Goal: Task Accomplishment & Management: Use online tool/utility

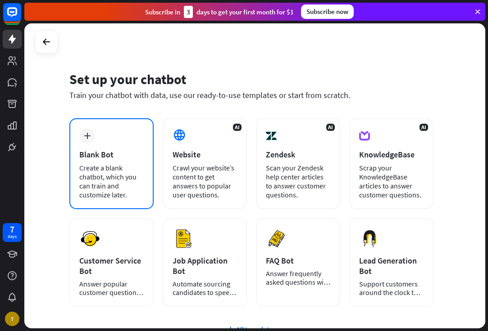
click at [107, 157] on div "Blank Bot" at bounding box center [111, 155] width 64 height 10
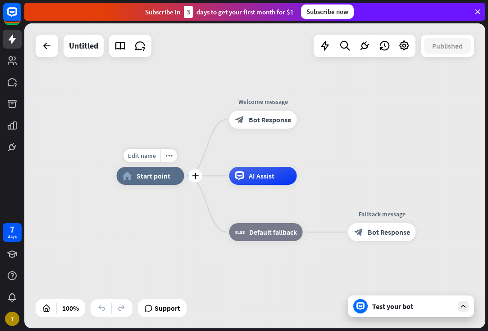
click at [184, 167] on div "Edit name more_horiz plus home_2 Start point" at bounding box center [151, 176] width 68 height 18
click at [243, 172] on icon at bounding box center [240, 176] width 9 height 9
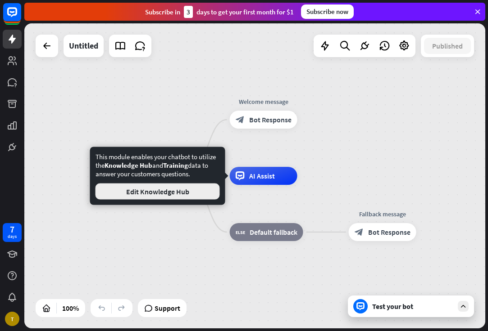
click at [195, 193] on button "Edit Knowledge Hub" at bounding box center [157, 192] width 124 height 16
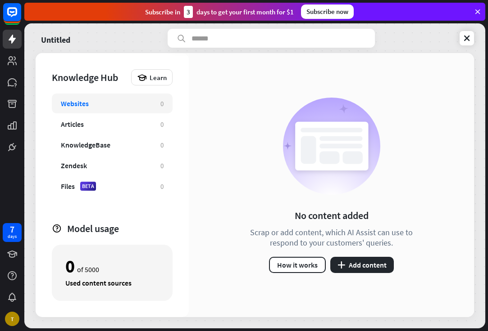
click at [317, 255] on div "No content added Scrap or add content, which AI Assist can use to respond to yo…" at bounding box center [331, 186] width 185 height 176
click at [55, 41] on link "Untitled" at bounding box center [55, 38] width 29 height 19
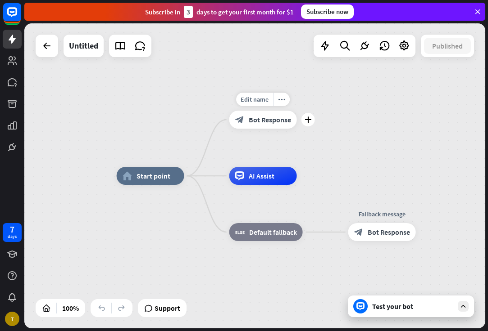
click at [246, 123] on div "block_bot_response Bot Response" at bounding box center [263, 120] width 68 height 18
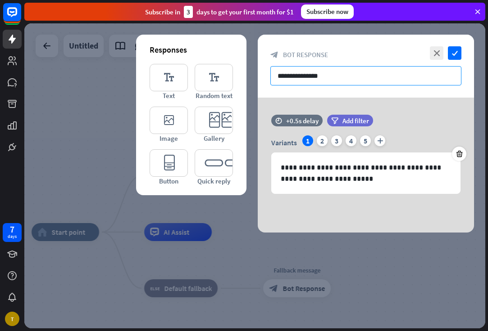
drag, startPoint x: 397, startPoint y: 79, endPoint x: 420, endPoint y: 71, distance: 24.4
click at [420, 71] on input "**********" at bounding box center [365, 75] width 191 height 19
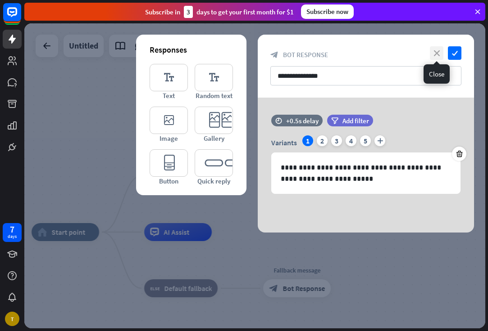
click at [439, 59] on icon "close" at bounding box center [437, 53] width 14 height 14
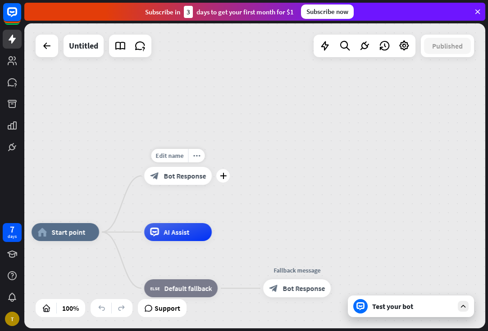
click at [194, 185] on div "Edit name more_horiz plus Welcome message block_bot_response Bot Response" at bounding box center [178, 176] width 68 height 18
click at [186, 179] on span "Bot Response" at bounding box center [184, 176] width 42 height 9
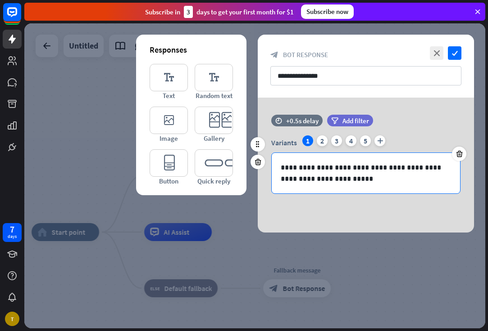
click at [318, 178] on p "**********" at bounding box center [366, 173] width 170 height 23
click at [325, 143] on div "2" at bounding box center [322, 141] width 11 height 11
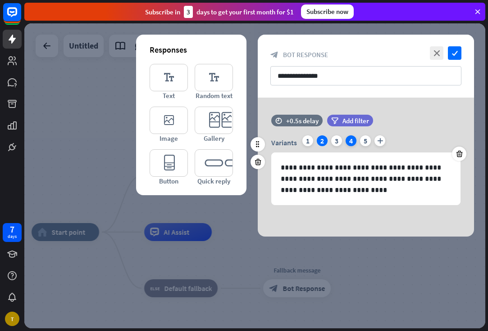
click at [349, 144] on div "4" at bounding box center [350, 141] width 11 height 11
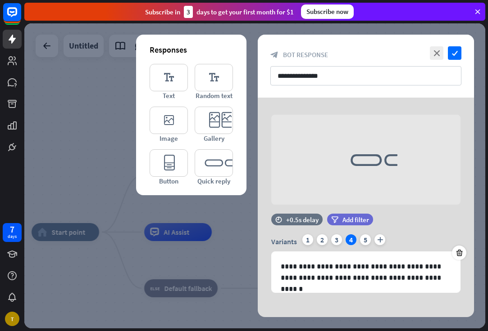
drag, startPoint x: 217, startPoint y: 156, endPoint x: 222, endPoint y: 155, distance: 4.7
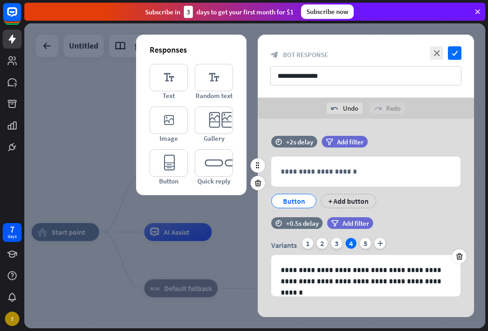
click at [293, 206] on div "Button" at bounding box center [294, 202] width 30 height 14
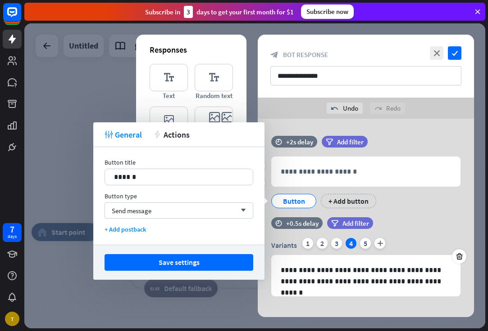
click at [293, 206] on div "Button" at bounding box center [294, 202] width 30 height 14
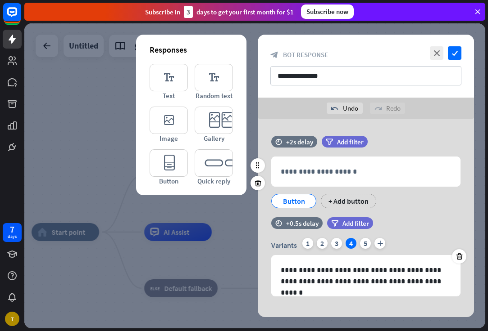
click at [293, 204] on div "Button" at bounding box center [294, 202] width 30 height 14
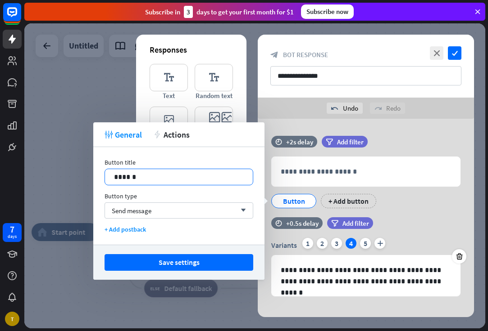
click at [162, 184] on div "******" at bounding box center [179, 177] width 148 height 16
click at [332, 202] on div "+ Add button" at bounding box center [348, 201] width 55 height 14
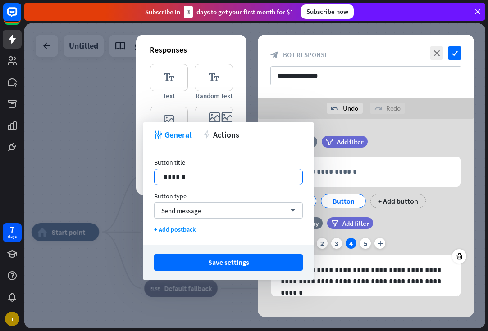
click at [233, 180] on p "******" at bounding box center [228, 177] width 130 height 11
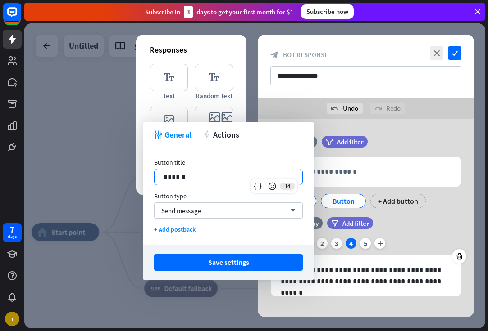
click at [194, 182] on p "******" at bounding box center [228, 177] width 130 height 11
click at [453, 60] on div "**********" at bounding box center [366, 66] width 216 height 63
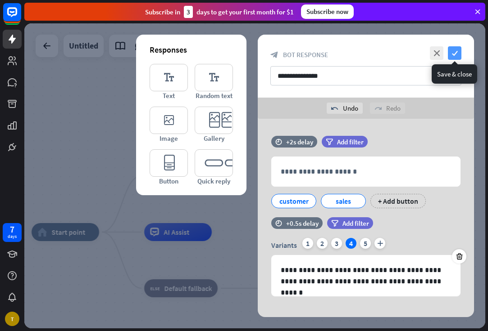
click at [455, 54] on icon "check" at bounding box center [455, 53] width 14 height 14
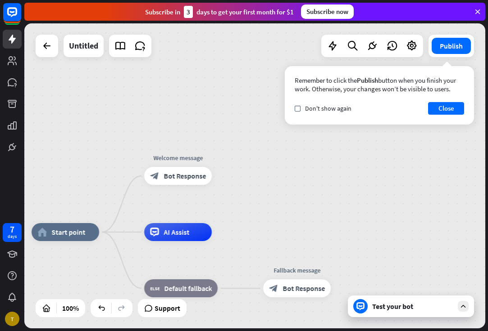
click at [465, 306] on icon at bounding box center [463, 307] width 8 height 8
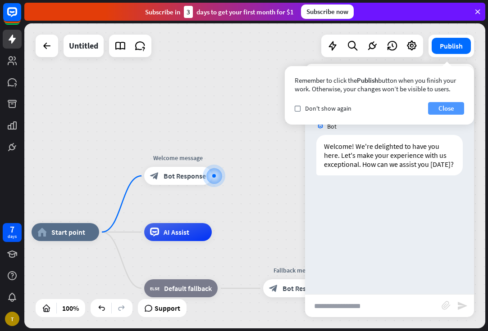
click at [433, 114] on button "Close" at bounding box center [446, 108] width 36 height 13
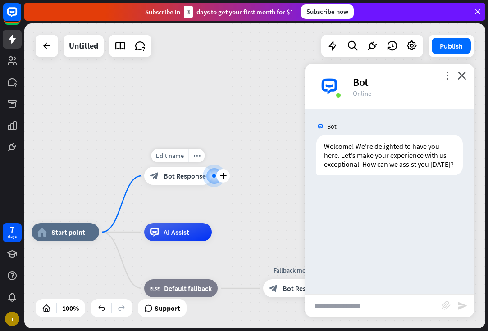
click at [185, 174] on span "Bot Response" at bounding box center [184, 176] width 42 height 9
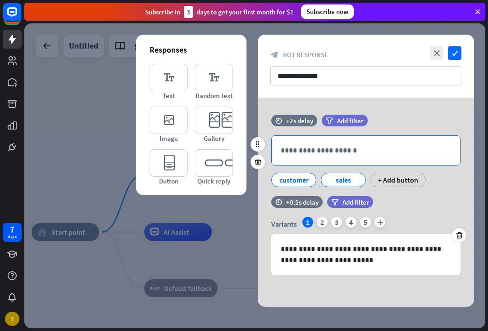
click at [320, 147] on p "**********" at bounding box center [366, 150] width 170 height 11
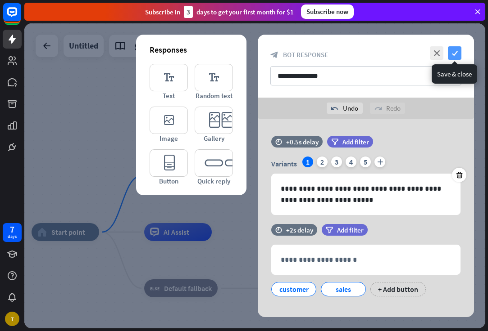
click at [455, 57] on icon "check" at bounding box center [455, 53] width 14 height 14
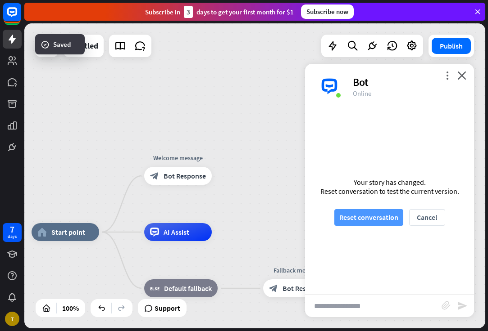
click at [369, 218] on button "Reset conversation" at bounding box center [368, 217] width 69 height 17
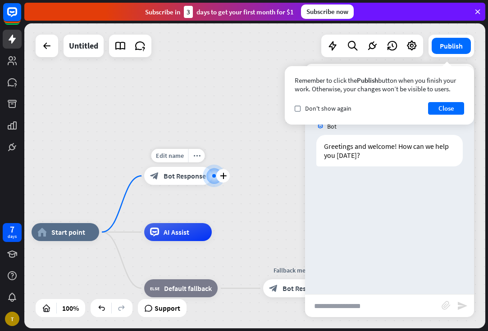
click at [177, 176] on span "Bot Response" at bounding box center [184, 176] width 42 height 9
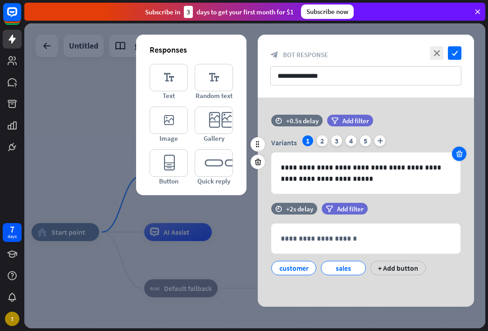
click at [461, 160] on div at bounding box center [459, 154] width 14 height 14
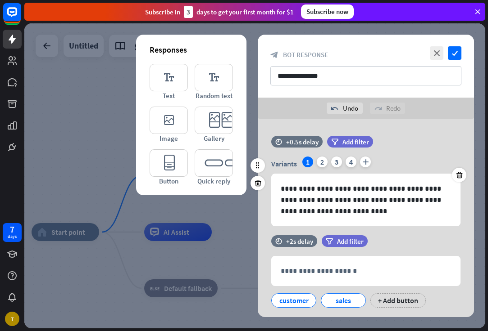
click at [460, 168] on div "Variants 1 2 3 4 plus" at bounding box center [365, 164] width 189 height 14
click at [458, 178] on icon at bounding box center [459, 175] width 9 height 8
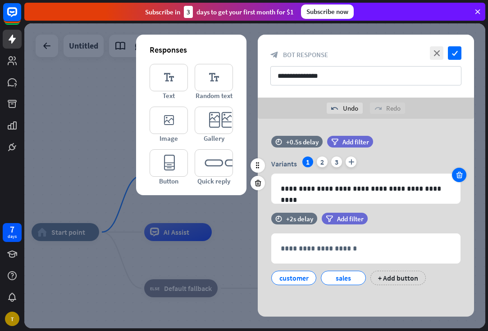
click at [458, 178] on icon at bounding box center [459, 175] width 9 height 8
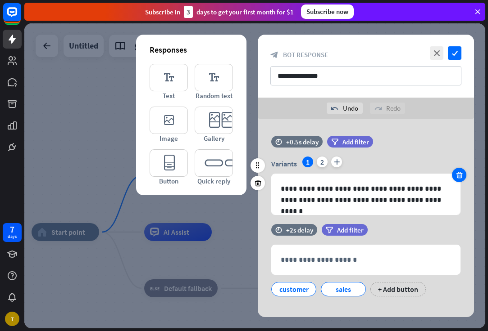
click at [458, 178] on icon at bounding box center [459, 175] width 9 height 8
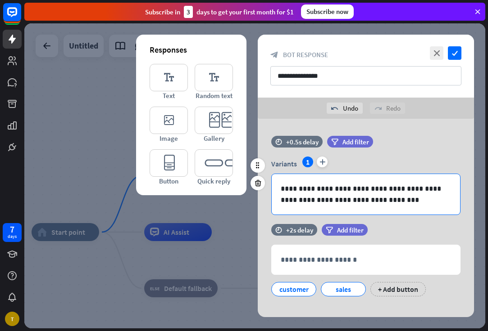
click at [382, 201] on p "**********" at bounding box center [366, 194] width 170 height 23
click at [261, 184] on icon at bounding box center [258, 183] width 9 height 8
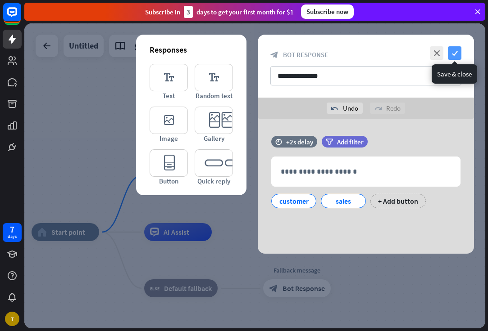
click at [454, 57] on icon "check" at bounding box center [455, 53] width 14 height 14
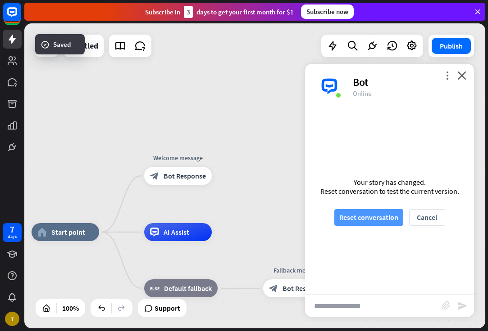
click at [361, 215] on button "Reset conversation" at bounding box center [368, 217] width 69 height 17
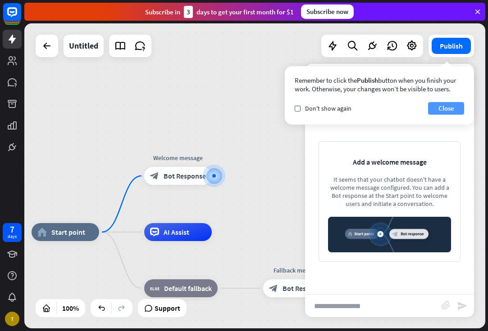
click at [434, 112] on button "Close" at bounding box center [446, 108] width 36 height 13
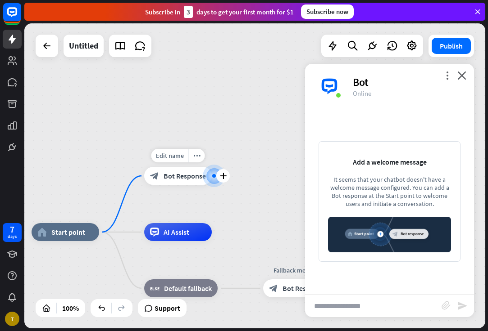
click at [189, 177] on span "Bot Response" at bounding box center [184, 176] width 42 height 9
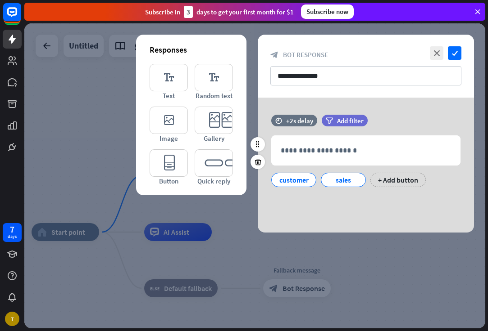
click at [284, 169] on div "customer" at bounding box center [294, 177] width 50 height 19
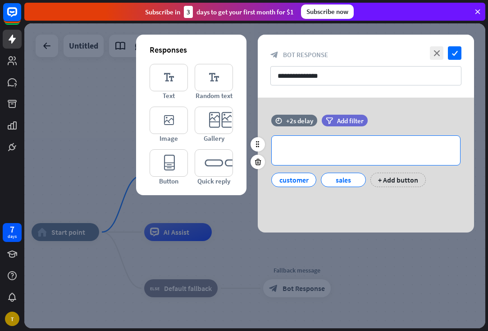
click at [289, 154] on p "**********" at bounding box center [366, 150] width 170 height 11
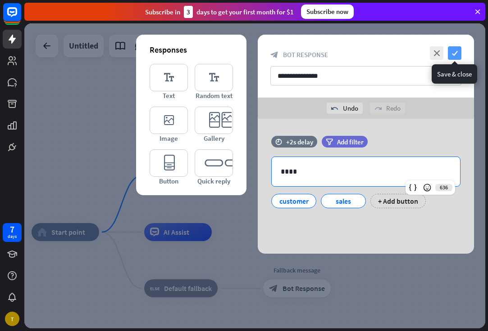
click at [454, 53] on icon "check" at bounding box center [455, 53] width 14 height 14
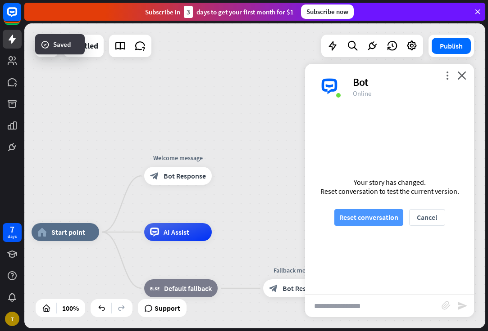
click at [363, 225] on button "Reset conversation" at bounding box center [368, 217] width 69 height 17
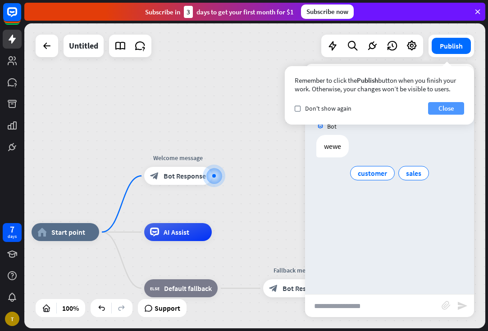
click at [449, 112] on button "Close" at bounding box center [446, 108] width 36 height 13
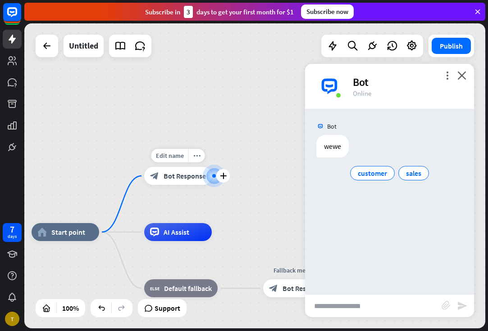
click at [186, 180] on span "Bot Response" at bounding box center [184, 176] width 42 height 9
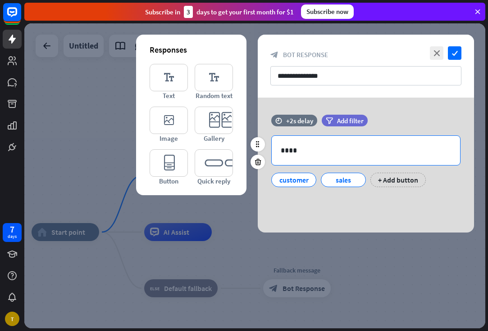
click at [297, 145] on p "****" at bounding box center [366, 150] width 170 height 11
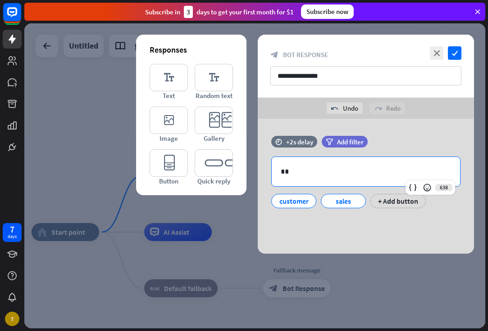
click at [454, 63] on div "**********" at bounding box center [366, 66] width 216 height 63
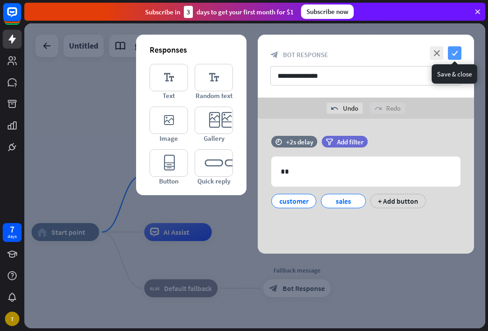
click at [454, 58] on icon "check" at bounding box center [455, 53] width 14 height 14
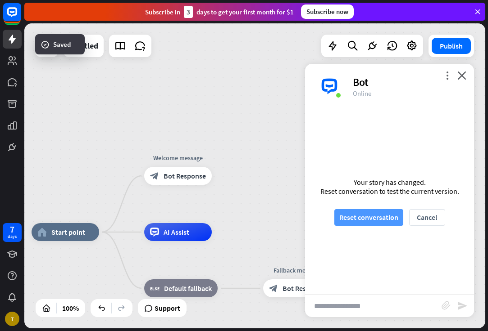
click at [372, 215] on button "Reset conversation" at bounding box center [368, 217] width 69 height 17
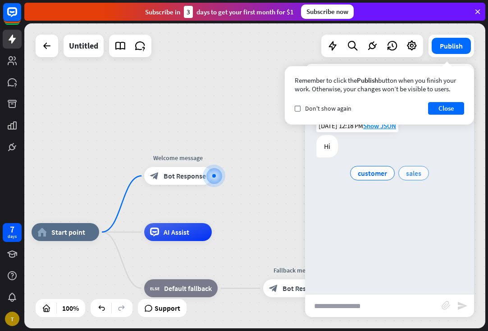
click at [403, 175] on div "sales" at bounding box center [413, 173] width 31 height 14
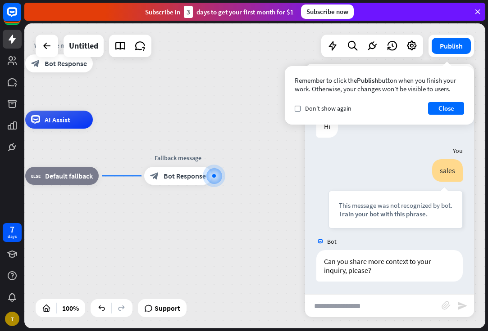
scroll to position [21, 0]
click at [131, 107] on div "home_2 Start point Welcome message block_bot_response Bot Response Edit name mo…" at bounding box center [254, 175] width 461 height 305
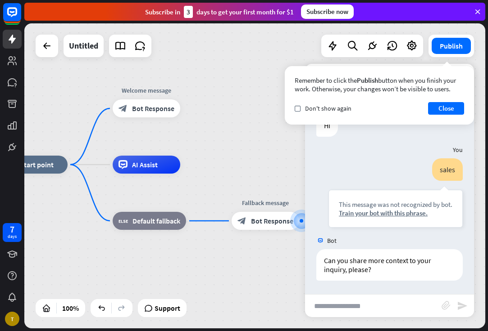
drag, startPoint x: 131, startPoint y: 107, endPoint x: 218, endPoint y: 152, distance: 98.5
click at [218, 152] on div "home_2 Start point Welcome message block_bot_response Bot Response AI Assist bl…" at bounding box center [254, 175] width 461 height 305
click at [142, 109] on span "Bot Response" at bounding box center [153, 108] width 42 height 9
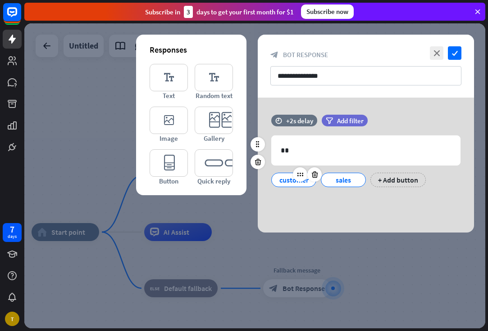
click at [284, 178] on div "customer" at bounding box center [294, 180] width 30 height 14
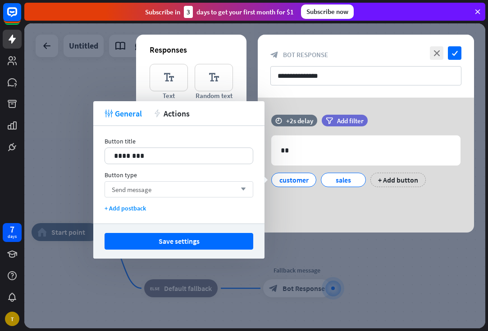
click at [181, 185] on div "Send message arrow_down" at bounding box center [178, 190] width 149 height 16
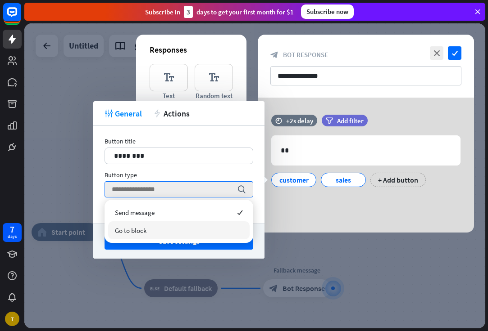
click at [133, 230] on span "Go to block" at bounding box center [131, 231] width 32 height 9
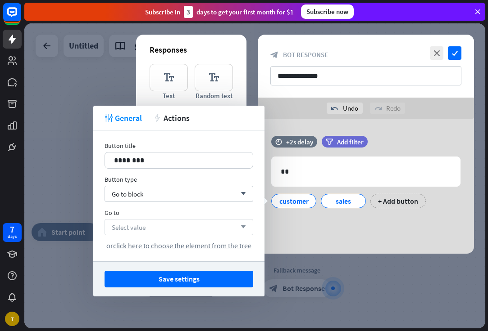
click at [113, 222] on div "Select value arrow_down" at bounding box center [178, 227] width 149 height 16
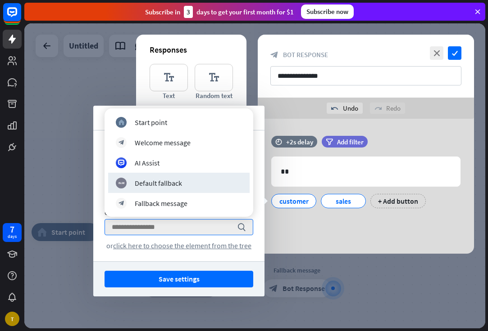
click at [67, 170] on div at bounding box center [254, 175] width 461 height 305
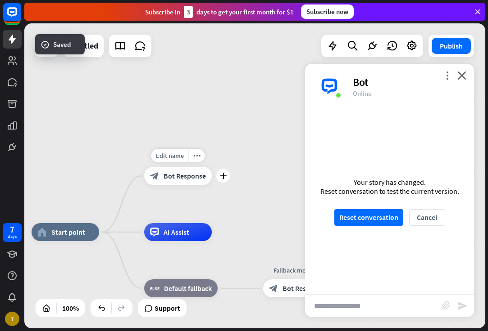
click at [200, 177] on span "Bot Response" at bounding box center [184, 176] width 42 height 9
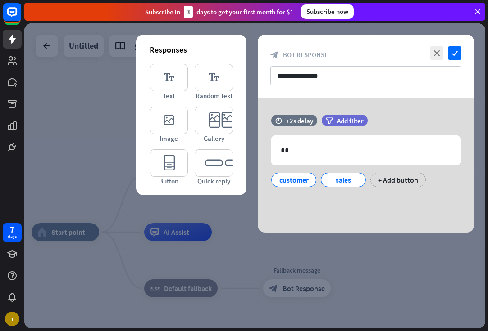
click at [110, 156] on div at bounding box center [254, 175] width 461 height 305
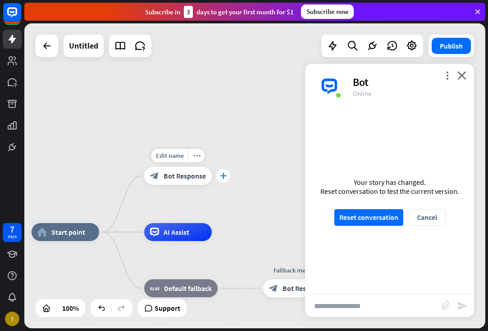
click at [224, 177] on icon "plus" at bounding box center [223, 176] width 7 height 6
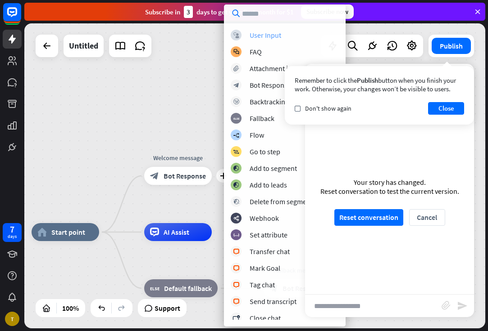
click at [255, 37] on div "User Input" at bounding box center [266, 35] width 32 height 9
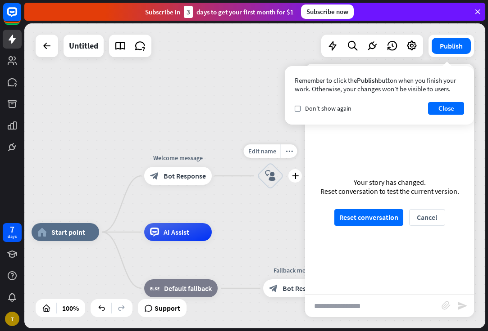
click at [274, 176] on icon "block_user_input" at bounding box center [270, 176] width 11 height 11
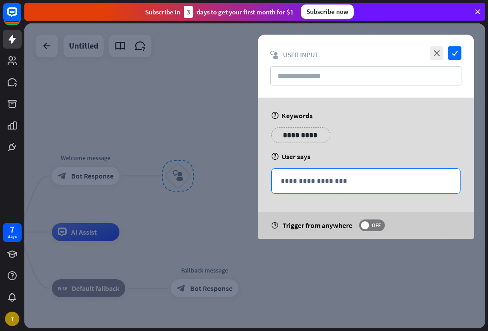
click at [289, 175] on div "**********" at bounding box center [366, 181] width 188 height 25
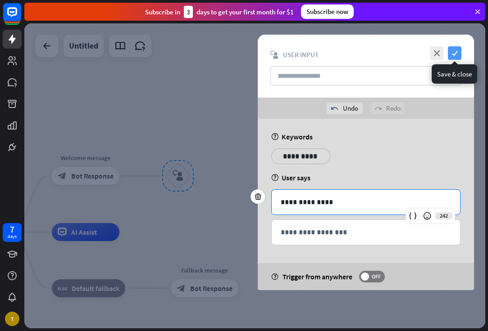
click at [456, 53] on icon "check" at bounding box center [455, 53] width 14 height 14
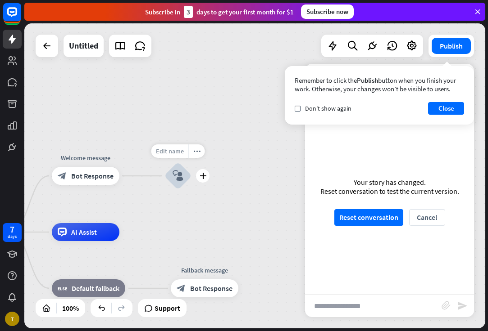
click at [169, 151] on span "Edit name" at bounding box center [170, 151] width 28 height 8
type input "****"
click at [94, 94] on div "home_2 Start point Welcome message block_bot_response Bot Response **** block_u…" at bounding box center [254, 175] width 461 height 305
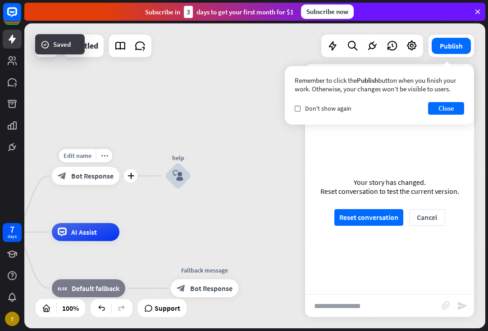
click at [89, 181] on div "block_bot_response Bot Response" at bounding box center [86, 176] width 68 height 18
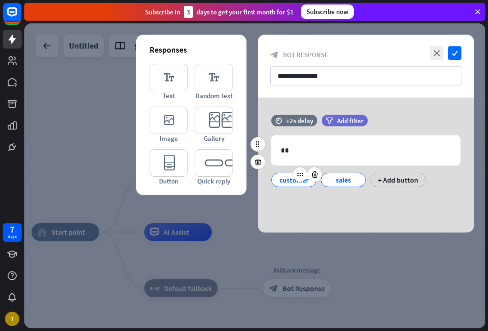
click at [284, 182] on div "customer" at bounding box center [294, 180] width 30 height 14
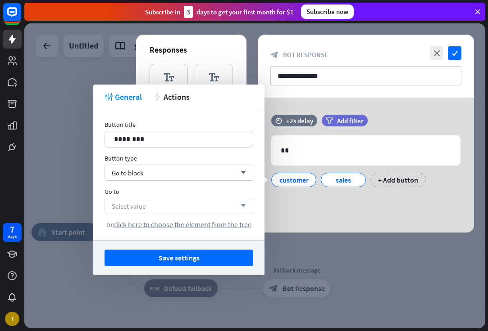
click at [183, 200] on div "Select value arrow_down" at bounding box center [178, 206] width 149 height 16
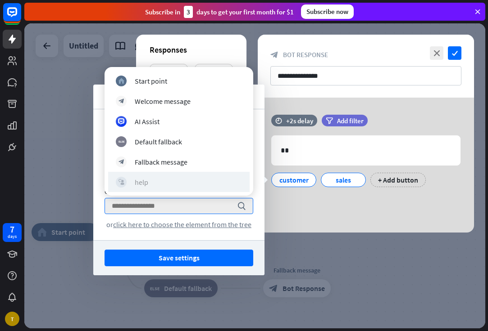
click at [158, 177] on div "block_user_input help" at bounding box center [179, 182] width 126 height 11
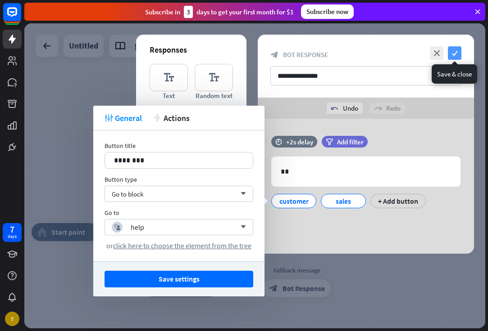
click at [457, 52] on icon "check" at bounding box center [455, 53] width 14 height 14
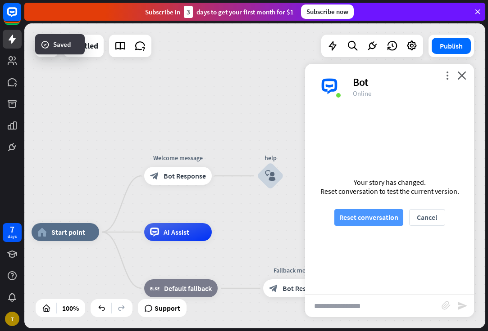
click at [369, 212] on button "Reset conversation" at bounding box center [368, 217] width 69 height 17
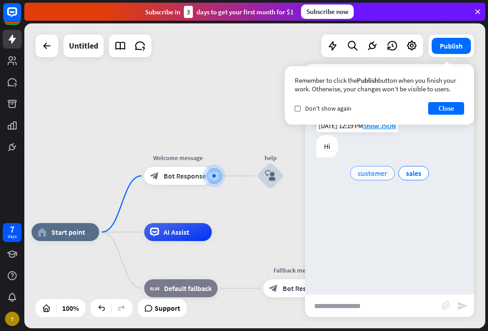
click at [369, 172] on span "customer" at bounding box center [372, 173] width 29 height 9
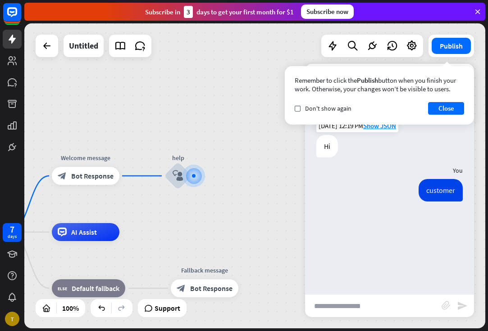
click at [355, 304] on input "text" at bounding box center [373, 306] width 136 height 23
type input "**********"
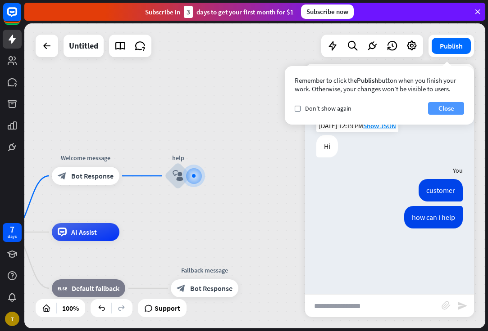
click at [445, 110] on button "Close" at bounding box center [446, 108] width 36 height 13
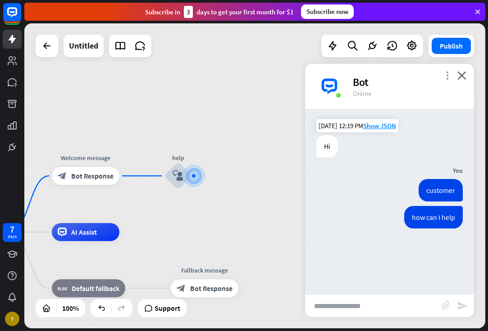
click at [447, 74] on icon "more_vert" at bounding box center [447, 75] width 9 height 9
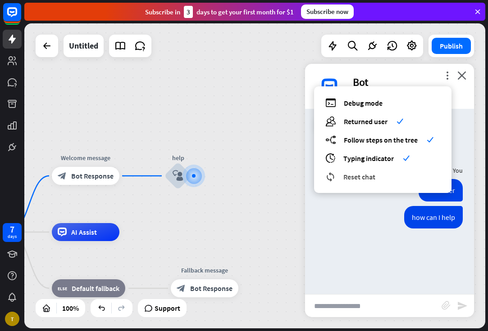
click at [357, 175] on span "Reset chat" at bounding box center [359, 176] width 32 height 9
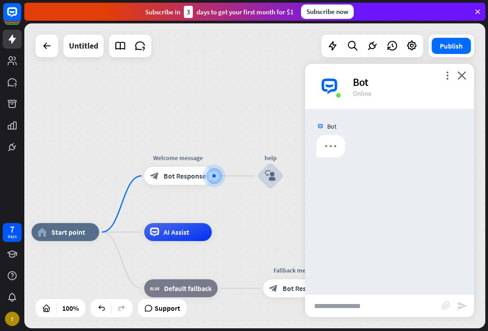
click at [363, 305] on input "text" at bounding box center [373, 306] width 136 height 23
type input "**********"
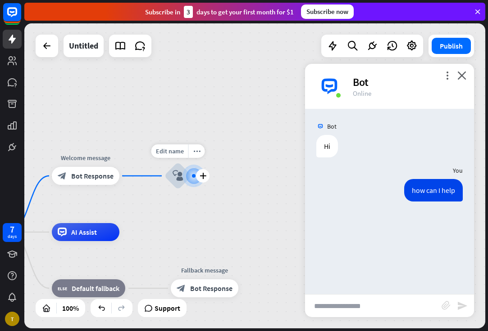
click at [172, 172] on div "block_user_input" at bounding box center [177, 176] width 27 height 27
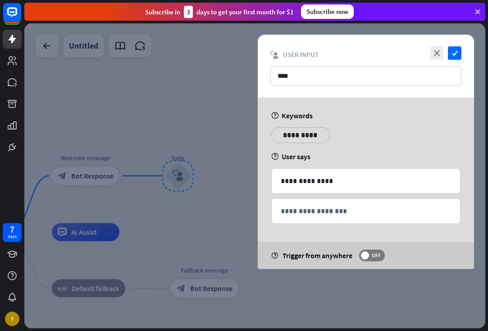
click at [90, 180] on div at bounding box center [254, 175] width 461 height 305
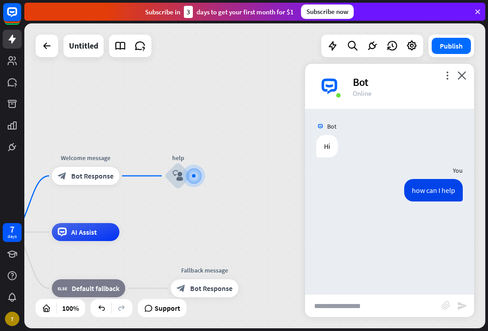
click at [90, 180] on span "Bot Response" at bounding box center [92, 176] width 42 height 9
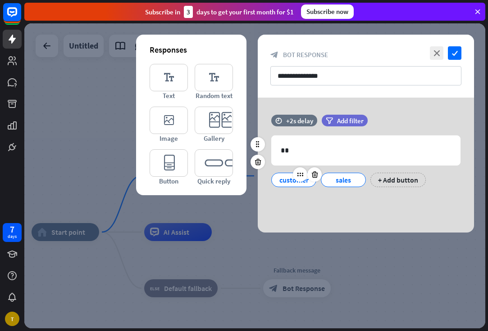
click at [285, 184] on div "customer" at bounding box center [294, 180] width 30 height 14
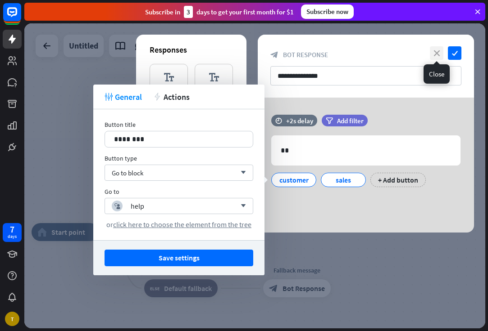
click at [437, 56] on icon "close" at bounding box center [437, 53] width 14 height 14
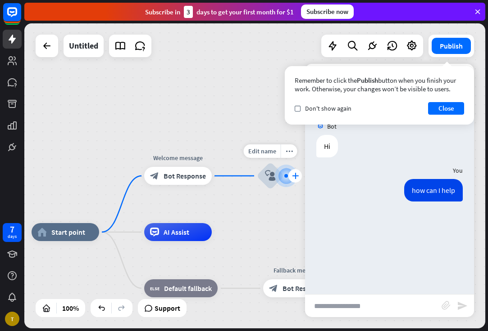
click at [290, 175] on div "plus" at bounding box center [295, 176] width 14 height 14
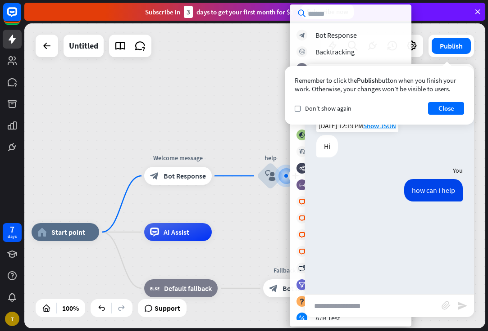
drag, startPoint x: 354, startPoint y: 153, endPoint x: 391, endPoint y: 145, distance: 37.5
click at [358, 153] on div "Hi" at bounding box center [389, 146] width 146 height 23
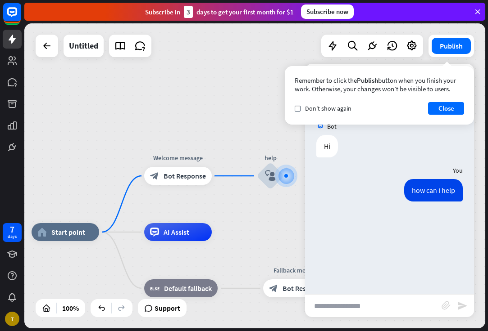
click at [436, 122] on div "Remember to click the Publish button when you finish your work. Otherwise, your…" at bounding box center [379, 95] width 189 height 59
click at [436, 120] on div "Remember to click the Publish button when you finish your work. Otherwise, your…" at bounding box center [379, 95] width 189 height 59
click at [440, 106] on button "Close" at bounding box center [446, 108] width 36 height 13
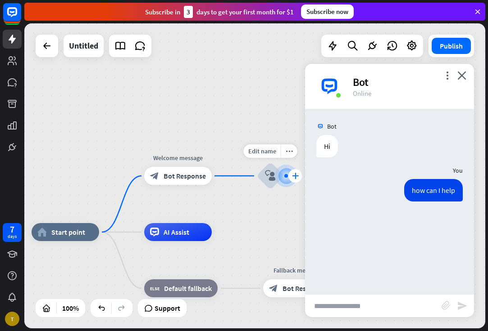
click at [293, 175] on icon "plus" at bounding box center [295, 176] width 7 height 6
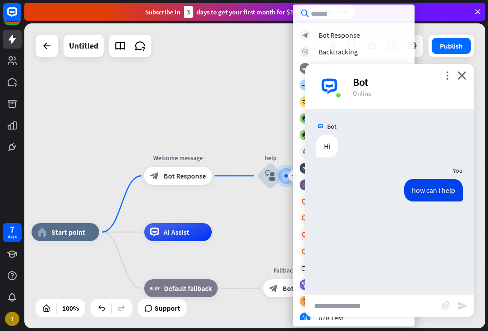
click at [424, 99] on div "more_vert close Bot Online" at bounding box center [389, 86] width 169 height 45
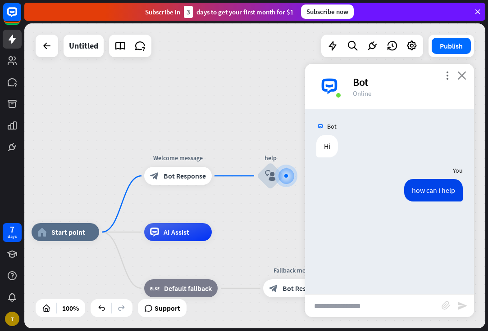
click at [459, 79] on icon "close" at bounding box center [461, 75] width 9 height 9
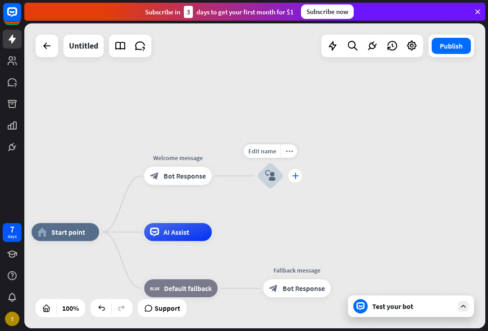
click at [295, 176] on icon "plus" at bounding box center [295, 176] width 7 height 6
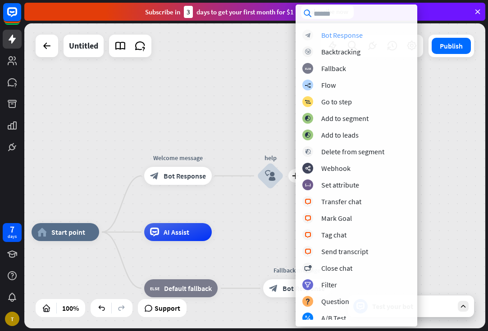
click at [337, 39] on div "Bot Response" at bounding box center [341, 35] width 41 height 9
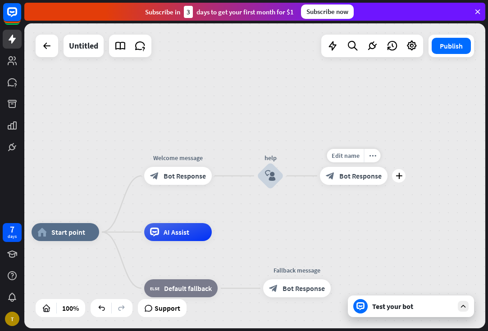
click at [348, 181] on div "block_bot_response Bot Response" at bounding box center [354, 176] width 68 height 18
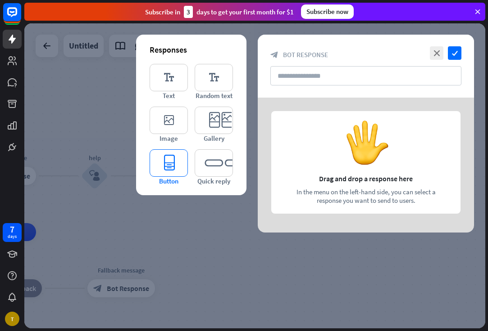
click at [163, 157] on icon "editor_button" at bounding box center [169, 163] width 38 height 27
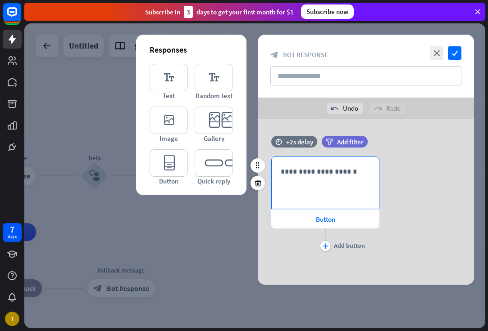
click at [304, 179] on div "**********" at bounding box center [325, 183] width 107 height 52
click at [305, 218] on div "Button" at bounding box center [325, 219] width 108 height 19
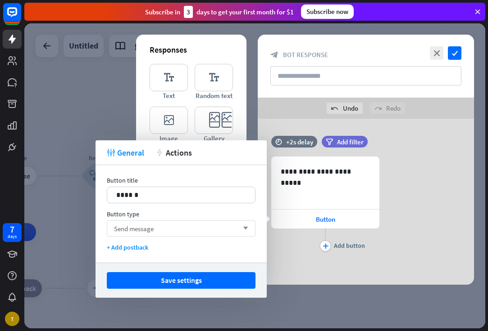
click at [187, 233] on div "Send message arrow_down" at bounding box center [181, 229] width 149 height 16
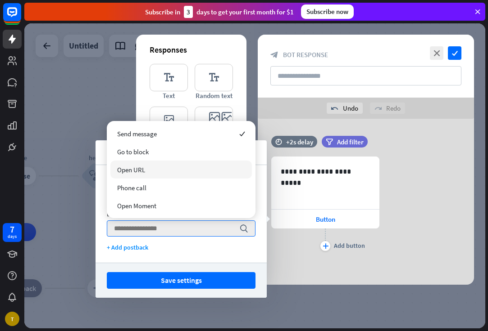
click at [143, 174] on span "Open URL" at bounding box center [131, 170] width 28 height 9
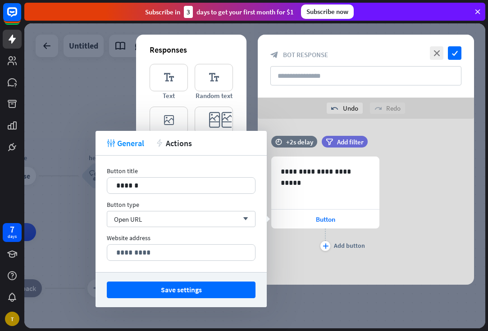
click at [115, 99] on div at bounding box center [254, 175] width 461 height 305
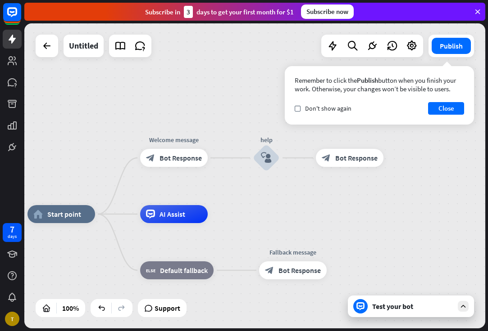
drag, startPoint x: 115, startPoint y: 227, endPoint x: 287, endPoint y: 209, distance: 172.5
click at [287, 209] on div "home_2 Start point Welcome message block_bot_response Bot Response help block_u…" at bounding box center [254, 175] width 461 height 305
click at [176, 157] on span "Bot Response" at bounding box center [180, 158] width 42 height 9
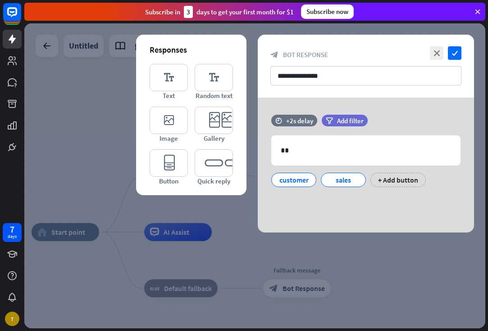
click at [104, 158] on div at bounding box center [254, 175] width 461 height 305
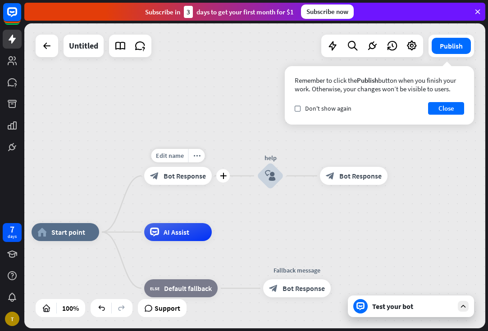
click at [180, 177] on span "Bot Response" at bounding box center [184, 176] width 42 height 9
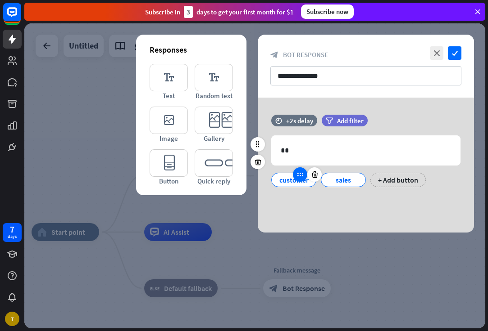
click at [301, 177] on icon at bounding box center [300, 175] width 8 height 8
click at [301, 180] on div at bounding box center [300, 175] width 14 height 14
click at [293, 187] on div "customer" at bounding box center [293, 180] width 45 height 14
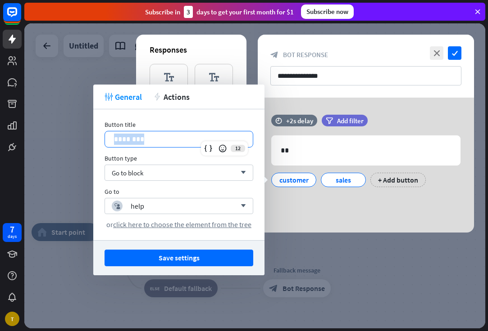
drag, startPoint x: 189, startPoint y: 135, endPoint x: 105, endPoint y: 138, distance: 83.8
click at [105, 138] on div "********" at bounding box center [179, 140] width 148 height 16
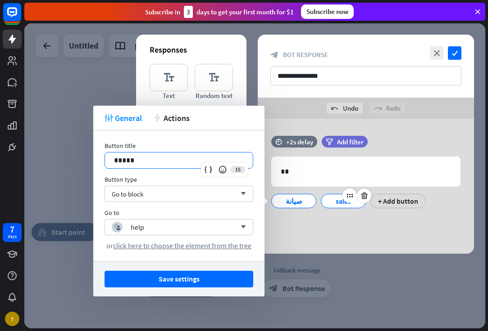
click at [338, 205] on div "sales" at bounding box center [343, 202] width 30 height 14
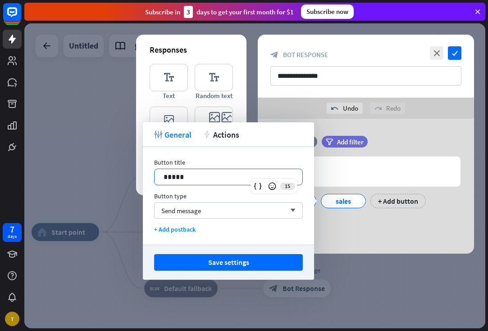
drag, startPoint x: 183, startPoint y: 172, endPoint x: 140, endPoint y: 173, distance: 43.7
click at [140, 173] on body "7 days T close Product Help First steps Get started with ChatBot Help Center Fo…" at bounding box center [244, 165] width 488 height 331
drag, startPoint x: 207, startPoint y: 179, endPoint x: 108, endPoint y: 177, distance: 98.6
click at [108, 177] on body "7 days T close Product Help First steps Get started with ChatBot Help Center Fo…" at bounding box center [244, 165] width 488 height 331
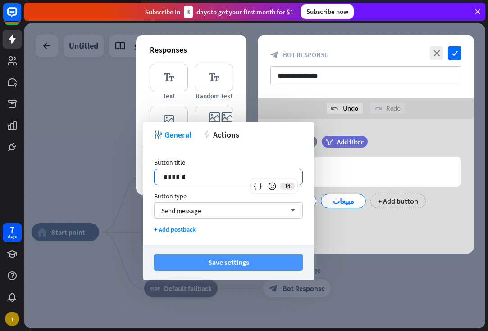
click at [250, 262] on button "Save settings" at bounding box center [228, 262] width 149 height 17
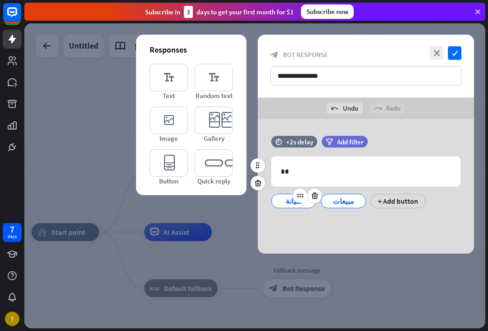
click at [294, 205] on div "صيانة" at bounding box center [294, 202] width 30 height 14
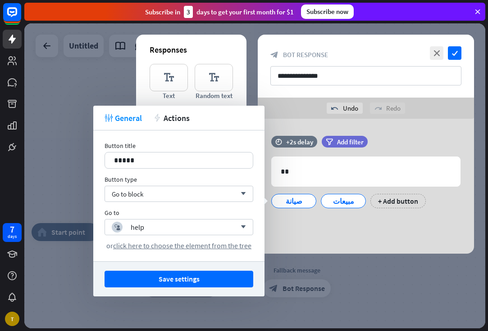
click at [49, 147] on div at bounding box center [254, 175] width 461 height 305
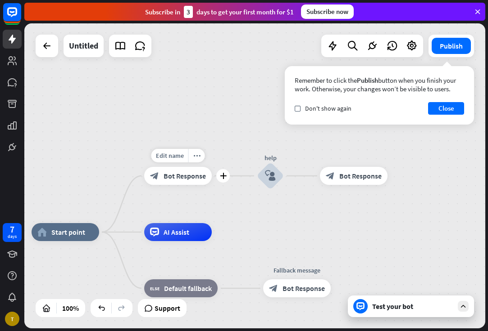
click at [185, 176] on span "Bot Response" at bounding box center [184, 176] width 42 height 9
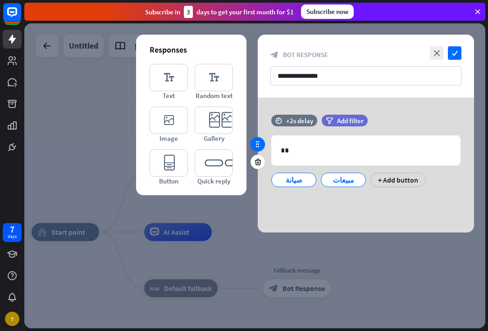
click at [260, 147] on icon at bounding box center [258, 145] width 8 height 8
click at [292, 188] on div "time +2s delay filter Add filter 638 ** صيانة مبيعات + Add button" at bounding box center [366, 156] width 216 height 82
click at [292, 185] on div "صيانة" at bounding box center [294, 180] width 30 height 14
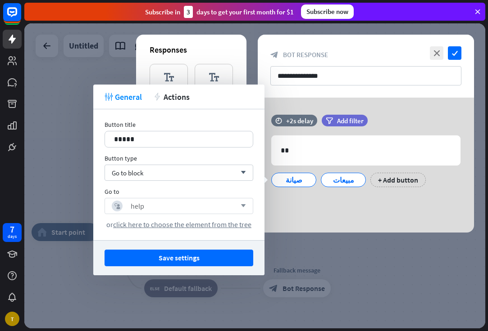
click at [245, 204] on icon "arrow_down" at bounding box center [241, 206] width 10 height 5
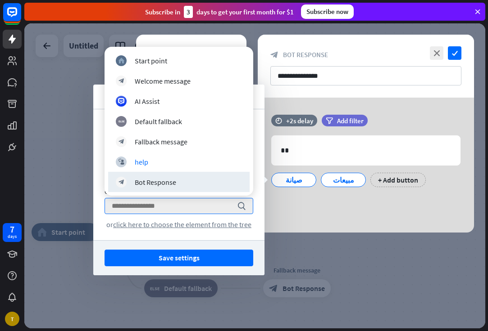
click at [249, 237] on div "Button title 15 ***** Button type Go to block arrow_down Go to search or click …" at bounding box center [178, 174] width 171 height 131
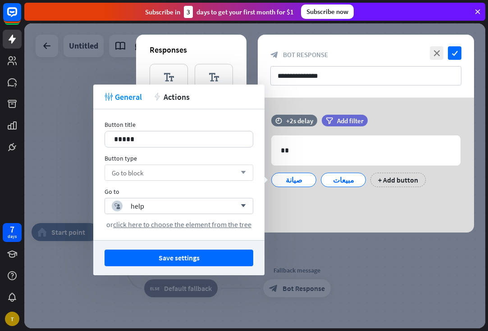
click at [194, 172] on div "Go to block arrow_down" at bounding box center [178, 173] width 149 height 16
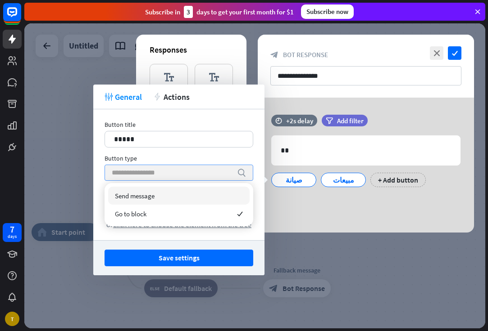
click at [195, 173] on input "search" at bounding box center [172, 172] width 121 height 15
click at [278, 206] on div "time +2s delay filter Add filter 638 ** صيانة مبيعات + Add button" at bounding box center [366, 165] width 216 height 135
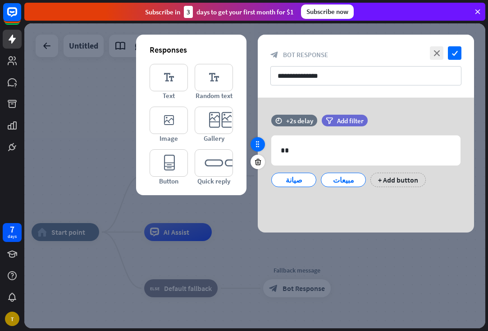
click at [259, 150] on div at bounding box center [257, 144] width 14 height 14
click at [288, 179] on div "صيانة" at bounding box center [294, 180] width 30 height 14
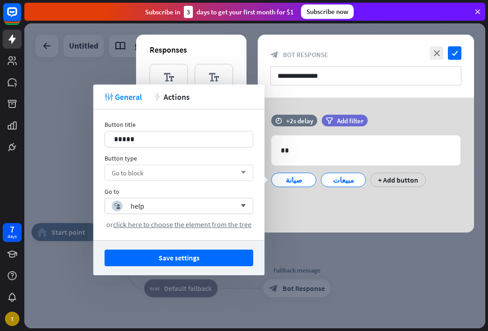
click at [206, 175] on div "Go to block arrow_down" at bounding box center [178, 173] width 149 height 16
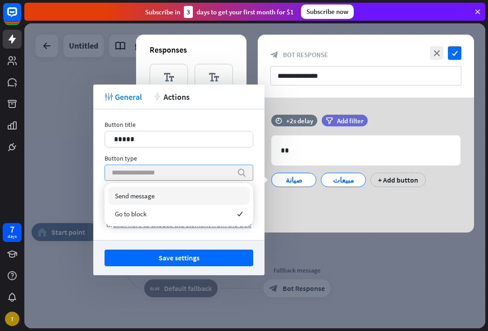
click at [206, 175] on input "search" at bounding box center [172, 172] width 121 height 15
click at [230, 155] on div "Button type" at bounding box center [178, 158] width 149 height 8
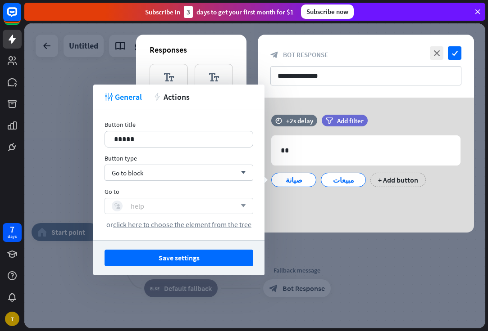
click at [190, 210] on div "block_user_input help" at bounding box center [174, 206] width 124 height 11
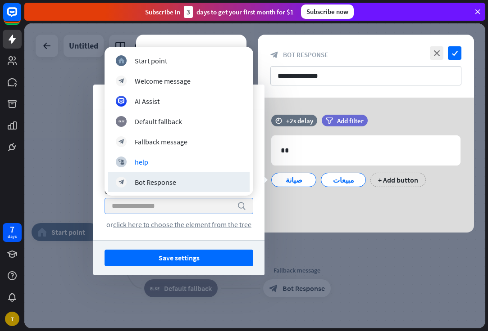
click at [211, 237] on div "Button title 15 ***** Button type Go to block arrow_down Go to search or click …" at bounding box center [178, 174] width 171 height 131
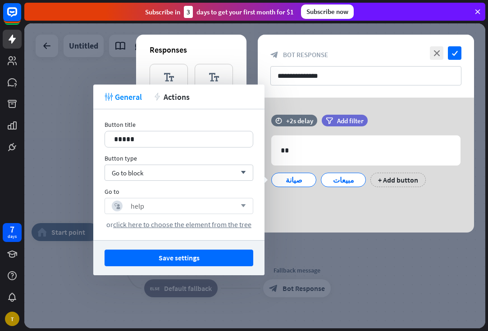
click at [204, 104] on div "tweak General action Actions" at bounding box center [178, 97] width 171 height 25
click at [219, 114] on div "Button title 15 ***** Button type Go to block arrow_down Go to block_user_input…" at bounding box center [178, 174] width 171 height 131
click at [247, 170] on div "Go to block arrow_down" at bounding box center [178, 173] width 149 height 16
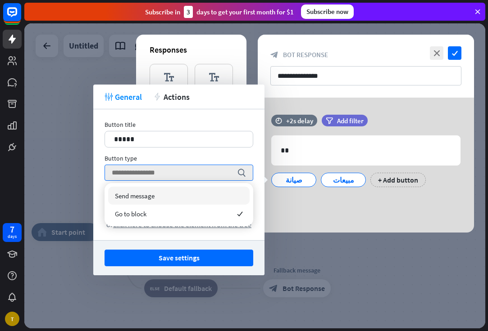
click at [194, 149] on div "Button title 15 ***** Button type search Go to block_user_input help arrow_down…" at bounding box center [178, 174] width 171 height 131
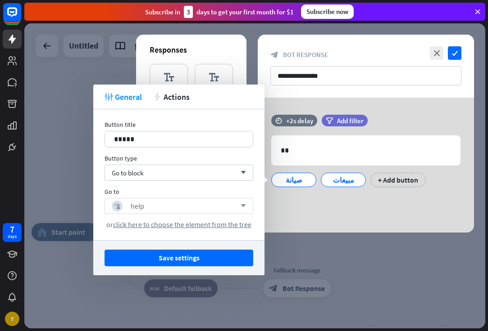
click at [245, 207] on icon "arrow_down" at bounding box center [241, 206] width 10 height 5
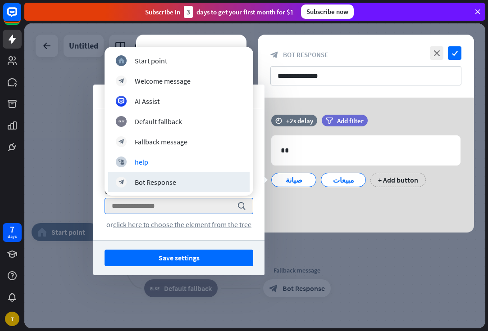
click at [373, 248] on div at bounding box center [254, 175] width 461 height 305
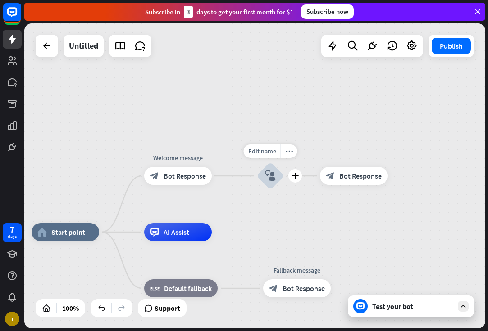
click at [269, 173] on icon "block_user_input" at bounding box center [270, 176] width 11 height 11
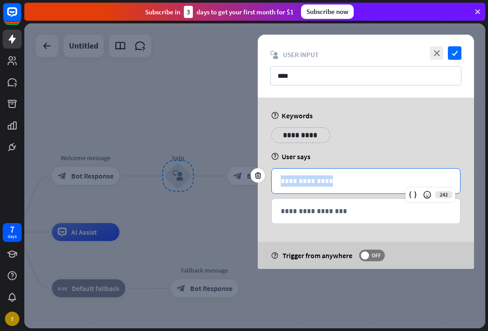
drag, startPoint x: 334, startPoint y: 180, endPoint x: 322, endPoint y: 154, distance: 28.4
click at [320, 153] on div "**********" at bounding box center [366, 184] width 216 height 172
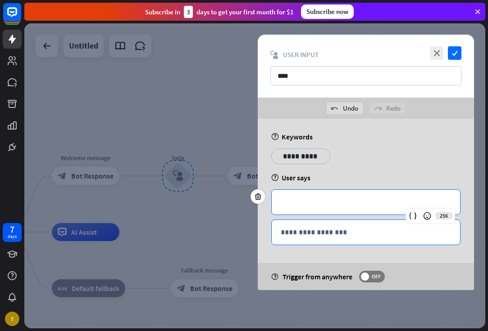
click at [376, 243] on div "**********" at bounding box center [365, 220] width 189 height 60
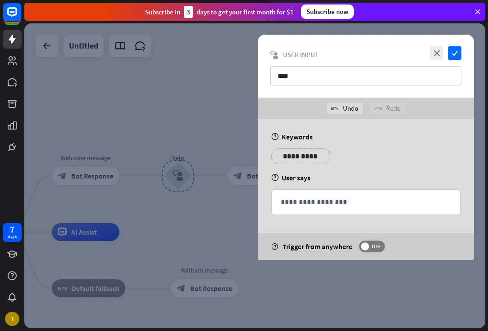
click at [204, 197] on div at bounding box center [254, 175] width 461 height 305
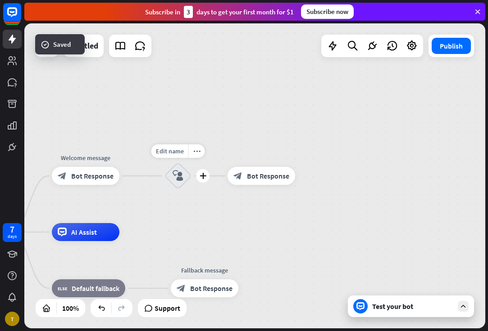
click at [181, 177] on icon "block_user_input" at bounding box center [177, 176] width 11 height 11
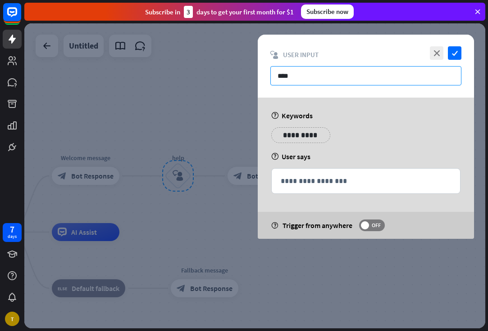
click at [388, 75] on input "****" at bounding box center [365, 75] width 191 height 19
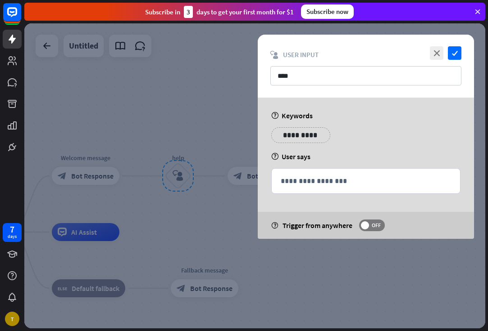
click at [405, 136] on div "**********" at bounding box center [365, 138] width 195 height 23
click at [170, 225] on div at bounding box center [254, 175] width 461 height 305
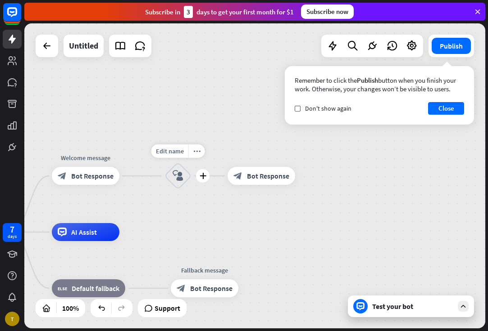
click at [170, 175] on div "block_user_input" at bounding box center [177, 176] width 27 height 27
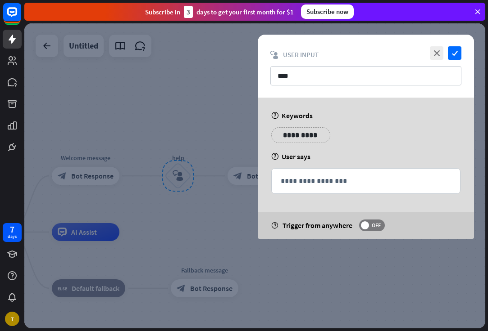
click at [101, 177] on div at bounding box center [254, 175] width 461 height 305
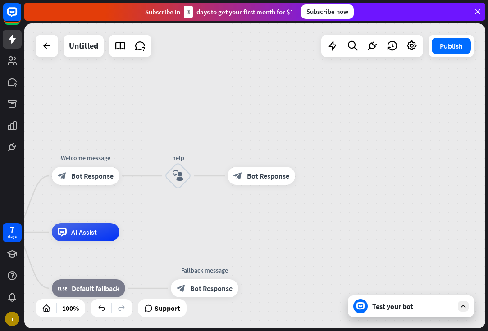
click at [101, 177] on span "Bot Response" at bounding box center [92, 176] width 42 height 9
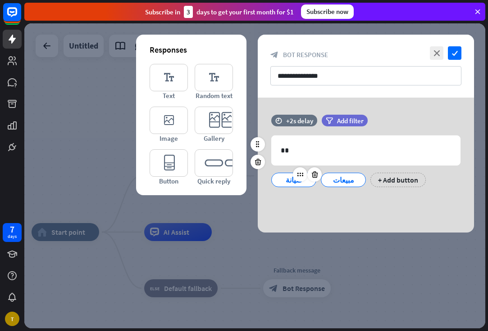
click at [291, 181] on div "صيانة" at bounding box center [294, 180] width 30 height 14
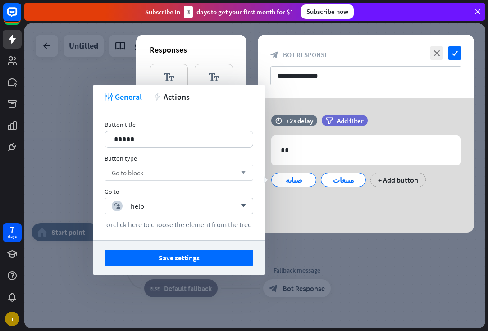
click at [245, 174] on icon "arrow_down" at bounding box center [241, 172] width 10 height 5
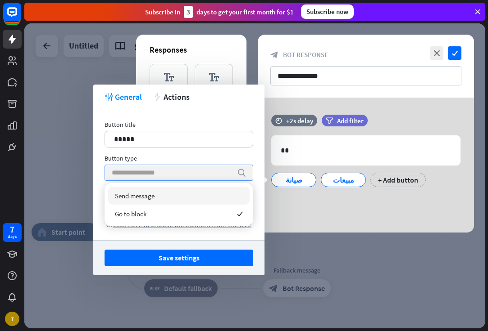
click at [245, 174] on icon "search" at bounding box center [241, 172] width 9 height 9
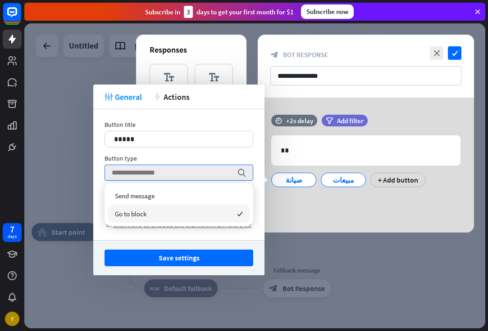
click at [256, 231] on div "Button title 15 ***** Button type search Go to block_user_input help arrow_down…" at bounding box center [178, 174] width 171 height 131
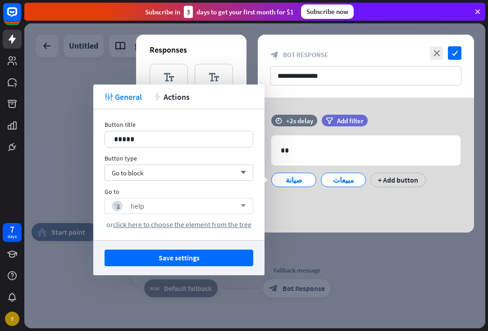
click at [241, 204] on icon "arrow_down" at bounding box center [241, 206] width 10 height 5
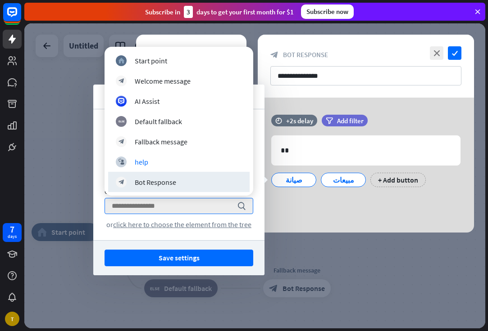
click at [331, 210] on div "time +2s delay filter Add filter 638 ** صيانة مبيعات + Add button" at bounding box center [366, 165] width 216 height 135
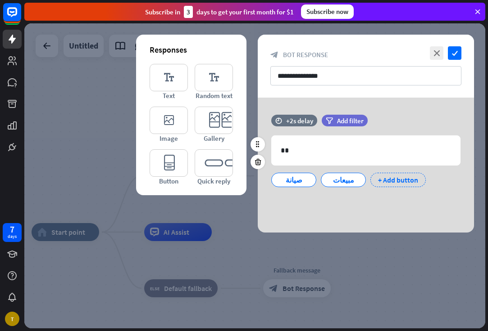
click at [380, 181] on div "+ Add button" at bounding box center [397, 180] width 55 height 14
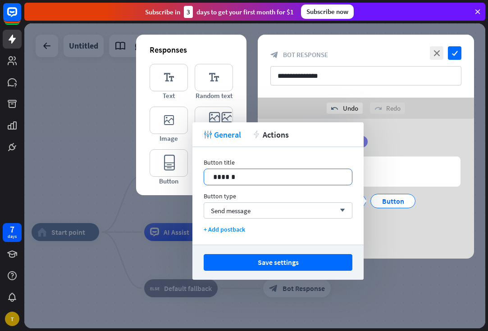
click at [245, 179] on p "******" at bounding box center [278, 177] width 130 height 11
drag, startPoint x: 243, startPoint y: 177, endPoint x: 149, endPoint y: 174, distance: 94.2
click at [149, 174] on body "7 days T close Product Help First steps Get started with ChatBot Help Center Fo…" at bounding box center [244, 165] width 488 height 331
drag, startPoint x: 244, startPoint y: 183, endPoint x: 240, endPoint y: 178, distance: 6.1
click at [240, 178] on div "******" at bounding box center [278, 177] width 148 height 16
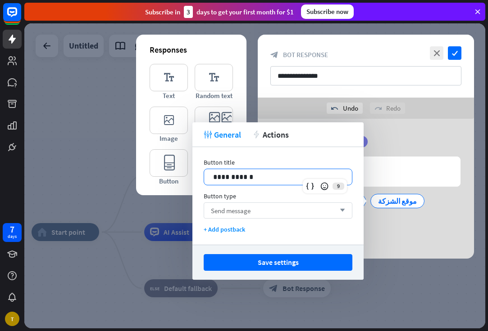
click at [266, 211] on div "Send message arrow_down" at bounding box center [278, 211] width 149 height 16
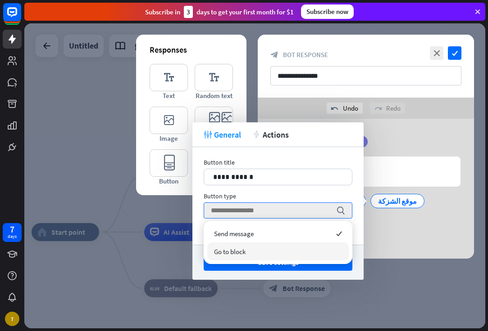
click at [250, 250] on div "Go to block" at bounding box center [277, 252] width 141 height 18
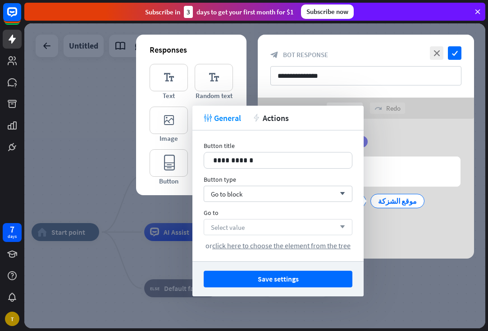
click at [263, 231] on div "Select value arrow_down" at bounding box center [278, 227] width 149 height 16
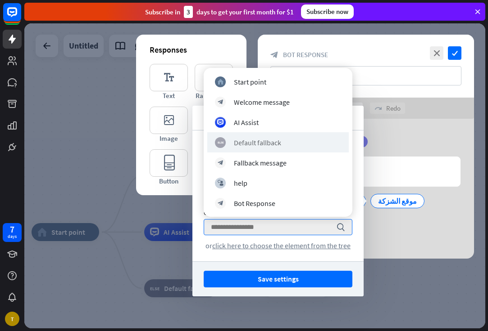
click at [250, 150] on div "block_fallback Default fallback" at bounding box center [277, 142] width 141 height 20
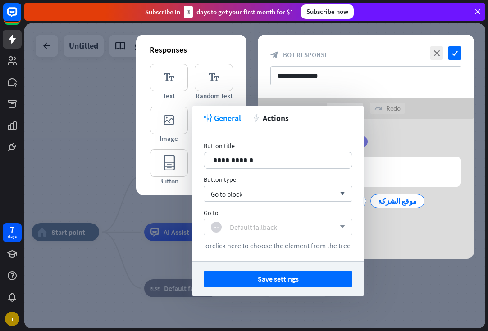
click at [254, 226] on div "Default fallback" at bounding box center [253, 227] width 47 height 9
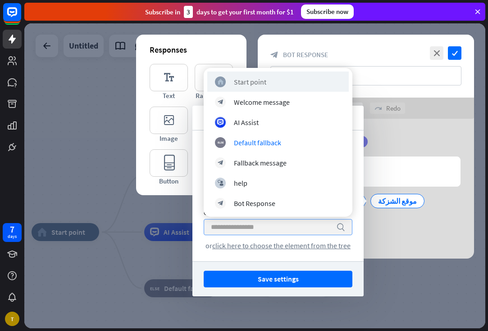
click at [238, 88] on div "home_2 Start point" at bounding box center [277, 82] width 141 height 20
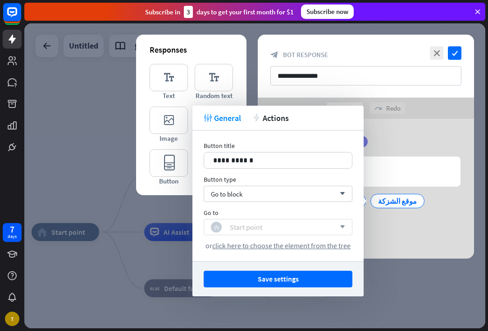
click at [238, 224] on div "Start point" at bounding box center [246, 227] width 32 height 9
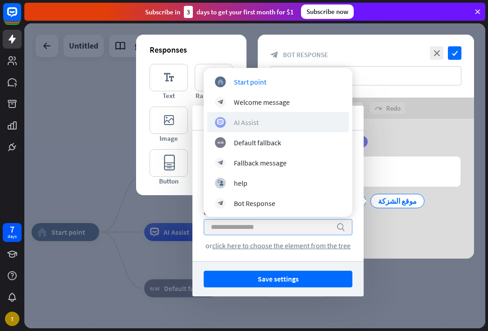
click at [245, 119] on div "AI Assist" at bounding box center [246, 122] width 25 height 9
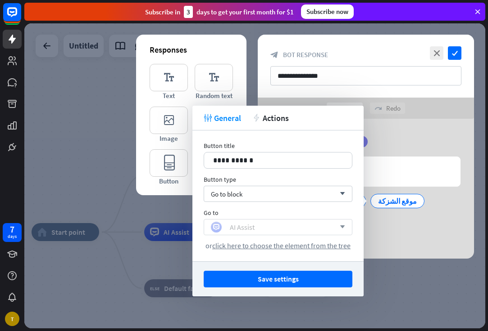
click at [254, 228] on div "AI Assist" at bounding box center [273, 227] width 124 height 11
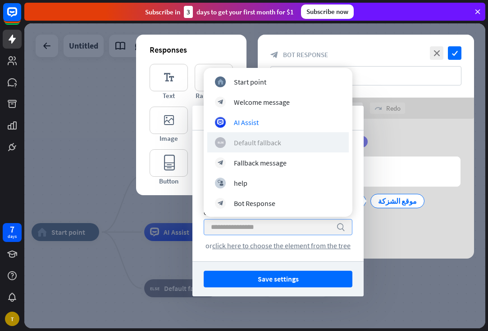
click at [235, 146] on div "Default fallback" at bounding box center [257, 142] width 47 height 9
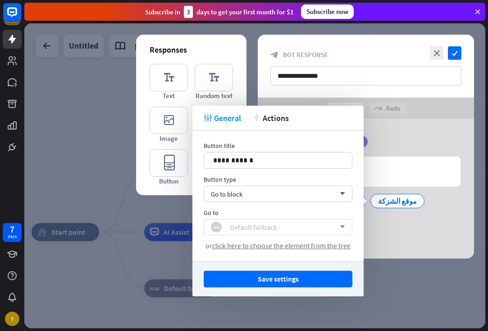
click at [248, 225] on div "Default fallback" at bounding box center [253, 227] width 47 height 9
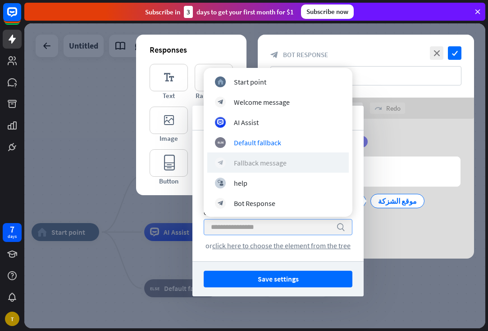
click at [245, 168] on div "block_bot_response Fallback message" at bounding box center [278, 163] width 126 height 11
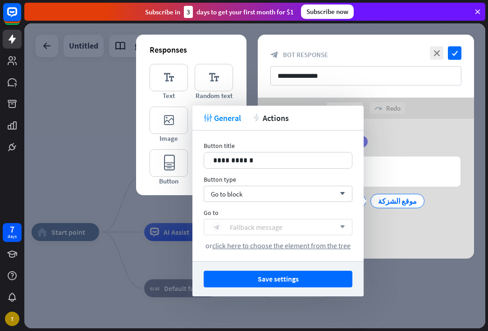
click at [259, 227] on div "Fallback message" at bounding box center [256, 227] width 53 height 9
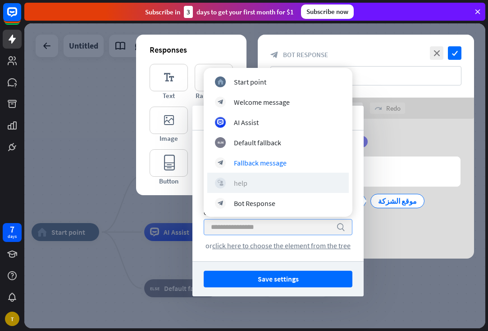
click at [251, 188] on div "block_user_input help" at bounding box center [278, 183] width 126 height 11
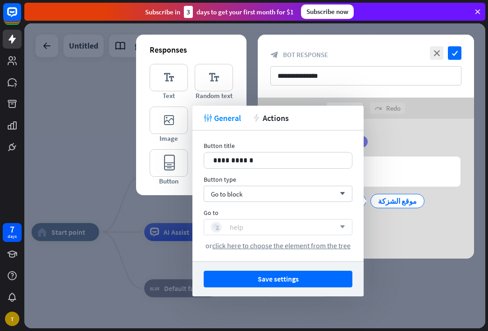
click at [255, 227] on div "block_user_input help" at bounding box center [273, 227] width 124 height 11
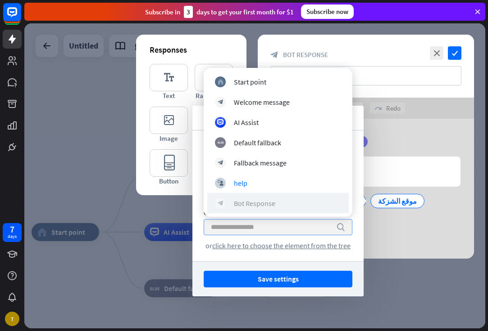
click at [244, 207] on div "Bot Response" at bounding box center [254, 203] width 41 height 9
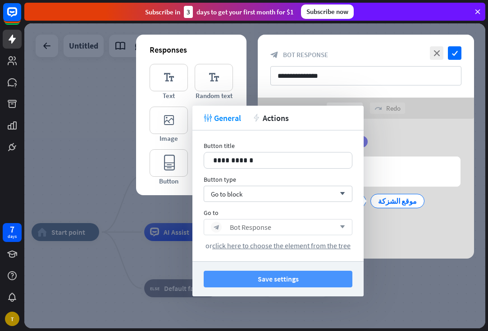
click at [324, 279] on button "Save settings" at bounding box center [278, 279] width 149 height 17
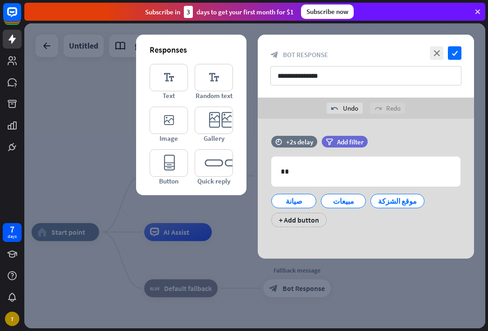
click at [234, 223] on div at bounding box center [254, 175] width 461 height 305
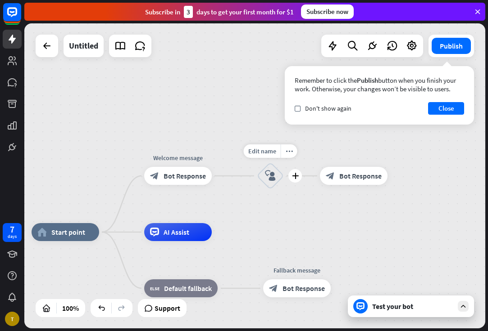
click at [273, 177] on icon "block_user_input" at bounding box center [270, 176] width 11 height 11
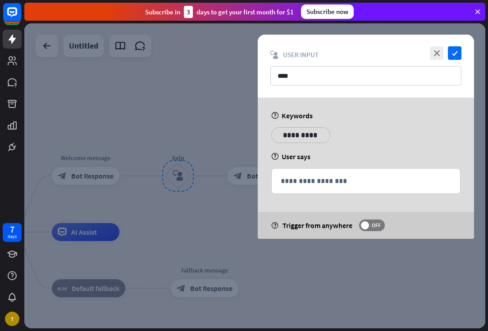
click at [195, 130] on div at bounding box center [254, 175] width 461 height 305
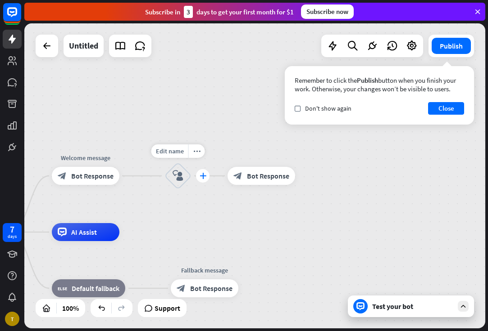
click at [200, 175] on icon "plus" at bounding box center [203, 176] width 7 height 6
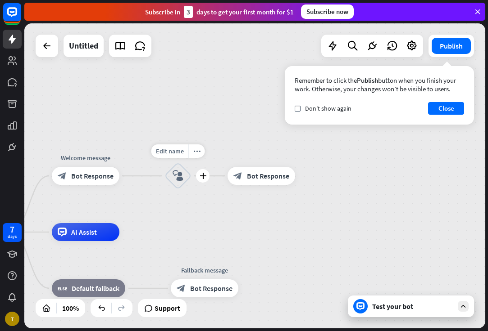
click at [169, 174] on div "block_user_input" at bounding box center [177, 176] width 27 height 27
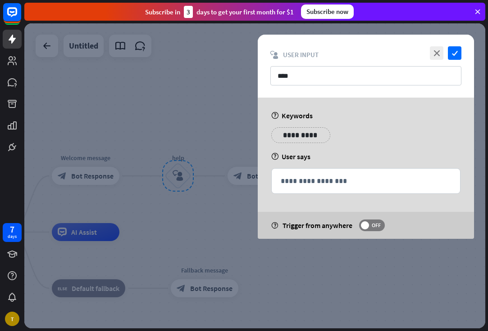
click at [108, 186] on div at bounding box center [254, 175] width 461 height 305
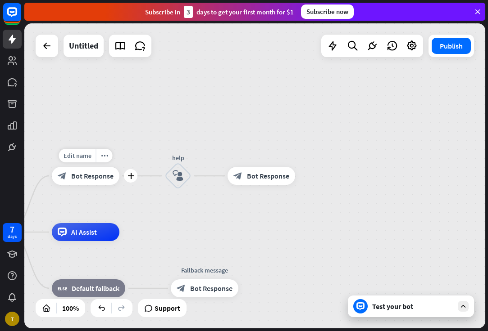
click at [101, 180] on span "Bot Response" at bounding box center [92, 176] width 42 height 9
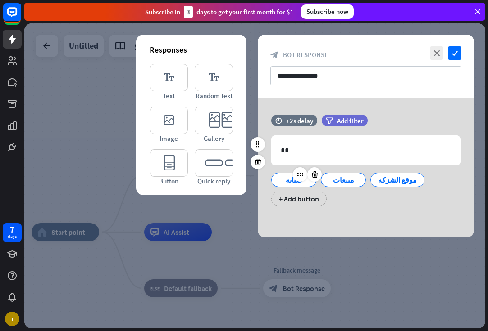
click at [286, 181] on div "صيانة" at bounding box center [294, 180] width 30 height 14
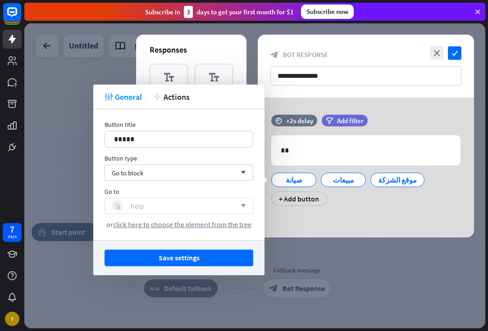
click at [198, 204] on div "block_user_input help" at bounding box center [174, 206] width 124 height 11
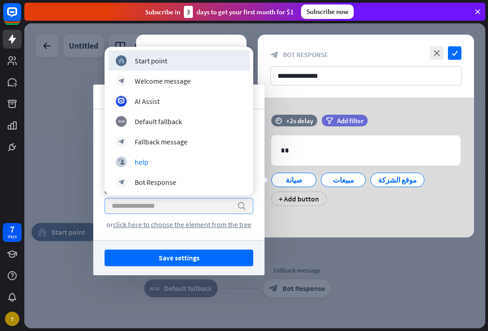
click at [198, 204] on input "search" at bounding box center [172, 206] width 121 height 15
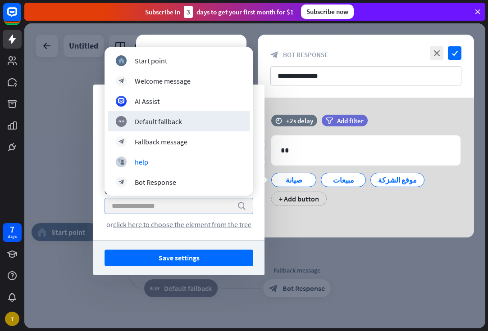
click at [268, 144] on div "638 ** صيانة مبيعات موقع الشزكة + Add button" at bounding box center [366, 171] width 216 height 71
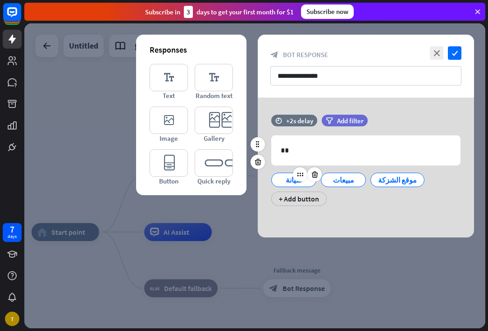
click at [309, 183] on div "صيانة" at bounding box center [293, 180] width 45 height 14
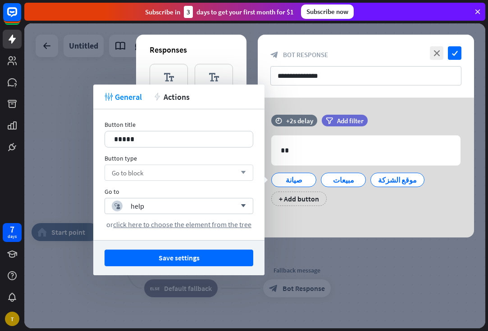
click at [200, 172] on div "Go to block arrow_down" at bounding box center [178, 173] width 149 height 16
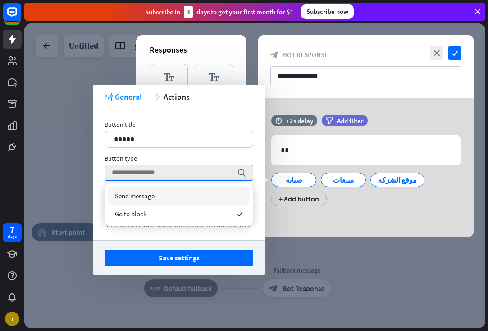
click at [151, 197] on span "Send message" at bounding box center [135, 196] width 40 height 9
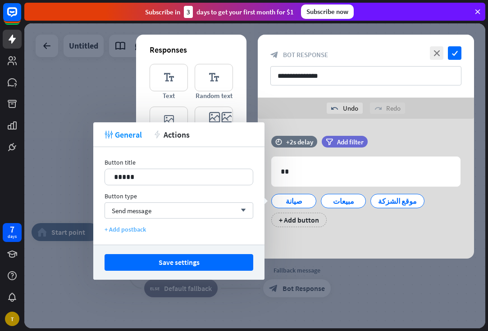
click at [137, 232] on div "+ Add postback" at bounding box center [178, 230] width 149 height 8
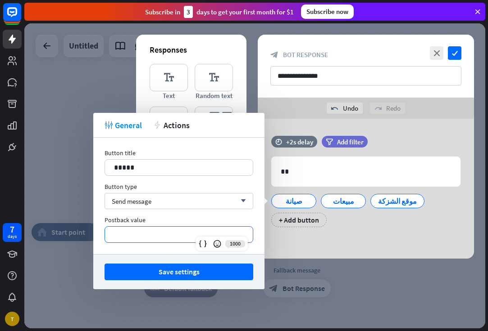
click at [188, 238] on p "**********" at bounding box center [179, 234] width 130 height 11
click at [334, 228] on div "time +2s delay filter Add filter 638 ** صيانة مبيعات موقع الشزكة + Add button" at bounding box center [366, 186] width 216 height 100
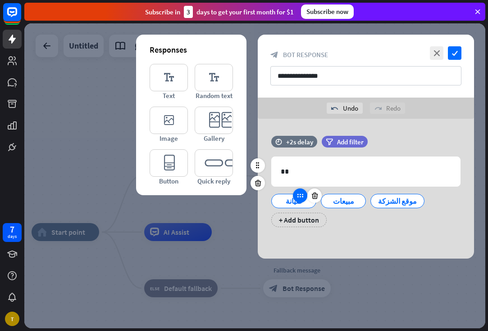
click at [295, 202] on div at bounding box center [300, 196] width 14 height 14
click at [277, 201] on div "صيانة" at bounding box center [293, 201] width 45 height 14
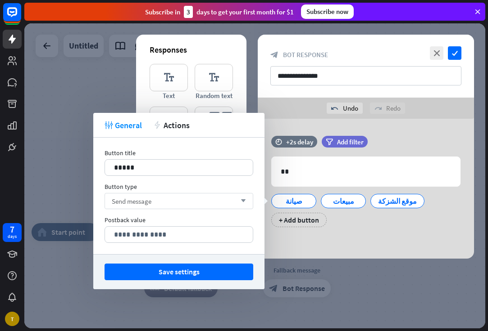
click at [226, 203] on div "Send message arrow_down" at bounding box center [178, 201] width 149 height 16
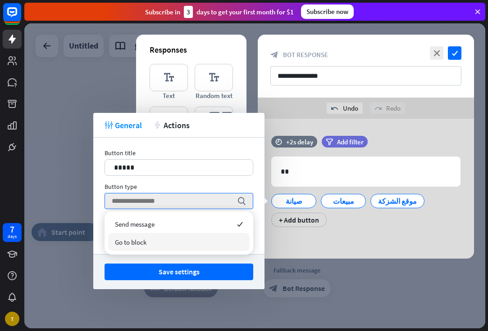
click at [185, 243] on div "Go to block" at bounding box center [178, 242] width 141 height 18
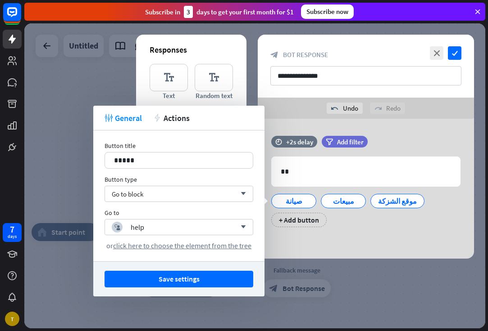
click at [47, 154] on div at bounding box center [254, 175] width 461 height 305
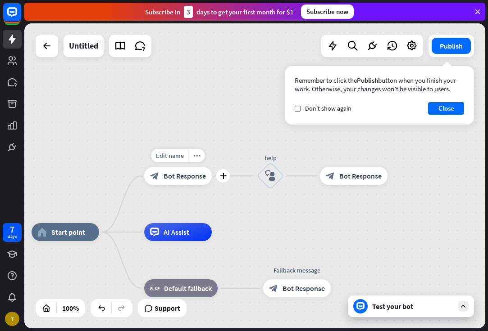
click at [200, 180] on span "Bot Response" at bounding box center [184, 176] width 42 height 9
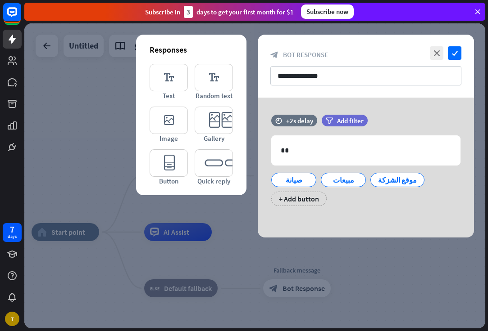
click at [109, 167] on div at bounding box center [254, 175] width 461 height 305
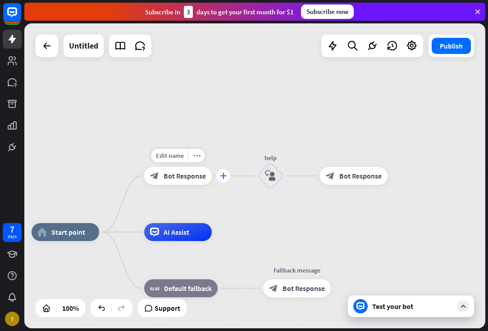
click at [224, 175] on icon "plus" at bounding box center [223, 176] width 7 height 6
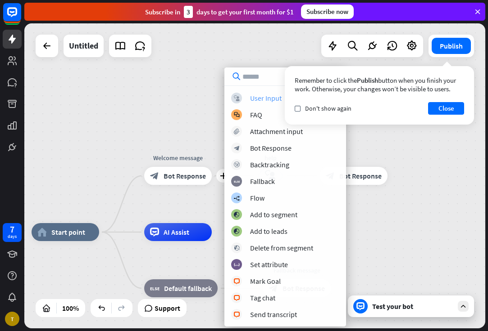
click at [252, 100] on div "User Input" at bounding box center [266, 98] width 32 height 9
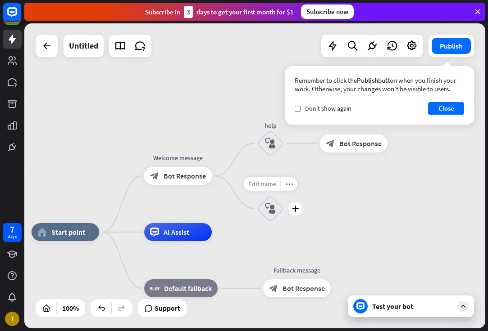
click at [265, 187] on span "Edit name" at bounding box center [262, 184] width 28 height 8
type input "**********"
click at [291, 209] on div "**********" at bounding box center [254, 175] width 461 height 305
click at [296, 212] on icon "plus" at bounding box center [295, 209] width 7 height 6
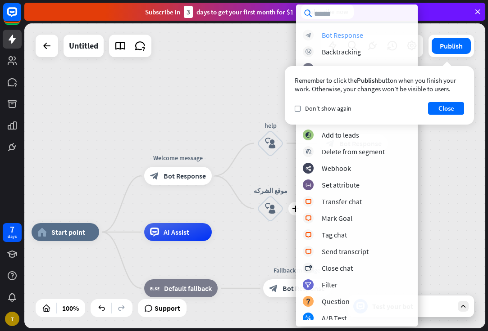
click at [330, 37] on div "Bot Response" at bounding box center [342, 35] width 41 height 9
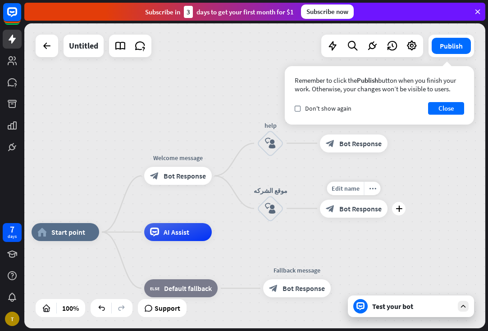
click at [332, 209] on icon "block_bot_response" at bounding box center [330, 208] width 9 height 9
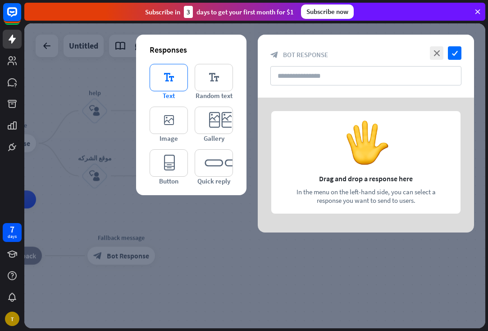
click at [178, 74] on icon "editor_text" at bounding box center [169, 77] width 38 height 27
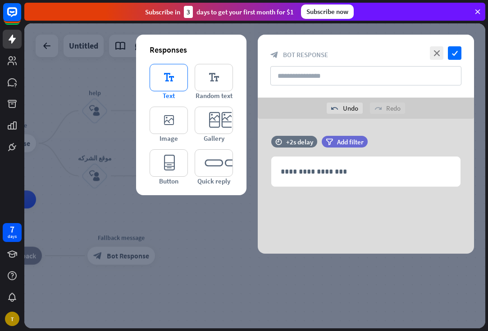
click at [178, 73] on icon "editor_text" at bounding box center [169, 77] width 38 height 27
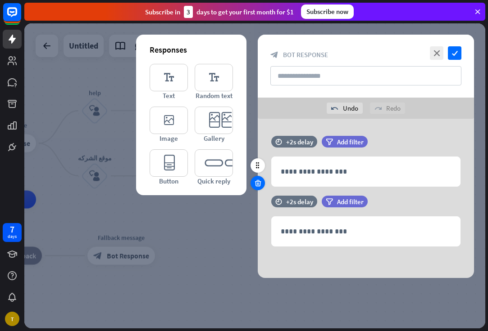
click at [261, 186] on icon at bounding box center [258, 183] width 9 height 8
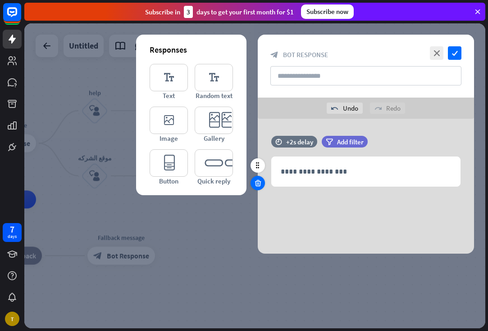
click at [256, 181] on icon at bounding box center [258, 183] width 9 height 8
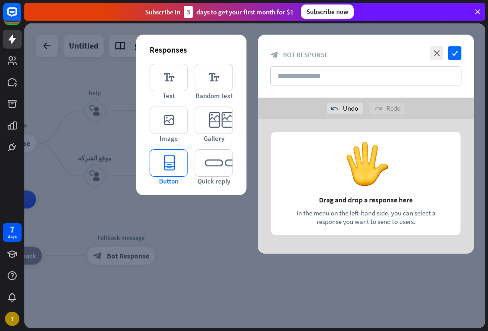
click at [166, 161] on icon "editor_button" at bounding box center [169, 163] width 38 height 27
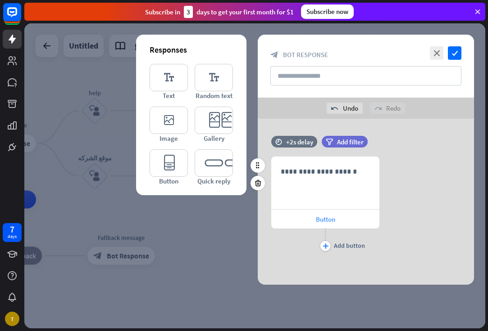
click at [306, 214] on div "Button" at bounding box center [325, 219] width 108 height 19
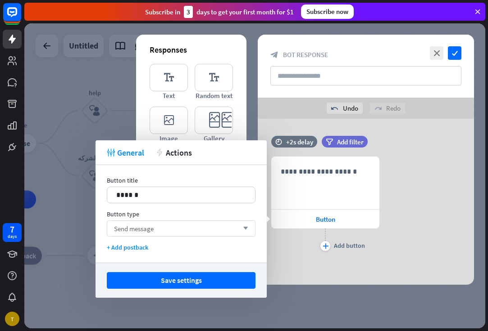
click at [179, 226] on div "Send message arrow_down" at bounding box center [181, 229] width 149 height 16
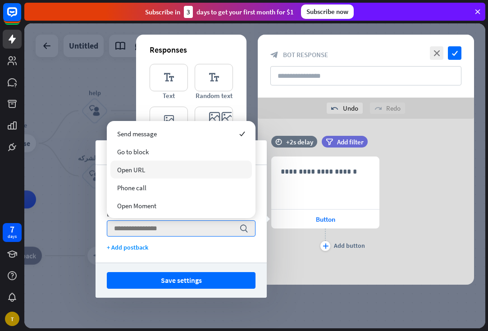
click at [136, 168] on span "Open URL" at bounding box center [131, 170] width 28 height 9
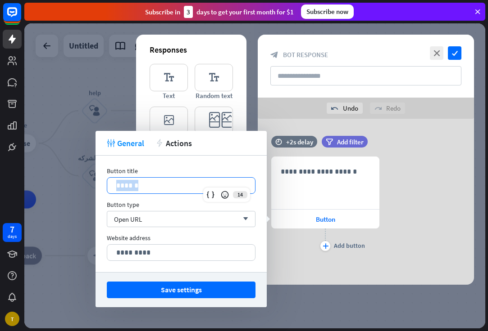
drag, startPoint x: 164, startPoint y: 190, endPoint x: 114, endPoint y: 185, distance: 49.8
click at [114, 185] on div "******" at bounding box center [181, 186] width 148 height 16
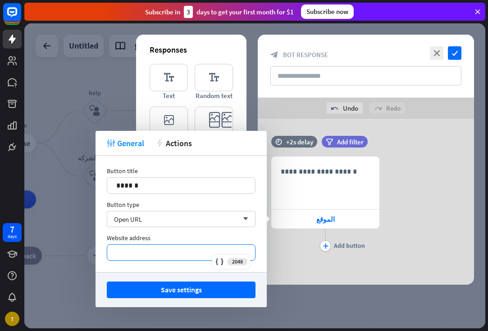
click at [135, 250] on p "*********" at bounding box center [181, 252] width 130 height 11
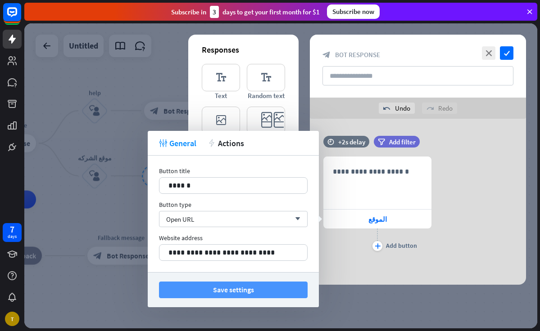
click at [235, 289] on button "Save settings" at bounding box center [233, 290] width 149 height 17
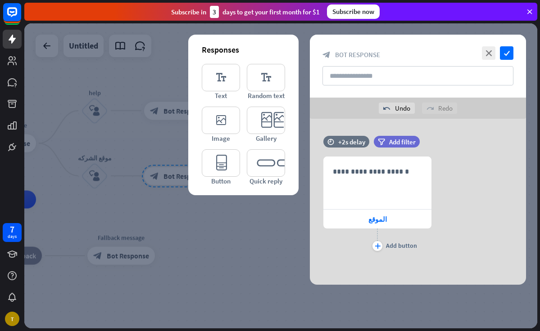
click at [255, 216] on div at bounding box center [280, 175] width 513 height 305
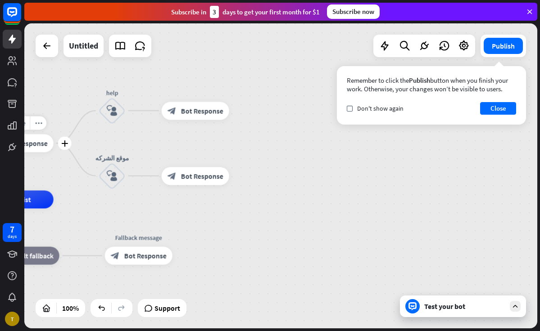
click at [43, 144] on span "Bot Response" at bounding box center [26, 143] width 42 height 9
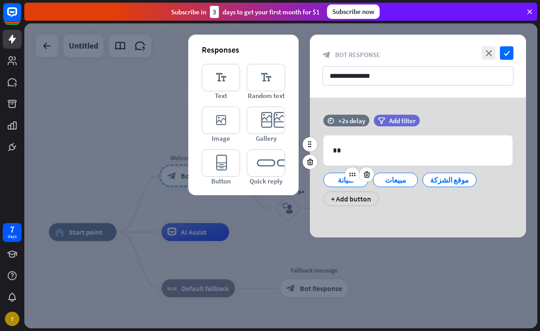
click at [358, 185] on div "صيانة" at bounding box center [346, 180] width 30 height 14
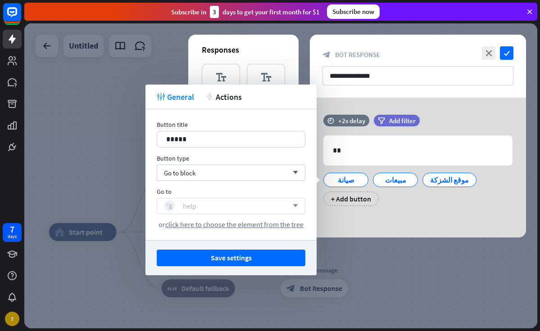
click at [286, 204] on div "block_user_input help" at bounding box center [226, 206] width 124 height 11
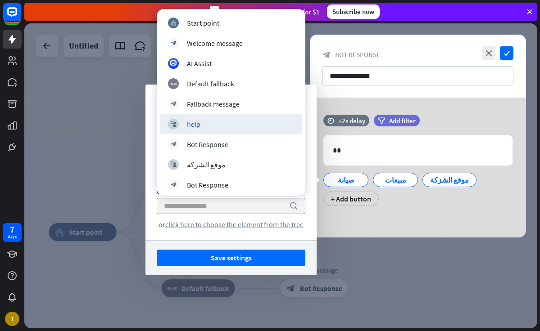
click at [121, 147] on div at bounding box center [280, 175] width 513 height 305
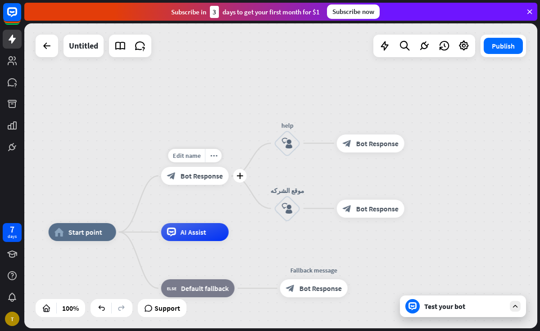
click at [195, 185] on div "Edit name more_horiz plus Welcome message block_bot_response Bot Response" at bounding box center [195, 176] width 68 height 18
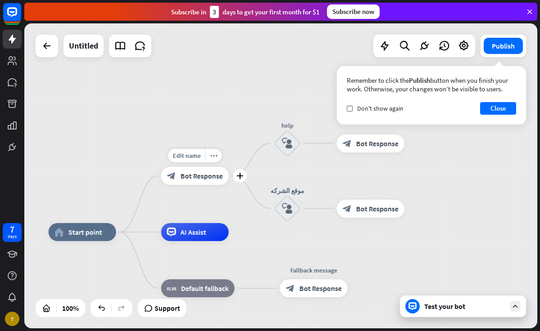
click at [197, 179] on span "Bot Response" at bounding box center [202, 176] width 42 height 9
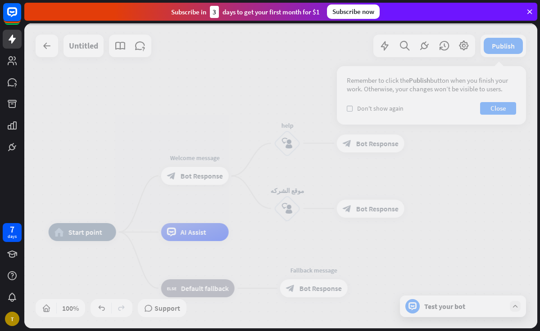
click at [197, 179] on div at bounding box center [280, 175] width 513 height 305
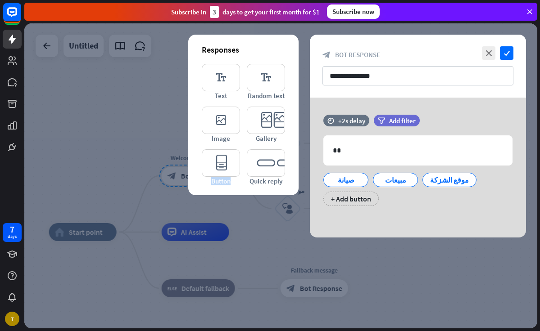
click at [197, 178] on div "Responses editor_text Text editor_text Random text editor_image Image editor_ca…" at bounding box center [243, 115] width 110 height 161
click at [351, 182] on div "صيانة" at bounding box center [346, 180] width 30 height 14
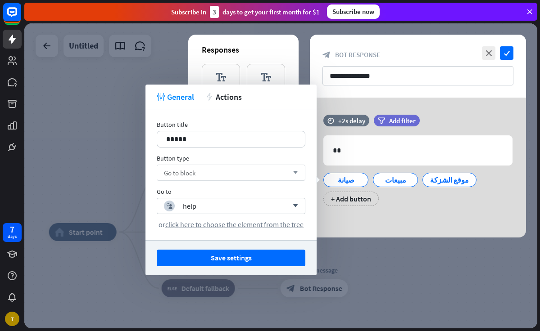
click at [288, 170] on icon "arrow_down" at bounding box center [293, 172] width 10 height 5
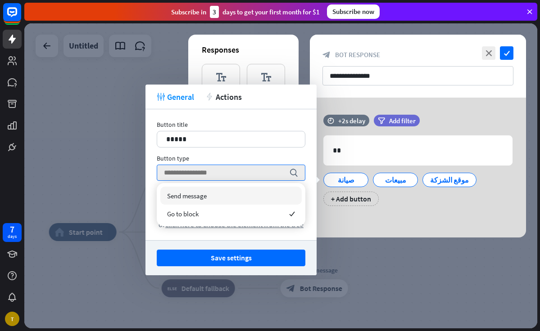
click at [245, 193] on div "Send message" at bounding box center [230, 196] width 141 height 18
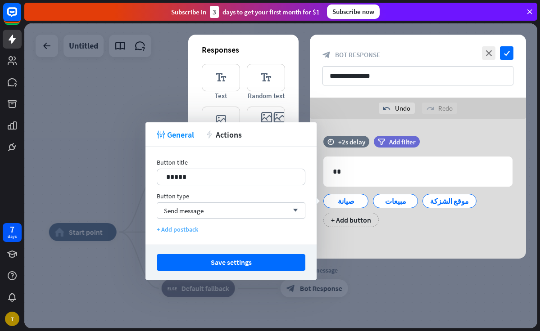
click at [186, 231] on div "+ Add postback" at bounding box center [231, 230] width 149 height 8
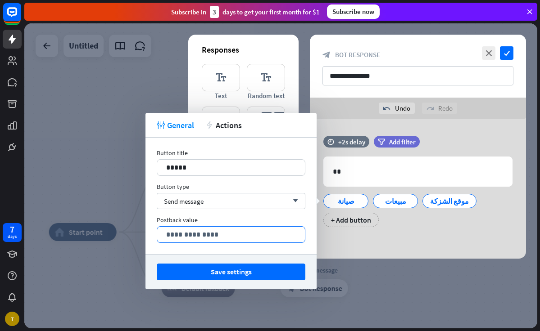
click at [220, 234] on p "**********" at bounding box center [231, 234] width 130 height 11
drag, startPoint x: 220, startPoint y: 238, endPoint x: 76, endPoint y: 233, distance: 144.7
click at [76, 233] on body "7 days T close Product Help First steps Get started with ChatBot Help Center Fo…" at bounding box center [270, 165] width 540 height 331
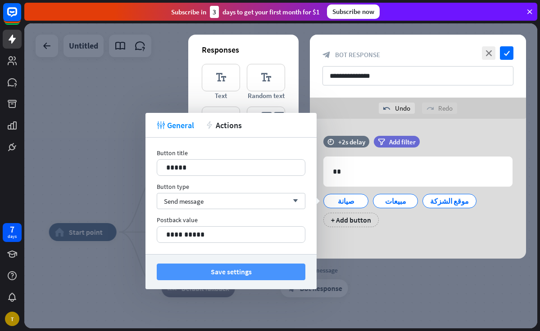
click at [199, 271] on button "Save settings" at bounding box center [231, 272] width 149 height 17
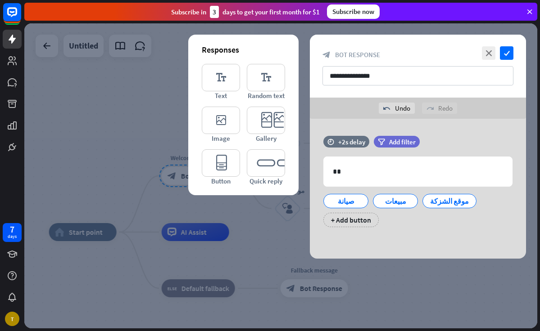
click at [245, 222] on div at bounding box center [280, 175] width 513 height 305
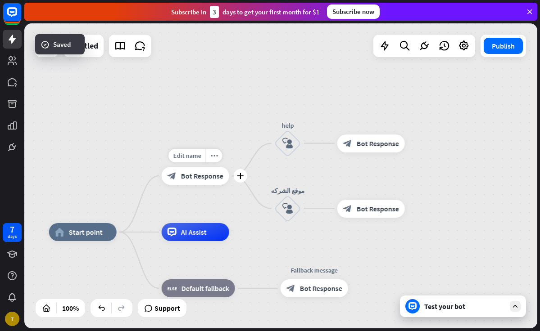
click at [191, 180] on span "Bot Response" at bounding box center [202, 176] width 42 height 9
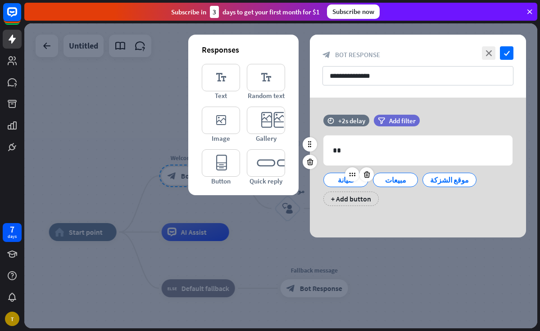
click at [355, 182] on div at bounding box center [359, 175] width 29 height 14
click at [338, 177] on div "صيانة" at bounding box center [346, 180] width 30 height 14
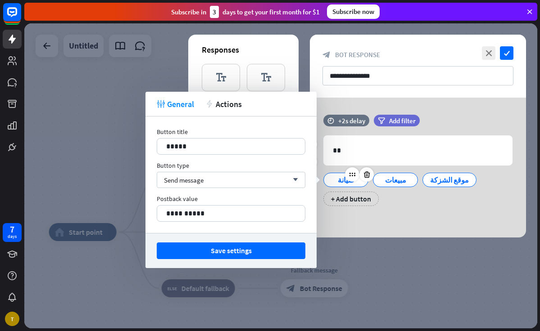
click at [338, 177] on div "صيانة" at bounding box center [346, 180] width 30 height 14
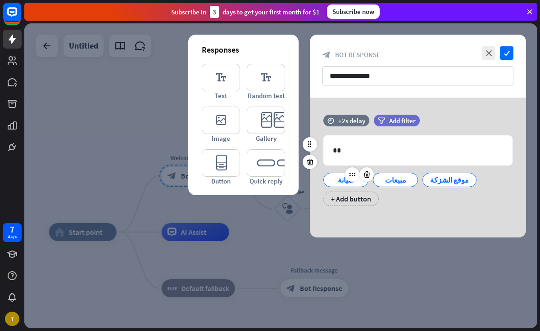
click at [331, 179] on div "صيانة" at bounding box center [346, 180] width 30 height 14
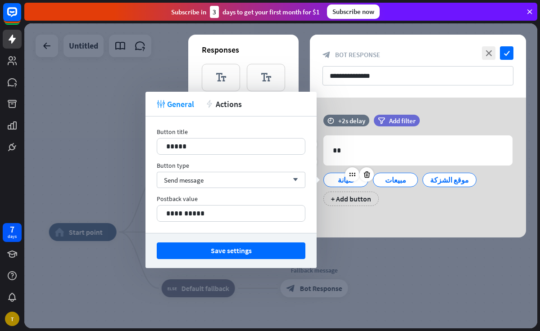
click at [331, 180] on div "صيانة" at bounding box center [346, 180] width 30 height 14
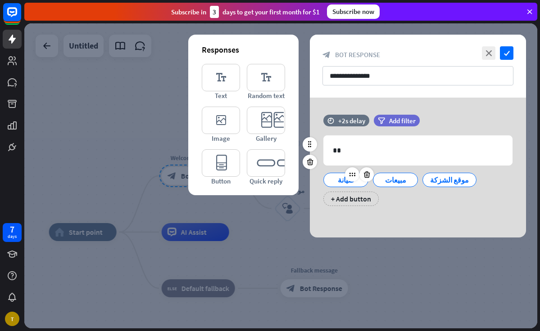
click at [331, 180] on div "صيانة" at bounding box center [346, 180] width 30 height 14
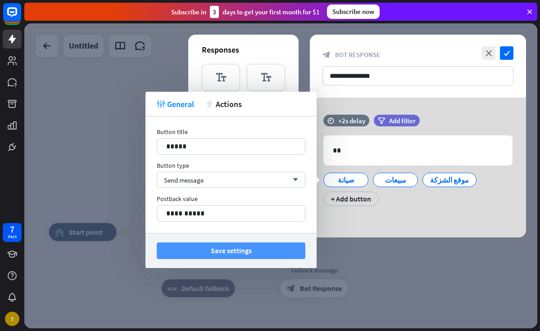
click at [199, 253] on button "Save settings" at bounding box center [231, 251] width 149 height 17
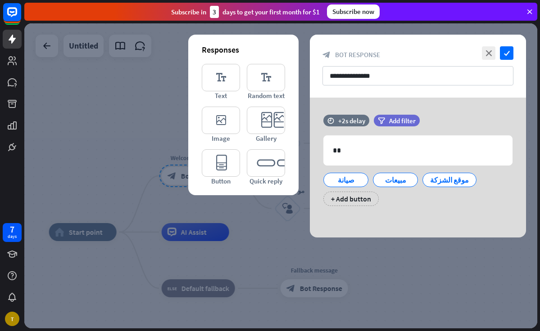
click at [263, 241] on div at bounding box center [280, 175] width 513 height 305
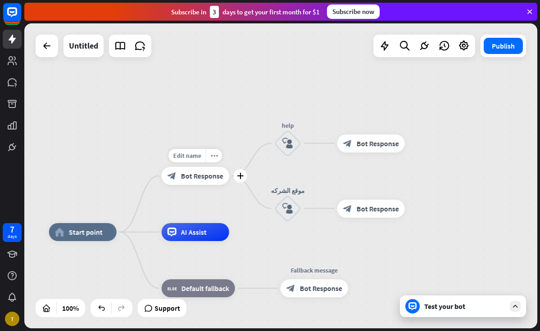
click at [215, 175] on span "Bot Response" at bounding box center [202, 176] width 42 height 9
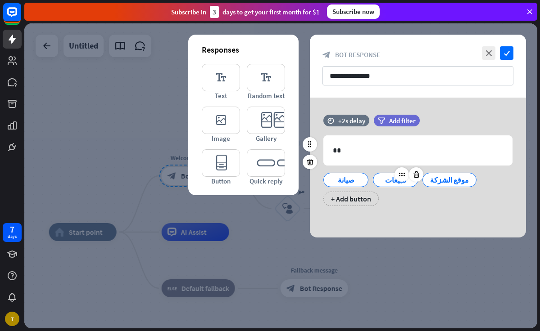
click at [409, 182] on div "مبيعات" at bounding box center [396, 180] width 30 height 14
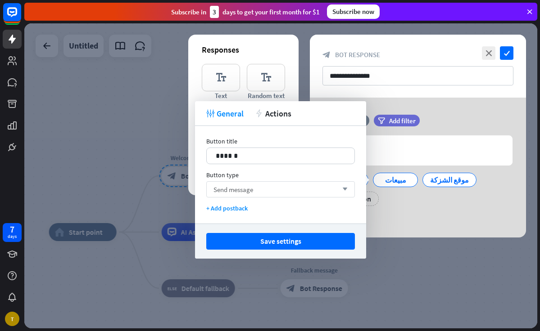
click at [297, 190] on div "Send message arrow_down" at bounding box center [280, 190] width 149 height 16
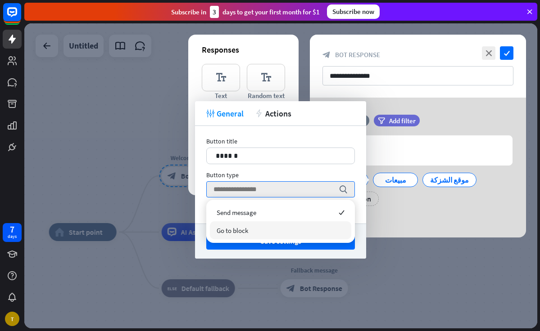
click at [259, 228] on div "Go to block" at bounding box center [280, 231] width 141 height 18
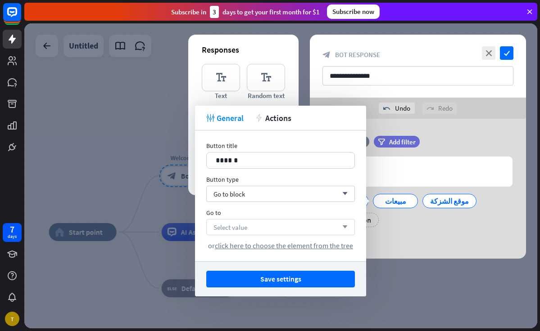
click at [280, 224] on div "Select value arrow_down" at bounding box center [280, 227] width 149 height 16
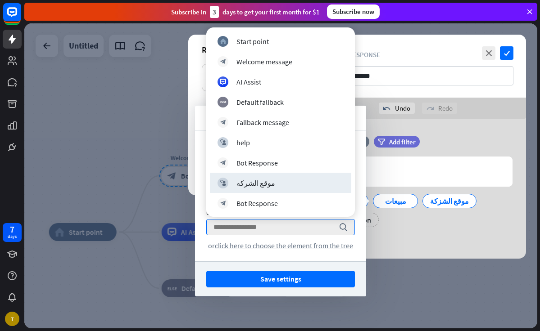
click at [103, 157] on div at bounding box center [280, 175] width 513 height 305
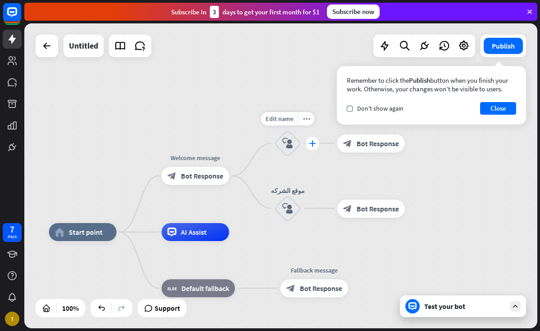
click at [309, 143] on icon "plus" at bounding box center [312, 144] width 7 height 6
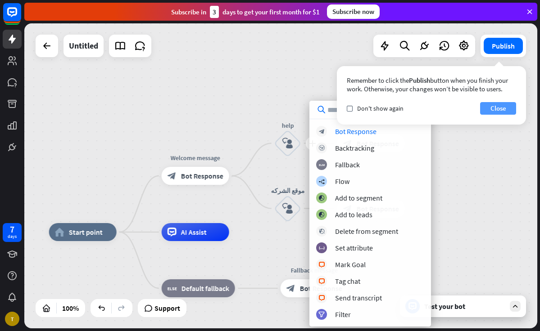
click at [487, 106] on button "Close" at bounding box center [498, 108] width 36 height 13
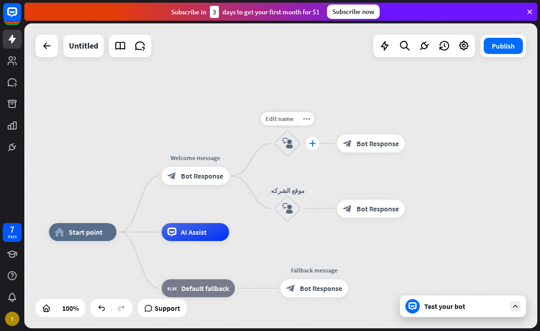
click at [313, 144] on icon "plus" at bounding box center [312, 144] width 7 height 6
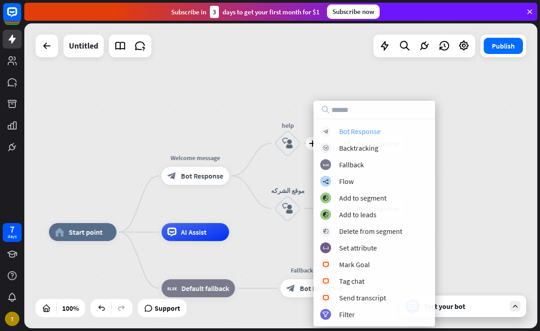
click at [364, 132] on div "Bot Response" at bounding box center [359, 131] width 41 height 9
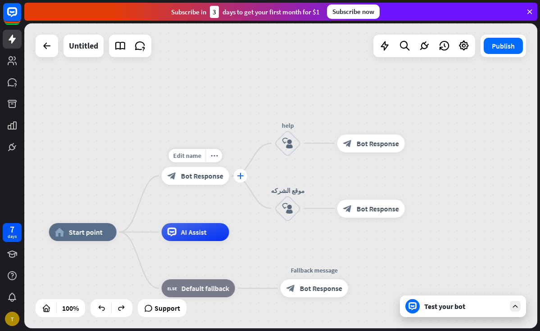
click at [244, 179] on div "plus" at bounding box center [241, 176] width 14 height 14
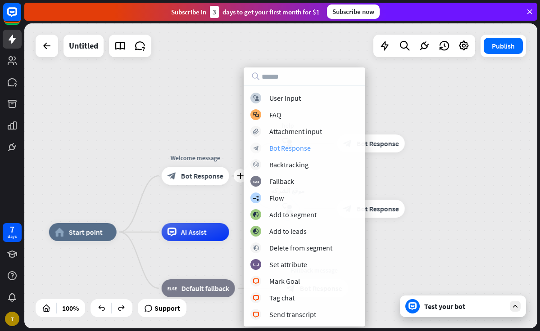
click at [273, 148] on div "Bot Response" at bounding box center [289, 148] width 41 height 9
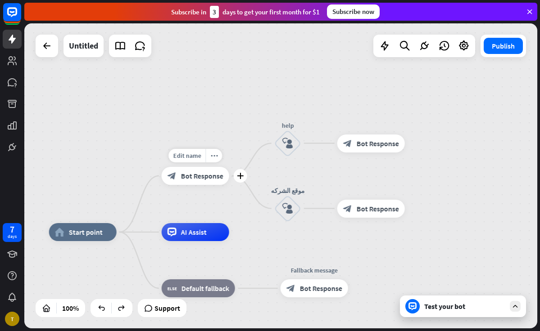
click at [215, 179] on span "Bot Response" at bounding box center [202, 176] width 42 height 9
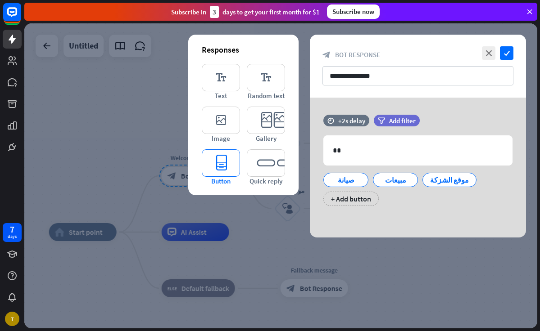
click at [211, 162] on icon "editor_button" at bounding box center [221, 163] width 38 height 27
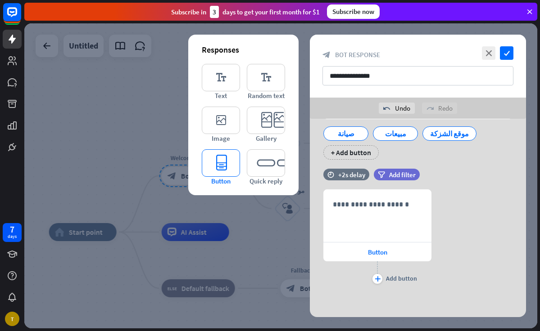
scroll to position [68, 0]
click at [445, 134] on div "موقع الشزكة" at bounding box center [449, 134] width 39 height 14
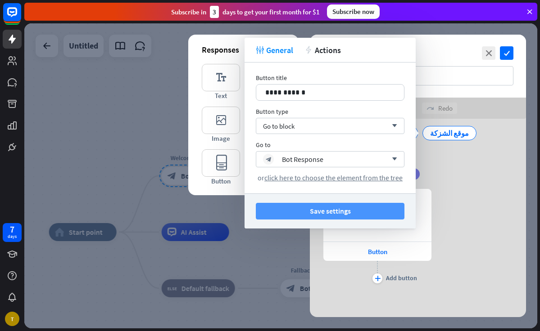
click at [315, 207] on button "Save settings" at bounding box center [330, 211] width 149 height 17
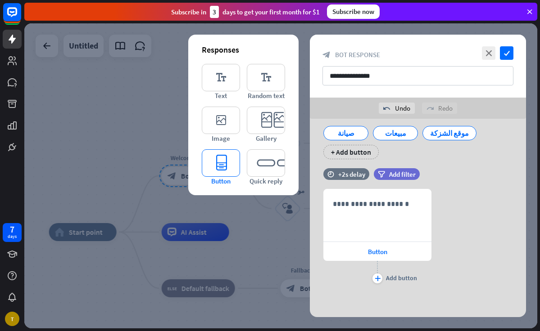
click at [214, 166] on icon "editor_button" at bounding box center [221, 163] width 38 height 27
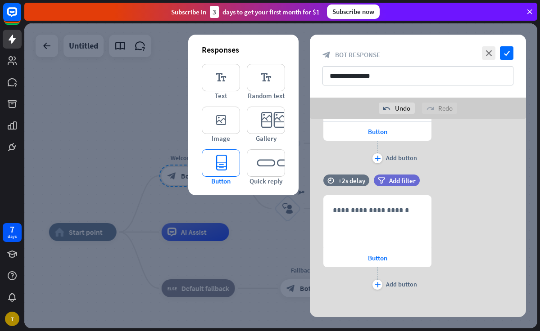
scroll to position [195, 0]
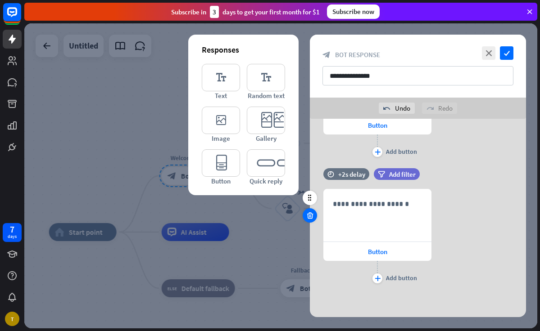
click at [311, 216] on icon at bounding box center [310, 216] width 9 height 8
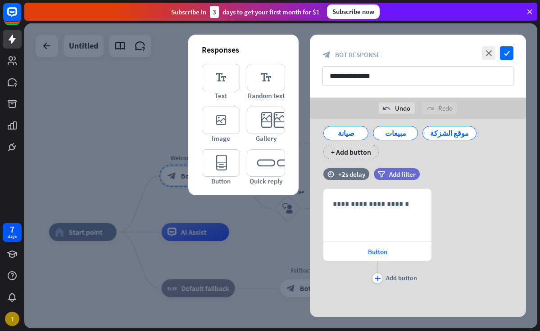
scroll to position [68, 0]
click at [309, 212] on icon at bounding box center [310, 216] width 9 height 8
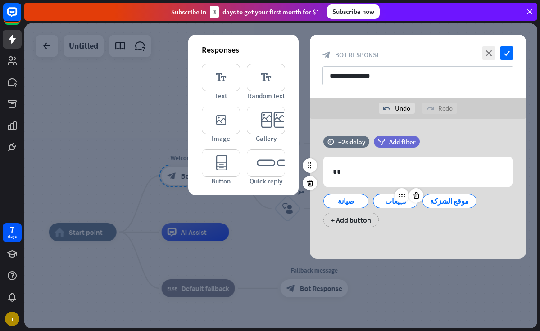
click at [400, 206] on div "مبيعات" at bounding box center [396, 202] width 30 height 14
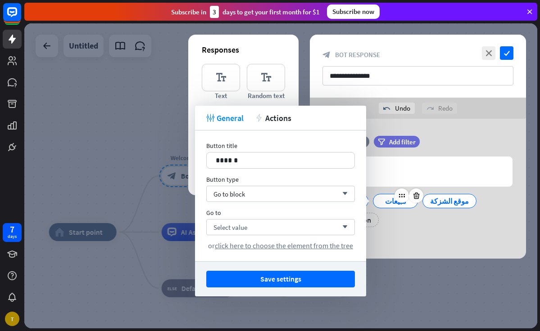
click at [388, 201] on div "مبيعات" at bounding box center [396, 202] width 30 height 14
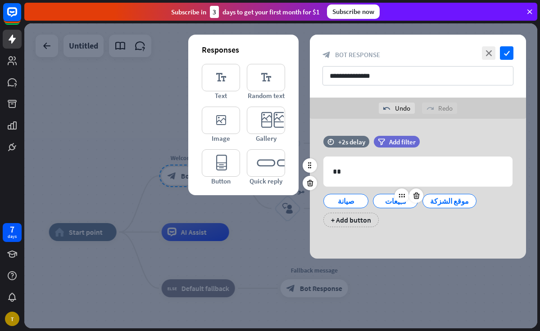
click at [388, 201] on div "مبيعات" at bounding box center [396, 202] width 30 height 14
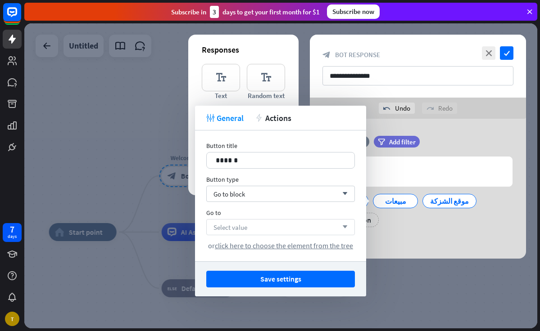
click at [254, 229] on div "Select value arrow_down" at bounding box center [280, 227] width 149 height 16
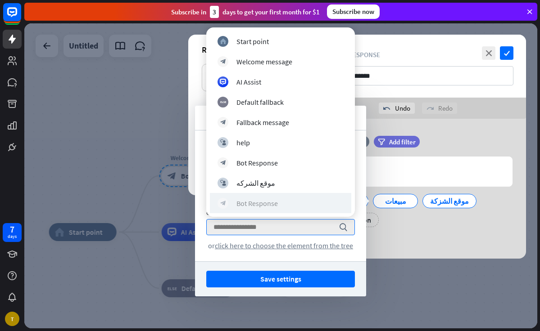
click at [254, 200] on div "Bot Response" at bounding box center [256, 203] width 41 height 9
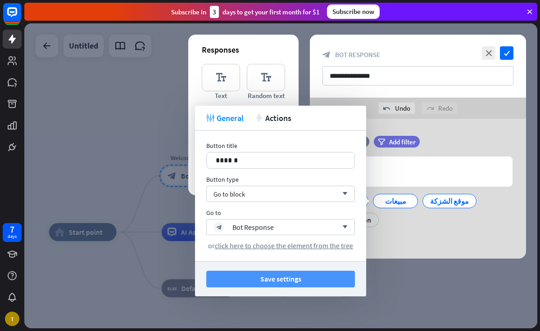
click at [286, 277] on button "Save settings" at bounding box center [280, 279] width 149 height 17
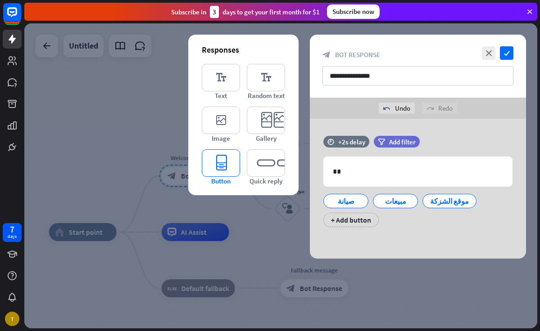
click at [219, 163] on icon "editor_button" at bounding box center [221, 163] width 38 height 27
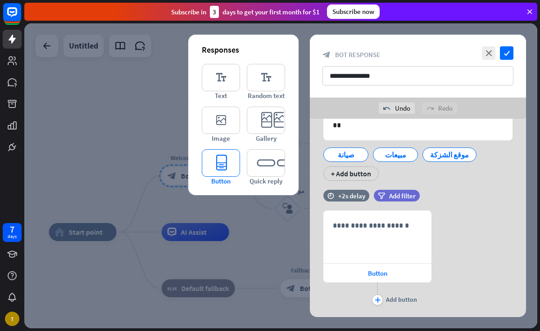
scroll to position [68, 0]
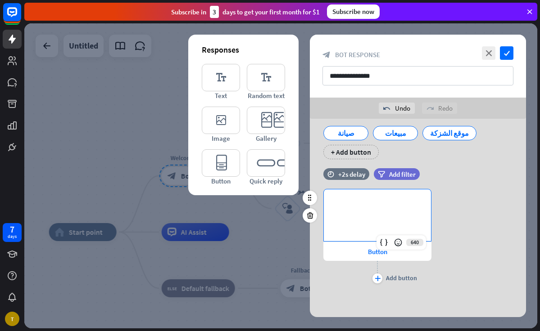
click at [380, 222] on div "**********" at bounding box center [377, 216] width 107 height 52
click at [310, 216] on icon at bounding box center [310, 216] width 9 height 8
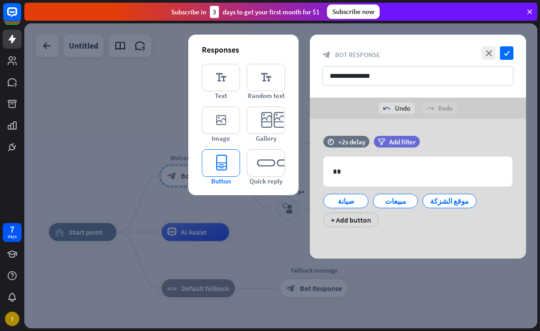
click at [221, 162] on icon "editor_button" at bounding box center [221, 163] width 38 height 27
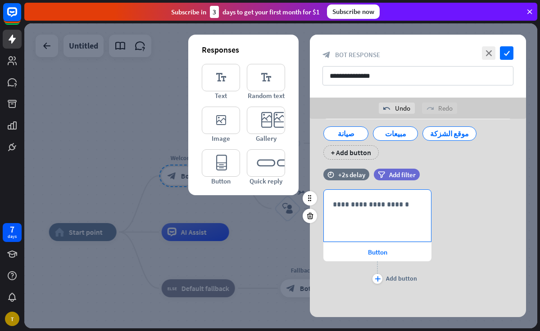
scroll to position [68, 0]
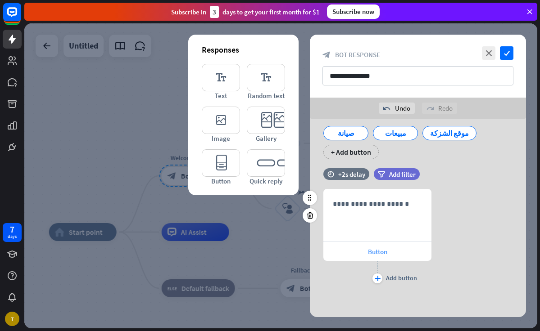
click at [379, 248] on span "Button" at bounding box center [377, 252] width 19 height 9
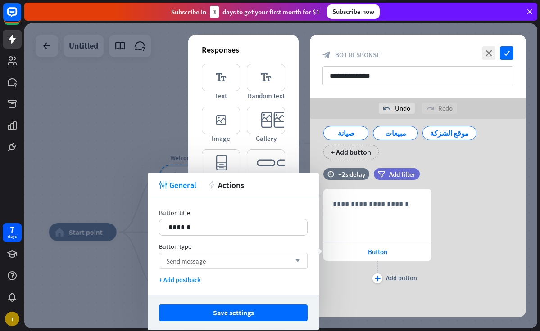
click at [290, 258] on div "Send message arrow_down" at bounding box center [233, 261] width 149 height 16
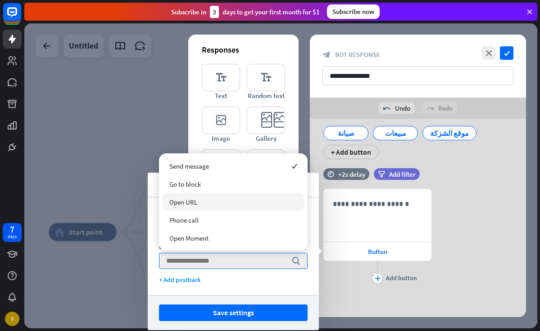
click at [208, 204] on div "Open URL" at bounding box center [233, 202] width 141 height 18
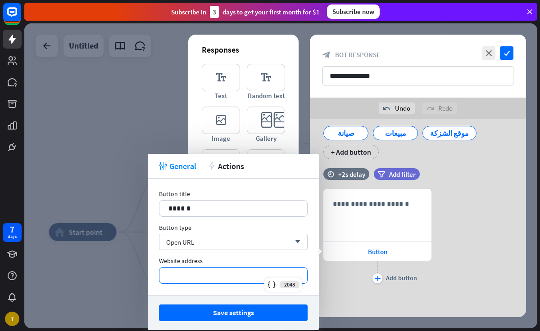
click at [209, 272] on p "*********" at bounding box center [233, 275] width 130 height 11
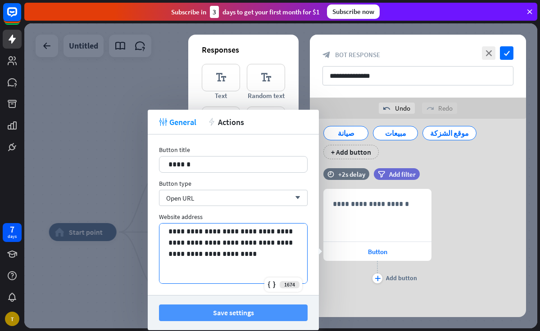
click at [220, 310] on button "Save settings" at bounding box center [233, 313] width 149 height 17
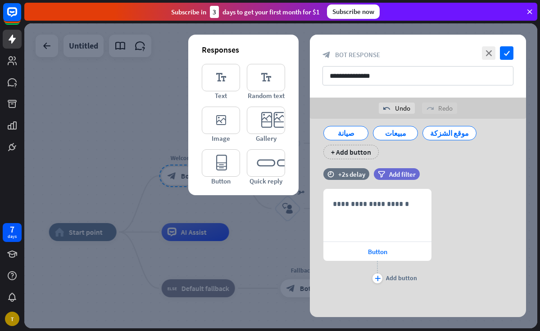
click at [114, 122] on div at bounding box center [280, 175] width 513 height 305
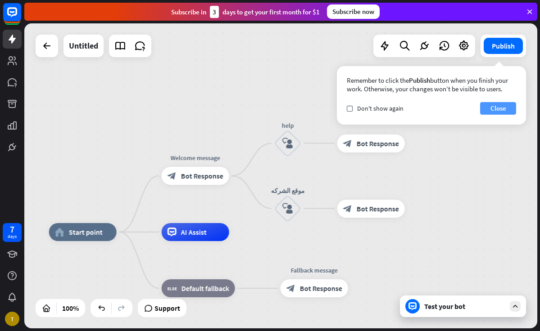
click at [487, 113] on button "Close" at bounding box center [498, 108] width 36 height 13
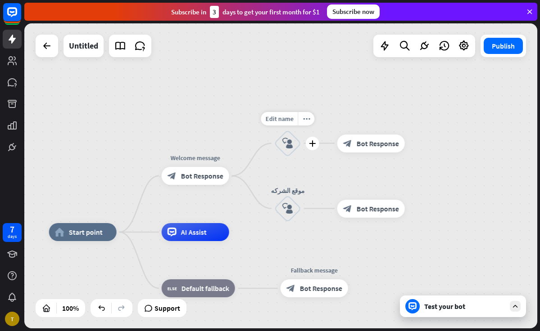
click at [288, 141] on icon "block_user_input" at bounding box center [287, 143] width 11 height 11
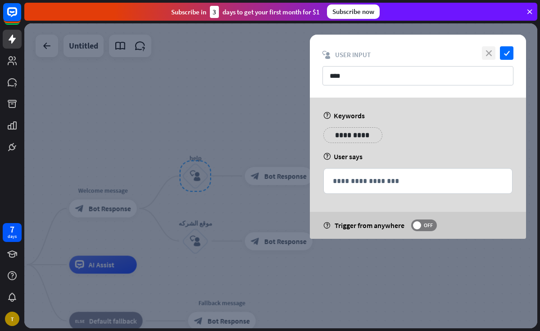
click at [487, 49] on icon "close" at bounding box center [489, 53] width 14 height 14
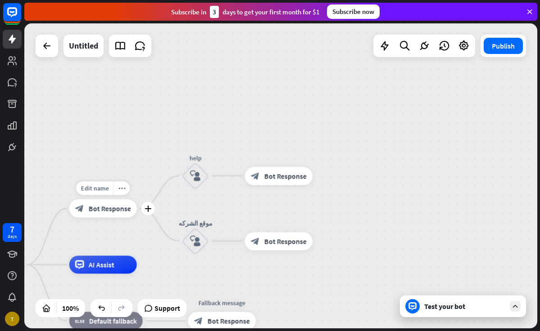
click at [113, 218] on div "Edit name more_horiz plus block_bot_response Bot Response" at bounding box center [103, 209] width 68 height 18
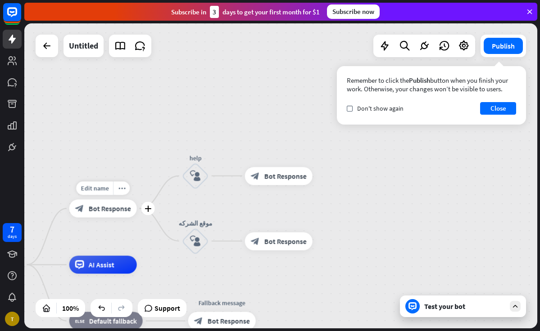
click at [107, 209] on span "Bot Response" at bounding box center [110, 208] width 42 height 9
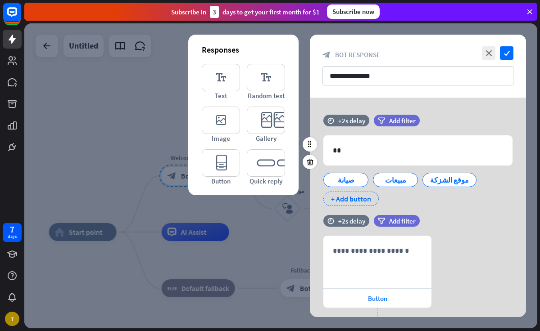
click at [353, 203] on div "+ Add button" at bounding box center [350, 199] width 55 height 14
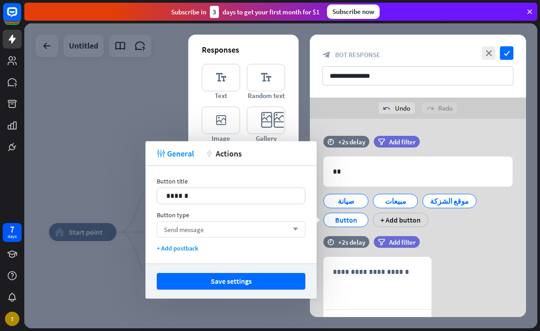
click at [281, 229] on div "Send message arrow_down" at bounding box center [231, 230] width 149 height 16
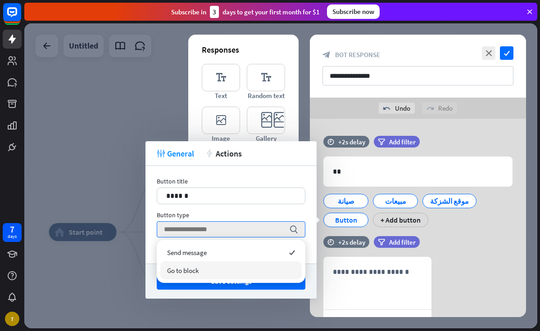
click at [200, 271] on div "Go to block" at bounding box center [230, 271] width 141 height 18
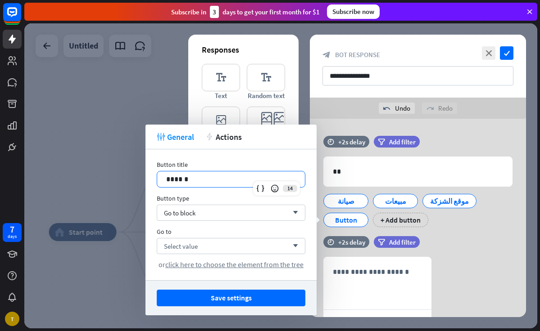
drag, startPoint x: 231, startPoint y: 184, endPoint x: 137, endPoint y: 174, distance: 94.6
click at [137, 174] on body "7 days T close Product Help First steps Get started with ChatBot Help Center Fo…" at bounding box center [270, 165] width 540 height 331
click at [196, 250] on span "Select value" at bounding box center [181, 246] width 34 height 9
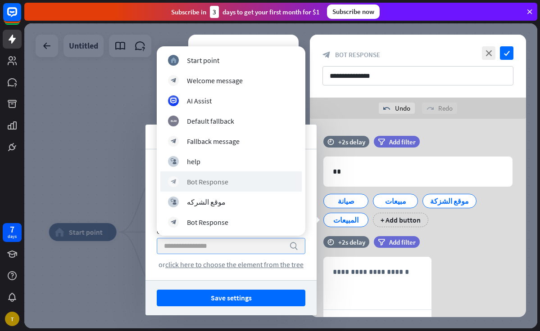
click at [202, 190] on div "block_bot_response Bot Response" at bounding box center [230, 182] width 141 height 20
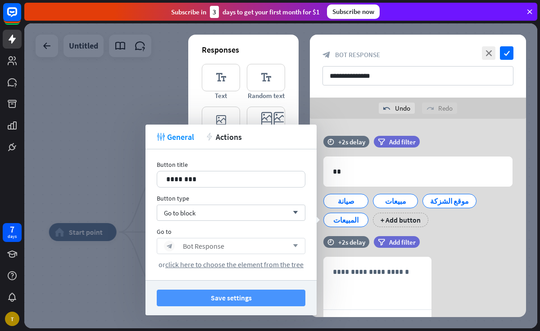
click at [224, 293] on button "Save settings" at bounding box center [231, 298] width 149 height 17
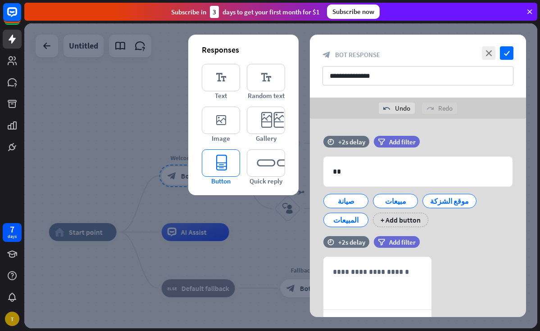
click at [228, 158] on icon "editor_button" at bounding box center [221, 163] width 38 height 27
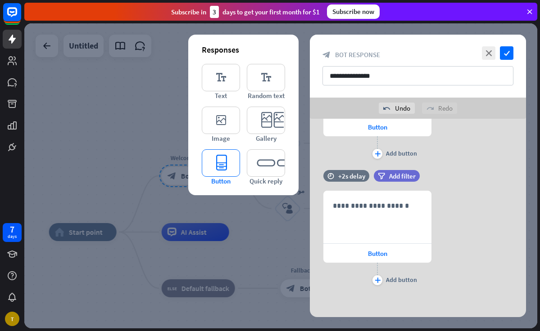
scroll to position [195, 0]
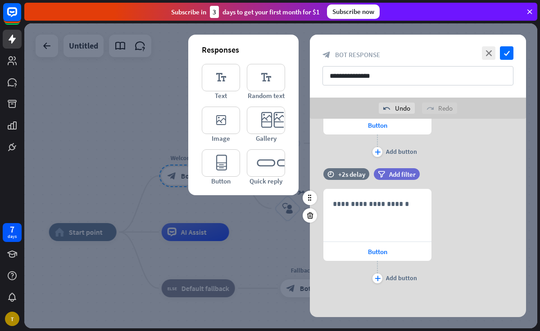
click at [458, 212] on div "**********" at bounding box center [418, 237] width 216 height 97
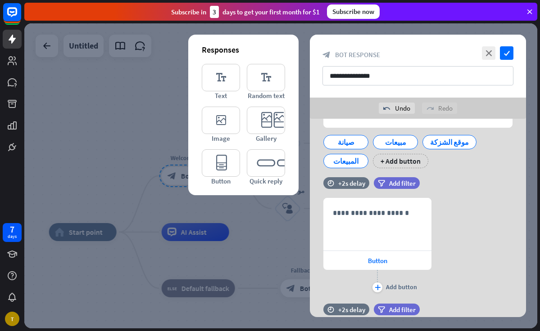
scroll to position [36, 0]
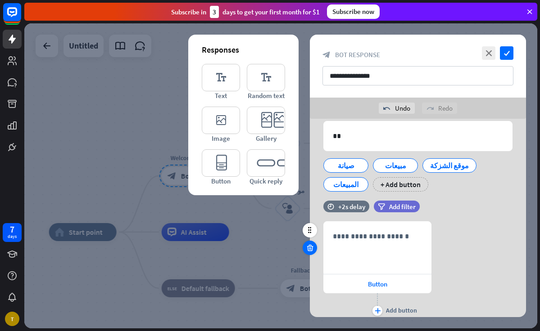
click at [307, 247] on icon at bounding box center [310, 248] width 9 height 8
click at [304, 252] on div at bounding box center [310, 248] width 14 height 14
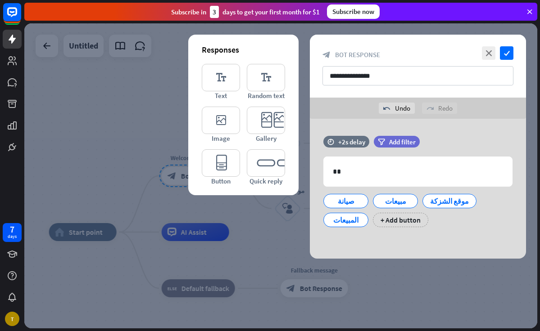
scroll to position [0, 0]
click at [365, 216] on icon at bounding box center [367, 215] width 9 height 8
click at [115, 148] on div at bounding box center [280, 175] width 513 height 305
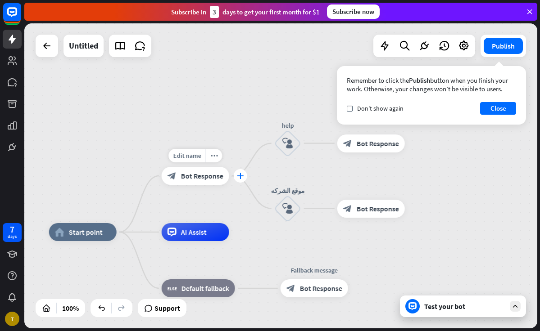
click at [242, 177] on icon "plus" at bounding box center [240, 176] width 7 height 6
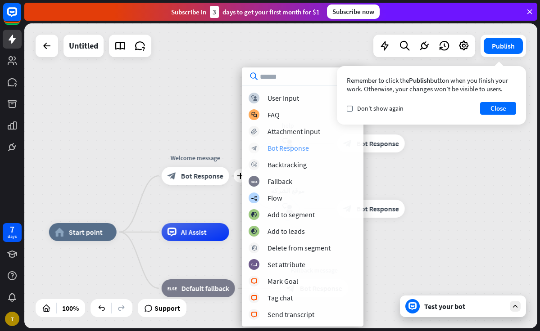
click at [277, 148] on div "Bot Response" at bounding box center [288, 148] width 41 height 9
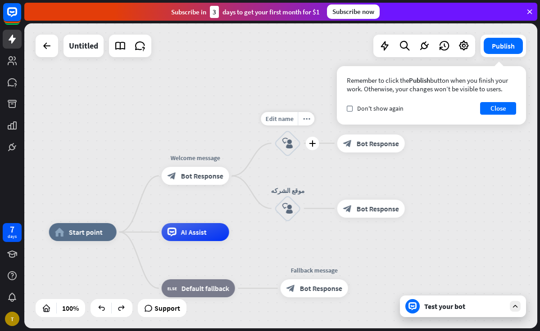
click at [274, 147] on div "Edit name more_horiz plus block_user_input" at bounding box center [287, 143] width 27 height 27
click at [487, 12] on icon at bounding box center [530, 12] width 8 height 8
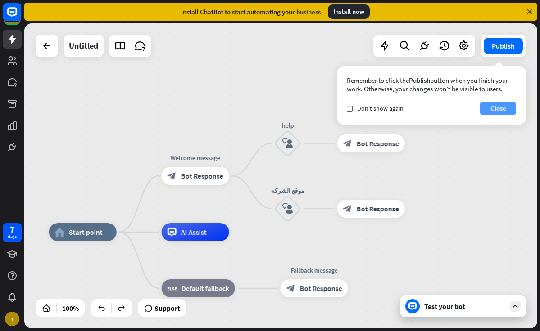
click at [487, 113] on button "Close" at bounding box center [498, 108] width 36 height 13
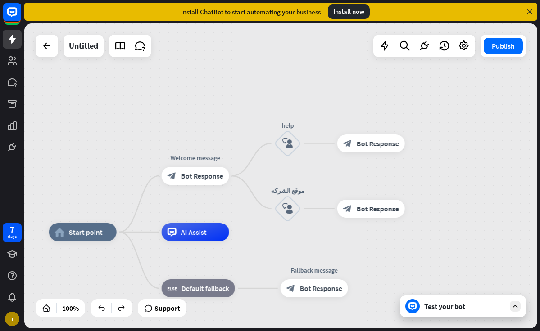
click at [458, 307] on div "Test your bot" at bounding box center [464, 306] width 81 height 9
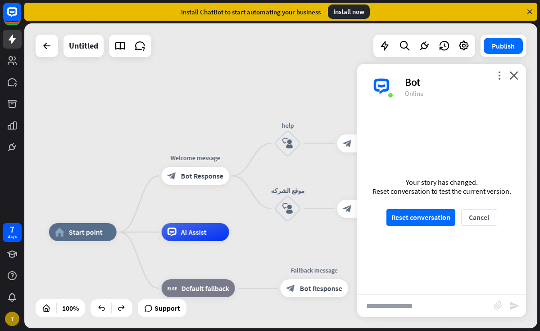
click at [422, 308] on input "text" at bounding box center [425, 306] width 136 height 23
click at [424, 221] on button "Reset conversation" at bounding box center [420, 217] width 69 height 17
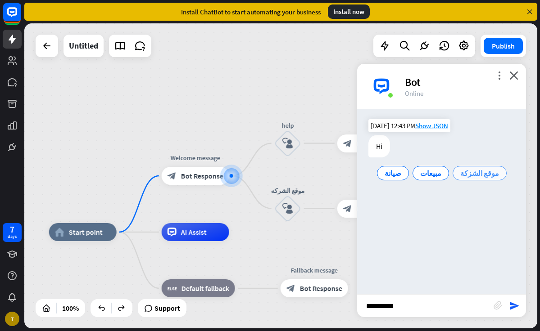
click at [477, 178] on div "موقع الشزكة" at bounding box center [480, 173] width 54 height 14
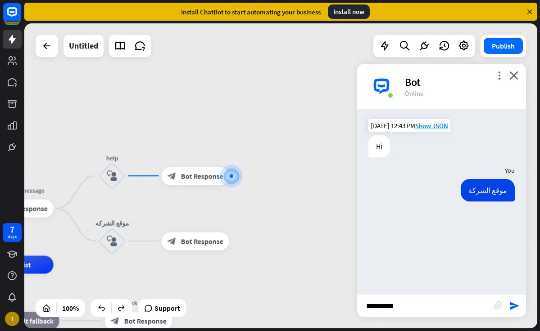
click at [368, 308] on input "**********" at bounding box center [425, 306] width 136 height 23
drag, startPoint x: 404, startPoint y: 302, endPoint x: 275, endPoint y: 291, distance: 130.2
click at [275, 291] on div "home_2 Start point Welcome message block_bot_response Bot Response help block_u…" at bounding box center [280, 175] width 513 height 305
click at [487, 72] on icon "more_vert" at bounding box center [499, 75] width 9 height 9
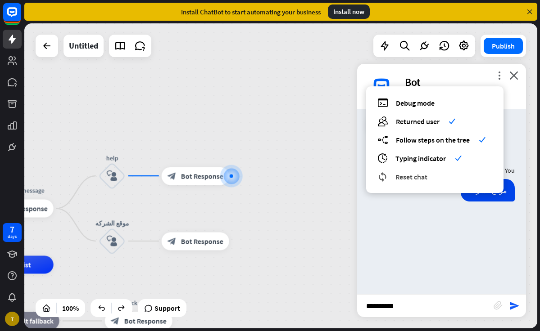
click at [419, 174] on span "Reset chat" at bounding box center [411, 176] width 32 height 9
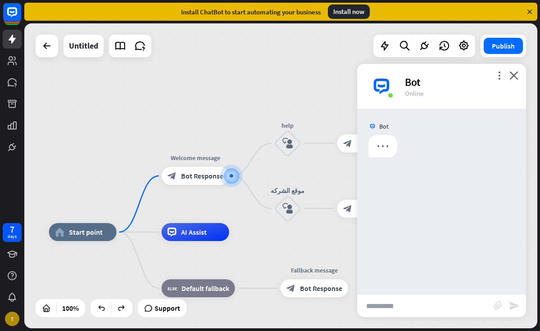
click at [399, 305] on input "**********" at bounding box center [425, 306] width 136 height 23
drag, startPoint x: 399, startPoint y: 305, endPoint x: 307, endPoint y: 311, distance: 93.0
click at [307, 311] on div "home_2 Start point Welcome message block_bot_response Bot Response help block_u…" at bounding box center [280, 175] width 513 height 305
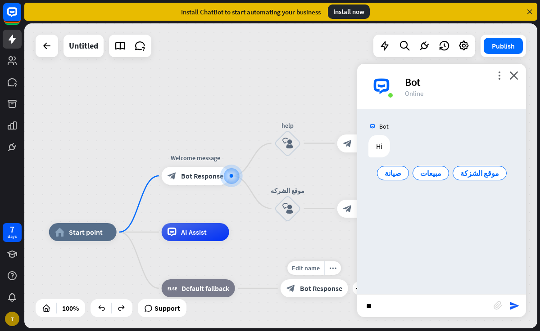
type input "*"
click at [477, 177] on span "موقع الشزكة" at bounding box center [479, 173] width 39 height 9
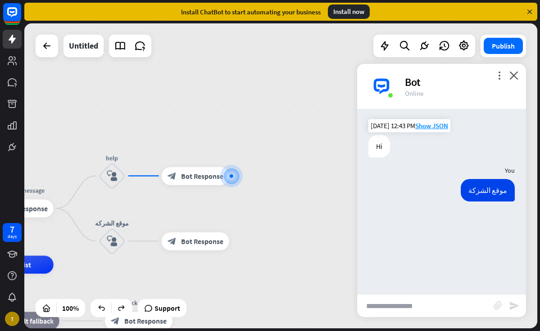
click at [487, 84] on div "Bot" at bounding box center [460, 82] width 110 height 14
click at [487, 76] on icon "more_vert" at bounding box center [499, 75] width 9 height 9
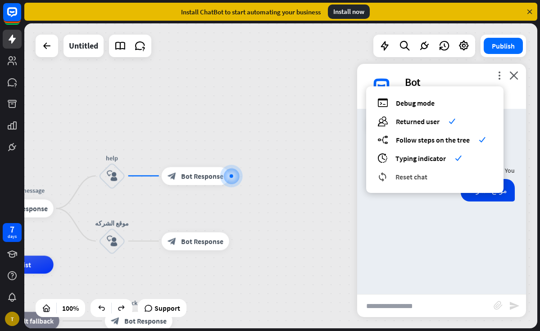
click at [423, 177] on span "Reset chat" at bounding box center [411, 176] width 32 height 9
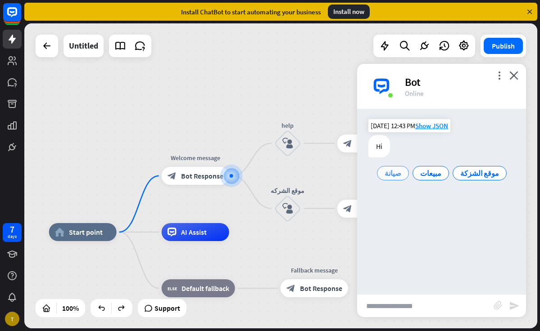
click at [393, 172] on span "صيانة" at bounding box center [393, 173] width 17 height 9
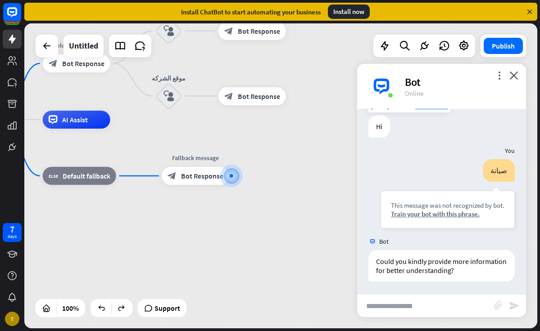
scroll to position [21, 0]
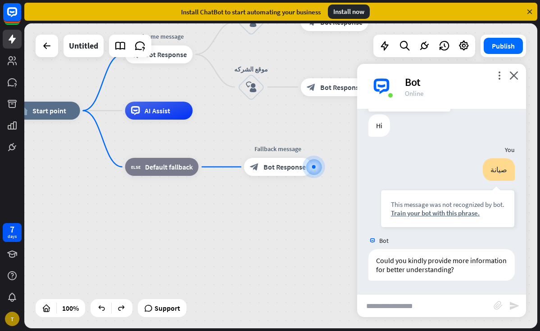
drag, startPoint x: 199, startPoint y: 237, endPoint x: 286, endPoint y: 230, distance: 88.1
click at [286, 230] on div "home_2 Start point Welcome message block_bot_response Bot Response help block_u…" at bounding box center [269, 263] width 513 height 305
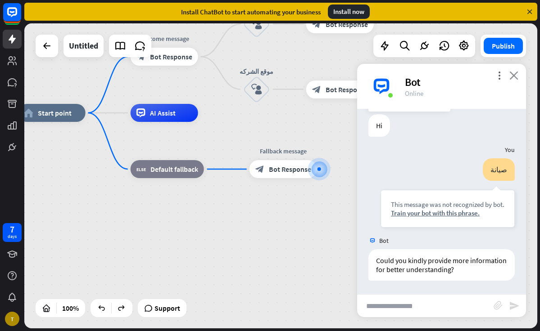
click at [487, 79] on icon "close" at bounding box center [513, 75] width 9 height 9
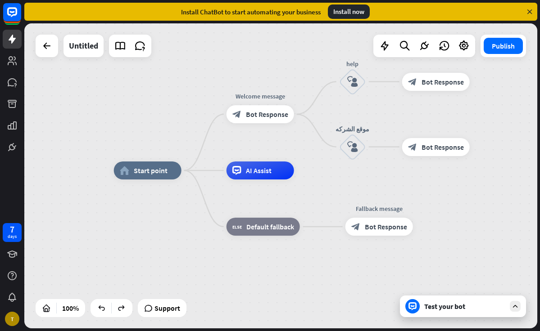
drag, startPoint x: 181, startPoint y: 215, endPoint x: 277, endPoint y: 272, distance: 112.1
click at [277, 272] on div "home_2 Start point Welcome message block_bot_response Bot Response help block_u…" at bounding box center [370, 323] width 513 height 305
click at [460, 306] on div "Test your bot" at bounding box center [464, 306] width 81 height 9
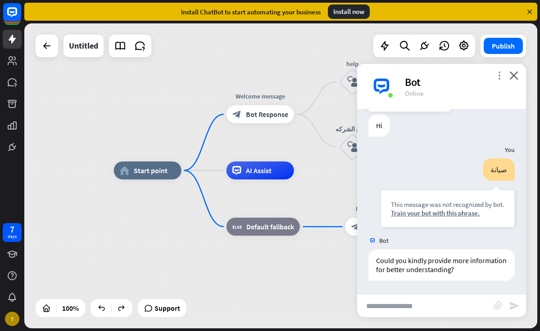
click at [487, 79] on icon "more_vert" at bounding box center [499, 75] width 9 height 9
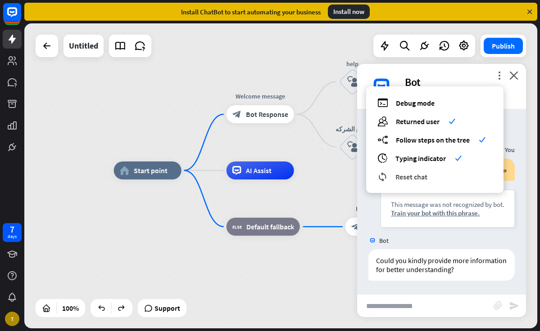
click at [421, 175] on span "Reset chat" at bounding box center [411, 176] width 32 height 9
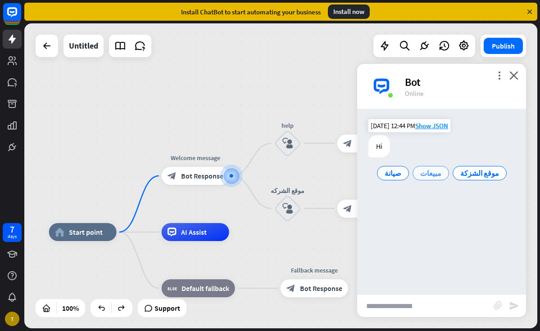
click at [426, 177] on span "مبيعات" at bounding box center [430, 173] width 21 height 9
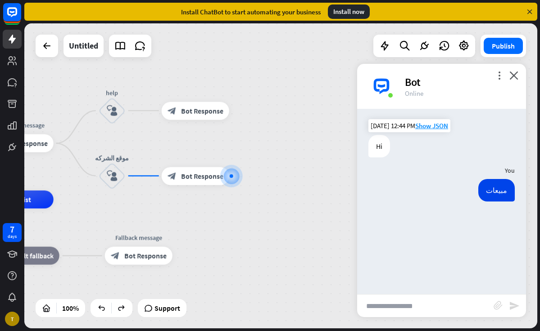
click at [487, 74] on div "more_vert close Bot Online" at bounding box center [441, 86] width 169 height 45
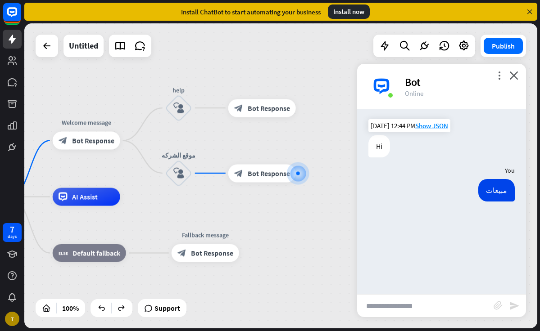
drag, startPoint x: 275, startPoint y: 86, endPoint x: 342, endPoint y: 83, distance: 66.7
click at [342, 83] on div "home_2 Start point Welcome message block_bot_response Bot Response help block_u…" at bounding box center [280, 175] width 513 height 305
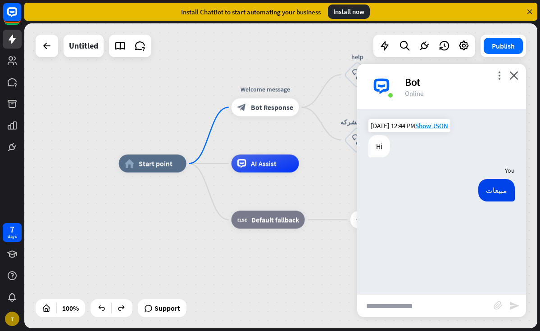
drag, startPoint x: 278, startPoint y: 249, endPoint x: 457, endPoint y: 215, distance: 181.9
click at [457, 215] on div "home_2 Start point Welcome message block_bot_response Bot Response help block_u…" at bounding box center [280, 175] width 513 height 305
click at [247, 112] on div "block_bot_response Bot Response" at bounding box center [265, 108] width 68 height 18
drag, startPoint x: 264, startPoint y: 5, endPoint x: 302, endPoint y: 55, distance: 62.7
click at [302, 55] on div "home_2 Start point Welcome message block_bot_response Bot Response help block_u…" at bounding box center [280, 175] width 513 height 305
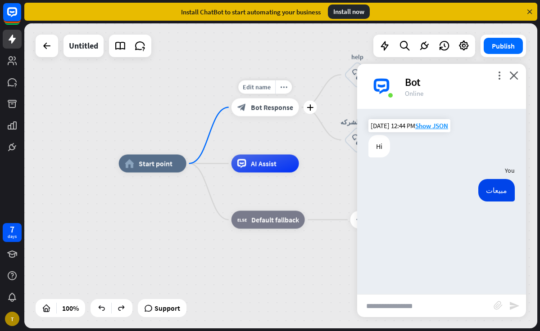
click at [256, 109] on span "Bot Response" at bounding box center [272, 107] width 42 height 9
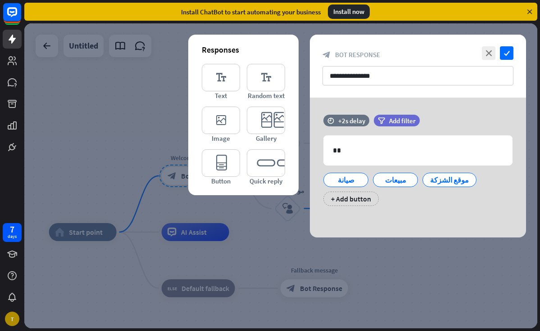
click at [133, 107] on div at bounding box center [280, 175] width 513 height 305
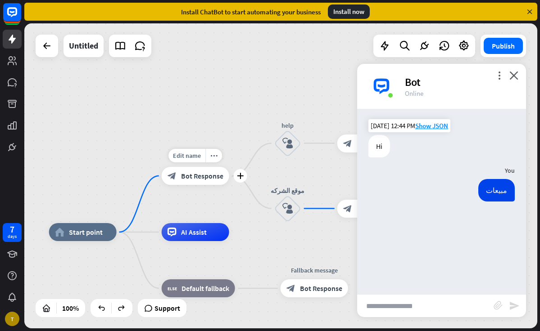
click at [185, 177] on span "Bot Response" at bounding box center [202, 176] width 42 height 9
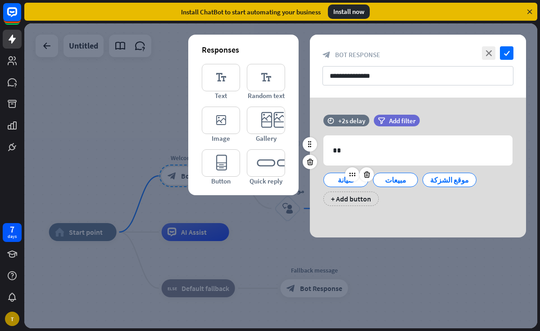
click at [352, 184] on div "صيانة" at bounding box center [346, 180] width 30 height 14
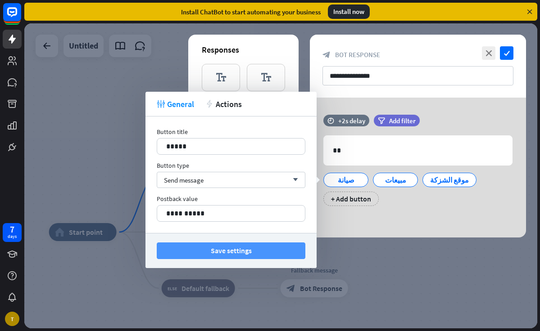
click at [216, 247] on button "Save settings" at bounding box center [231, 251] width 149 height 17
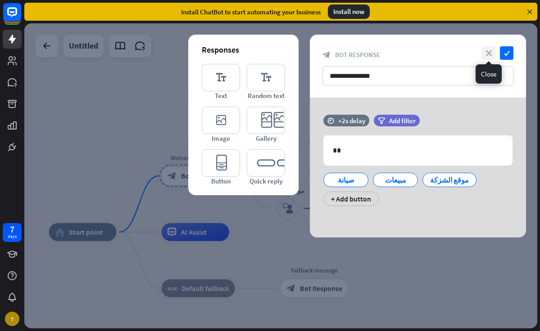
click at [487, 48] on icon "close" at bounding box center [489, 53] width 14 height 14
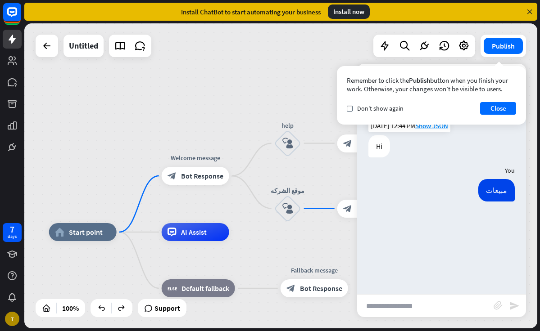
click at [408, 304] on input "text" at bounding box center [425, 306] width 136 height 23
click at [487, 18] on div "Install ChatBot to start automating your business Install now" at bounding box center [280, 12] width 513 height 18
click at [487, 59] on div "home_2 Start point Welcome message block_bot_response Bot Response help block_u…" at bounding box center [280, 175] width 513 height 305
click at [487, 107] on button "Close" at bounding box center [498, 108] width 36 height 13
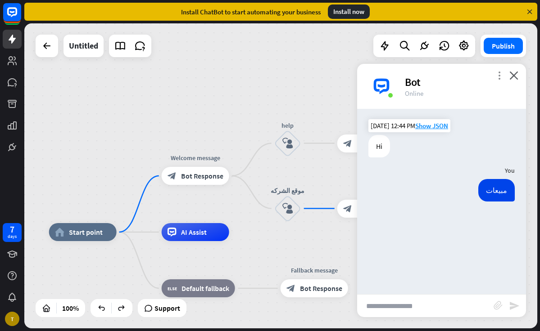
click at [487, 72] on icon "more_vert" at bounding box center [499, 75] width 9 height 9
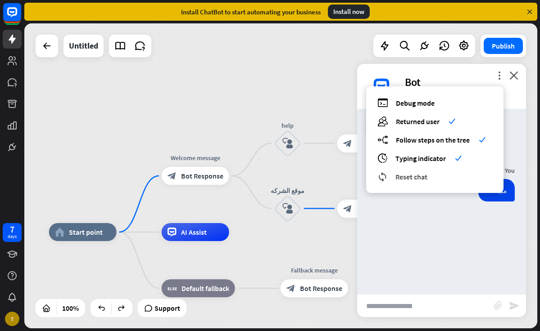
click at [431, 181] on div "reset_chat Reset chat" at bounding box center [434, 177] width 115 height 10
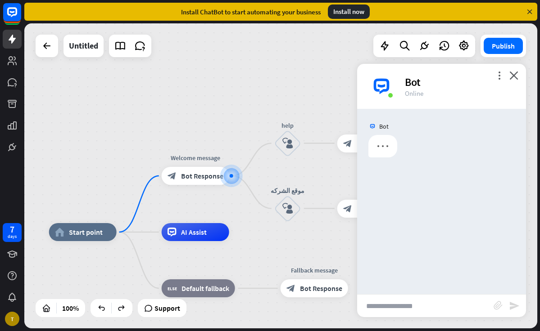
click at [407, 310] on input "text" at bounding box center [425, 306] width 136 height 23
click at [398, 177] on span "صيانة" at bounding box center [393, 173] width 17 height 9
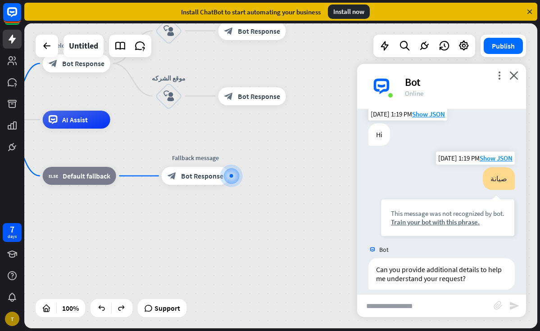
scroll to position [21, 0]
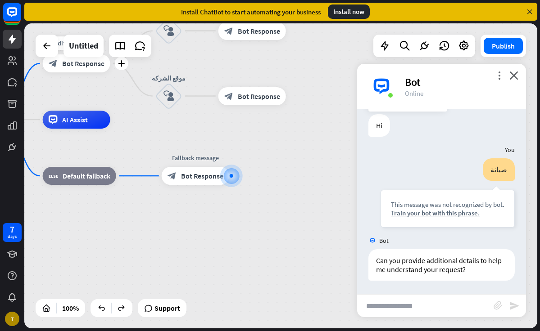
click at [72, 72] on div "block_bot_response Bot Response" at bounding box center [77, 63] width 68 height 18
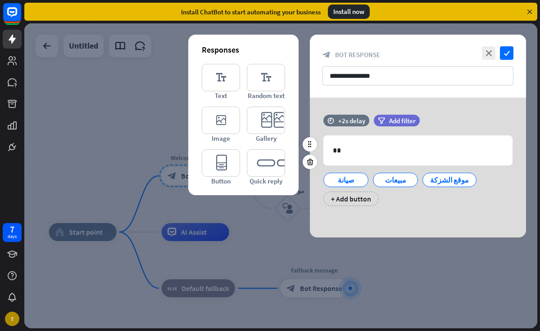
click at [323, 178] on div "صيانة" at bounding box center [346, 180] width 50 height 14
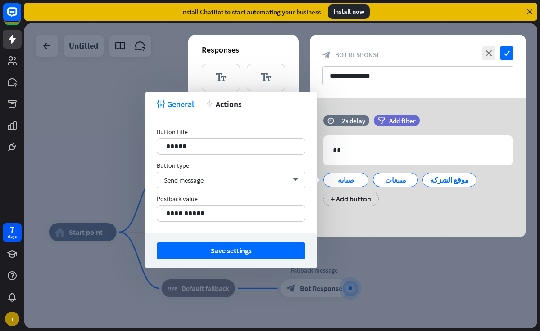
click at [124, 169] on div at bounding box center [280, 175] width 513 height 305
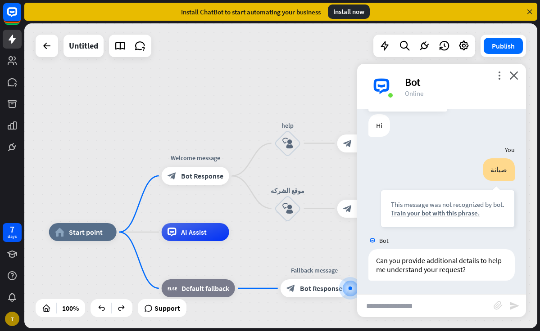
click at [124, 169] on div "home_2 Start point Welcome message block_bot_response Bot Response help block_u…" at bounding box center [280, 175] width 513 height 305
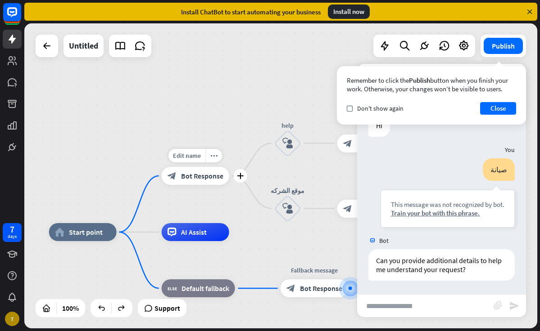
click at [222, 185] on div "Edit name more_horiz plus Welcome message block_bot_response Bot Response" at bounding box center [196, 176] width 68 height 18
click at [240, 175] on icon "plus" at bounding box center [240, 176] width 7 height 6
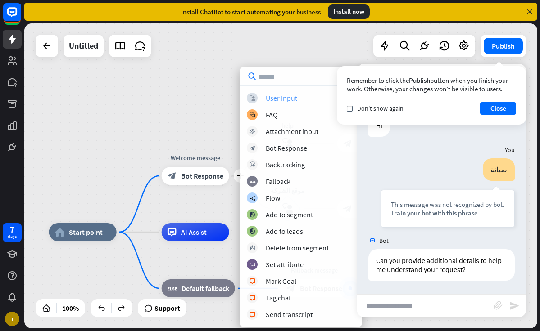
click at [270, 99] on div "User Input" at bounding box center [282, 98] width 32 height 9
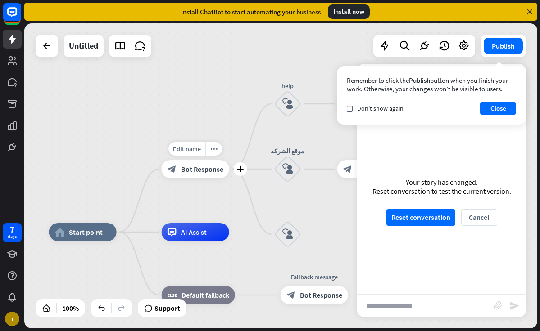
click at [216, 178] on div "Edit name more_horiz plus Welcome message block_bot_response Bot Response" at bounding box center [196, 169] width 68 height 18
click at [211, 167] on span "Bot Response" at bounding box center [202, 169] width 42 height 9
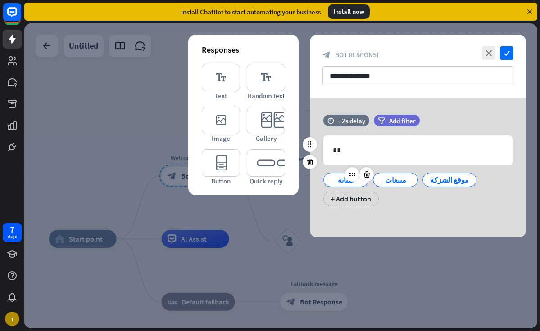
click at [340, 185] on div "صيانة" at bounding box center [346, 180] width 30 height 14
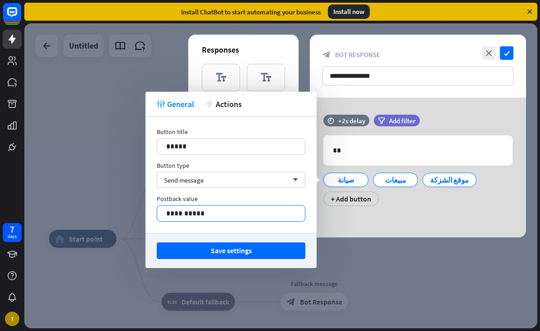
click at [214, 217] on p "**********" at bounding box center [231, 213] width 130 height 11
click at [91, 185] on div at bounding box center [280, 175] width 513 height 305
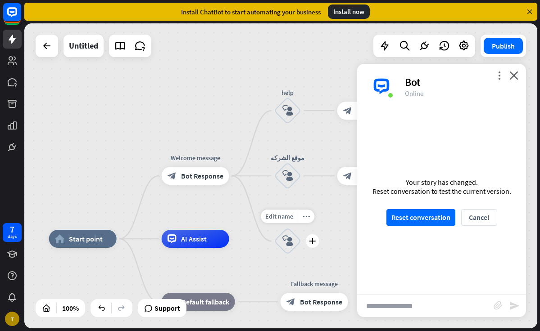
click at [284, 243] on icon "block_user_input" at bounding box center [287, 241] width 11 height 11
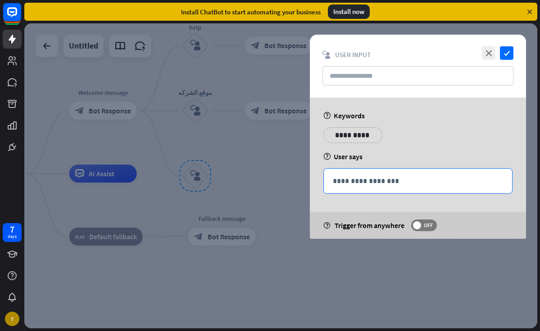
click at [363, 183] on p "**********" at bounding box center [418, 181] width 170 height 11
click at [109, 118] on div at bounding box center [280, 175] width 513 height 305
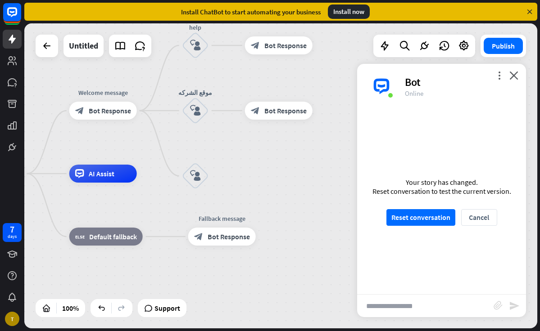
click at [109, 118] on div "block_bot_response Bot Response" at bounding box center [103, 111] width 68 height 18
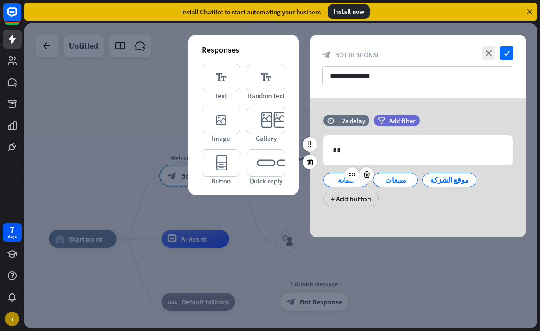
click at [340, 180] on div "صيانة" at bounding box center [346, 180] width 30 height 14
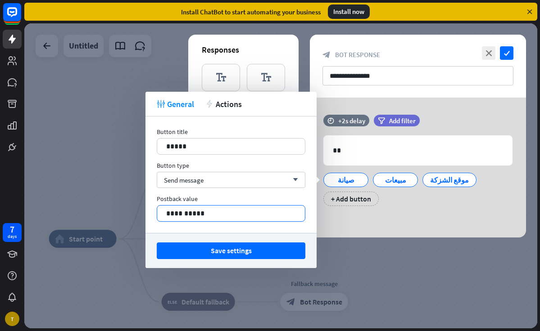
click at [216, 211] on p "**********" at bounding box center [231, 213] width 130 height 11
copy p "**********"
click at [125, 157] on div at bounding box center [280, 175] width 513 height 305
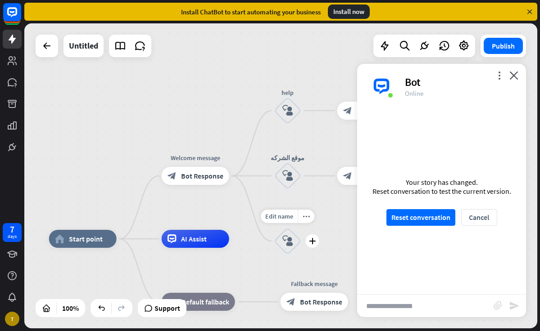
click at [295, 236] on div "block_user_input" at bounding box center [287, 241] width 27 height 27
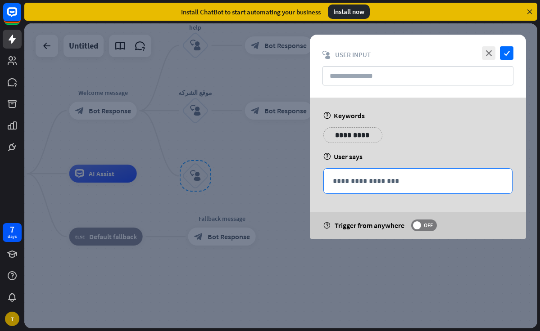
click at [371, 182] on p "**********" at bounding box center [418, 181] width 170 height 11
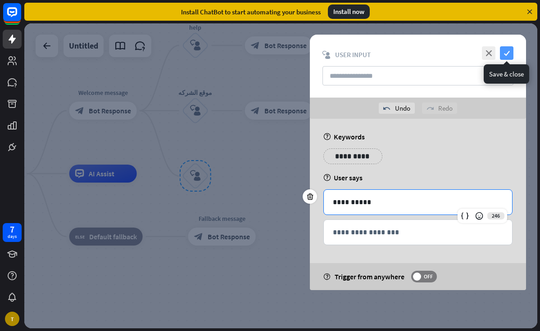
click at [487, 56] on icon "check" at bounding box center [507, 53] width 14 height 14
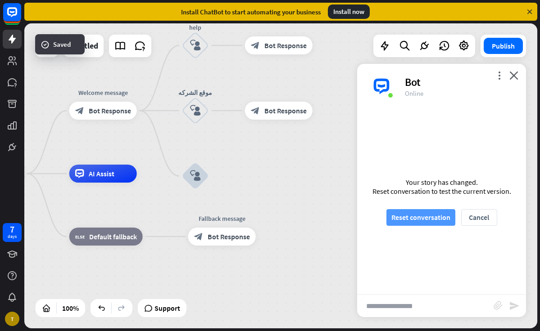
click at [413, 216] on button "Reset conversation" at bounding box center [420, 217] width 69 height 17
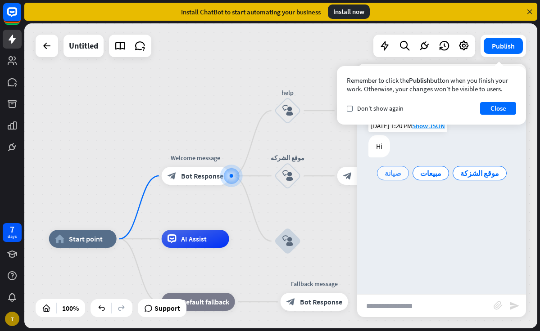
click at [396, 172] on span "صيانة" at bounding box center [393, 173] width 17 height 9
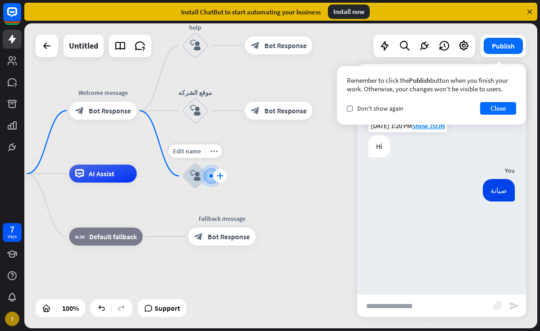
click at [221, 181] on div "plus" at bounding box center [220, 176] width 14 height 14
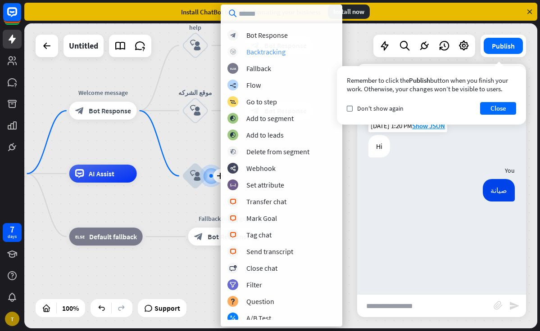
click at [277, 53] on div "Backtracking" at bounding box center [265, 51] width 39 height 9
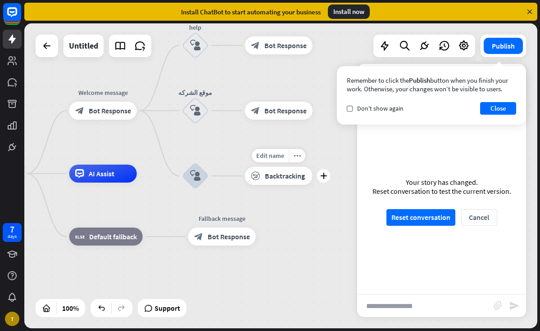
click at [295, 185] on div "Edit name more_horiz plus block_backtracking Backtracking" at bounding box center [279, 176] width 68 height 18
click at [275, 169] on div "block_backtracking Backtracking" at bounding box center [279, 176] width 68 height 18
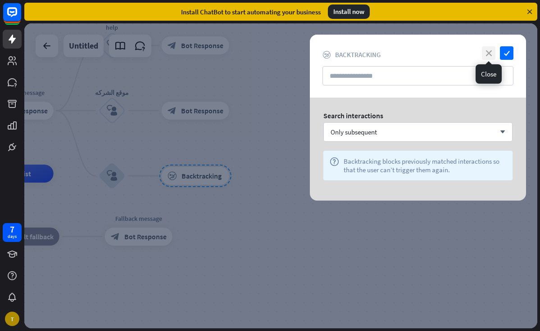
click at [487, 59] on icon "close" at bounding box center [489, 53] width 14 height 14
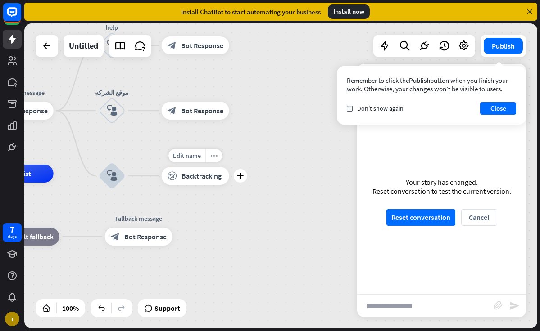
click at [213, 154] on icon "more_horiz" at bounding box center [213, 156] width 7 height 7
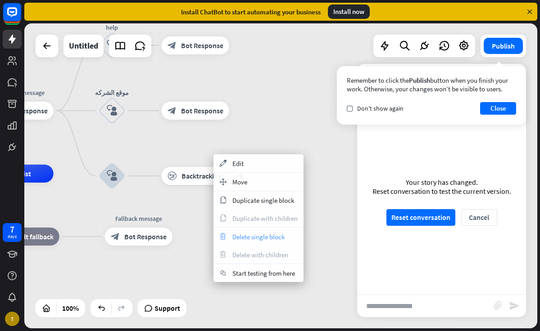
click at [239, 235] on span "Delete single block" at bounding box center [258, 237] width 52 height 9
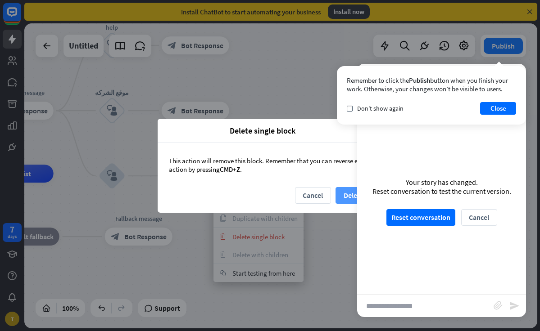
click at [346, 195] on button "Delete" at bounding box center [354, 195] width 36 height 17
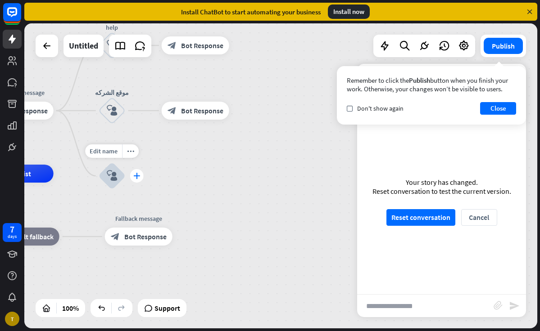
click at [136, 176] on icon "plus" at bounding box center [136, 176] width 7 height 6
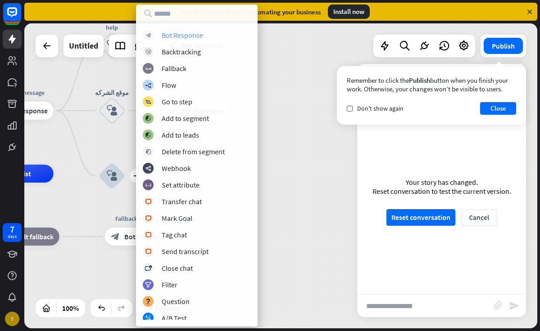
click at [188, 37] on div "Bot Response" at bounding box center [182, 35] width 41 height 9
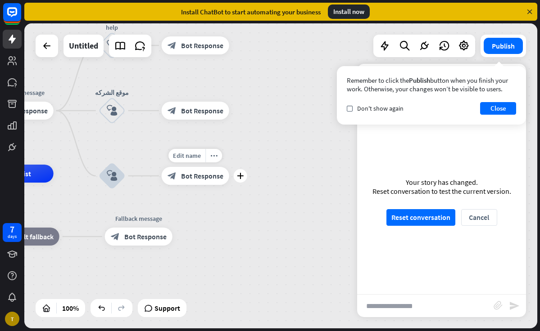
click at [196, 177] on span "Bot Response" at bounding box center [202, 176] width 42 height 9
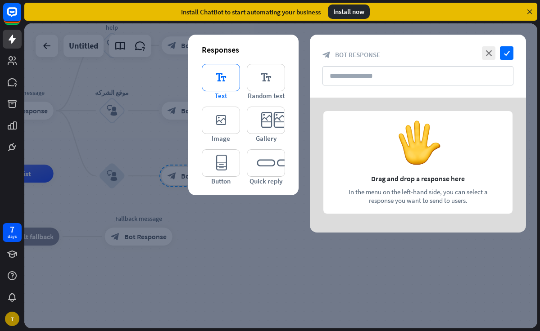
click at [225, 73] on icon "editor_text" at bounding box center [221, 77] width 38 height 27
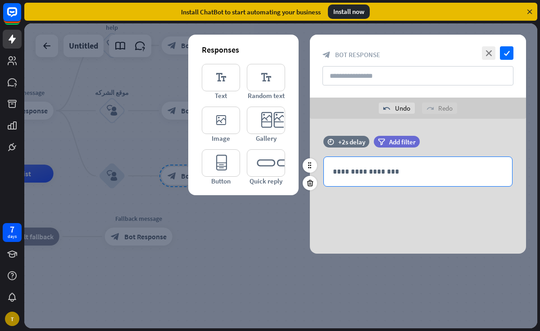
click at [345, 169] on p "**********" at bounding box center [418, 171] width 170 height 11
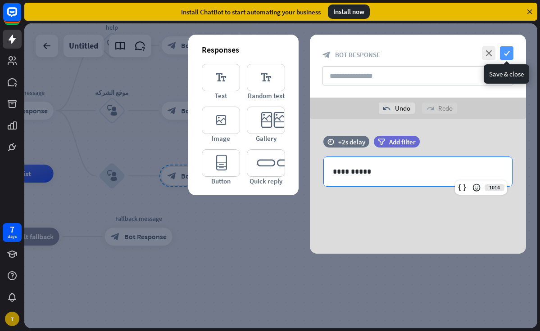
click at [487, 57] on icon "check" at bounding box center [507, 53] width 14 height 14
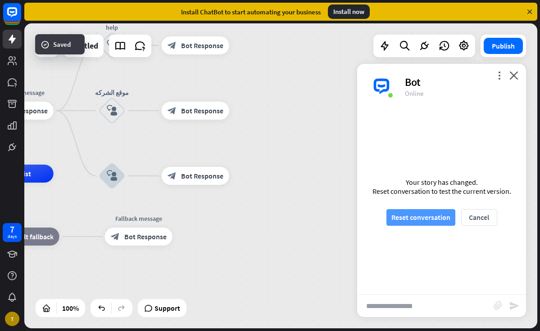
click at [408, 214] on button "Reset conversation" at bounding box center [420, 217] width 69 height 17
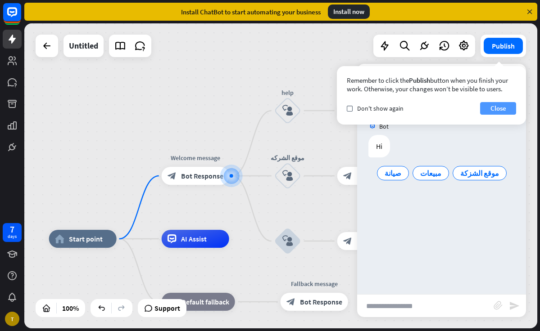
click at [487, 110] on button "Close" at bounding box center [498, 108] width 36 height 13
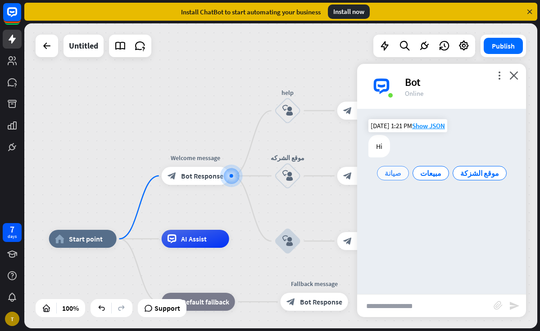
click at [400, 175] on span "صيانة" at bounding box center [393, 173] width 17 height 9
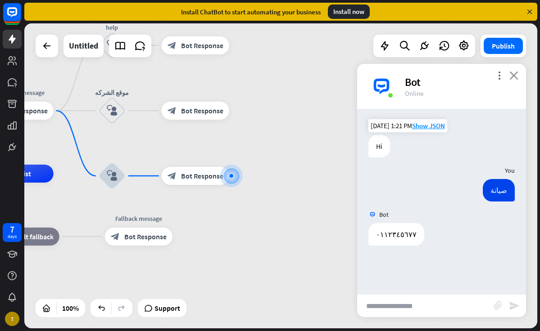
click at [487, 78] on icon "close" at bounding box center [513, 75] width 9 height 9
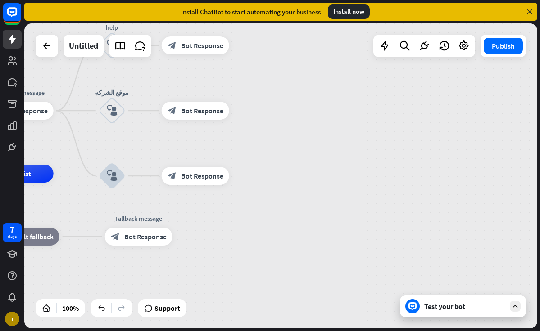
click at [455, 313] on div "Test your bot" at bounding box center [463, 307] width 126 height 22
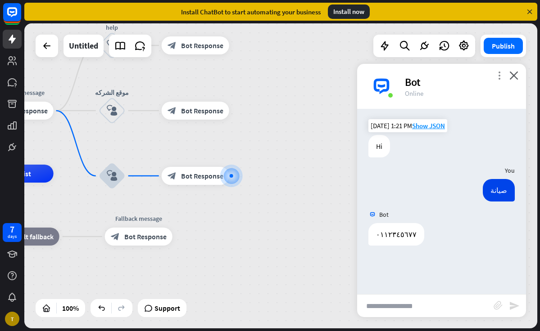
click at [487, 79] on icon "more_vert" at bounding box center [499, 75] width 9 height 9
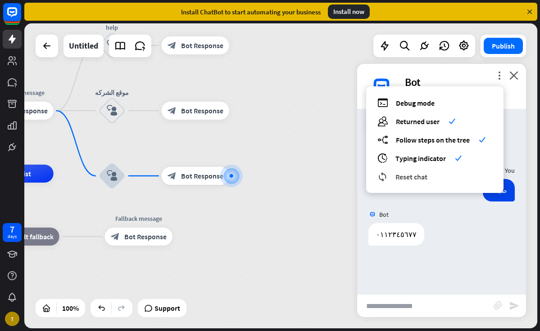
click at [413, 176] on span "Reset chat" at bounding box center [411, 176] width 32 height 9
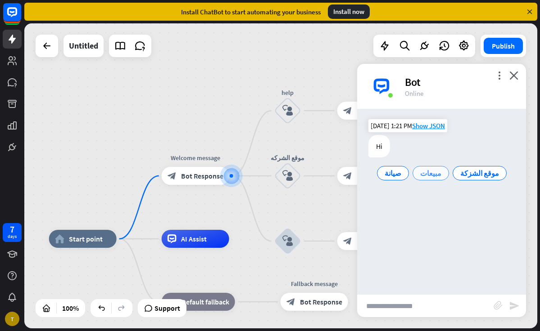
click at [427, 173] on span "مبيعات" at bounding box center [430, 173] width 21 height 9
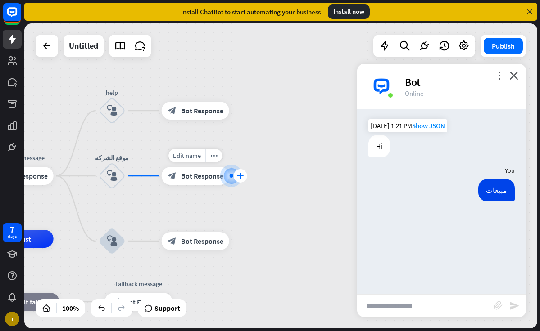
click at [240, 177] on icon "plus" at bounding box center [240, 176] width 7 height 6
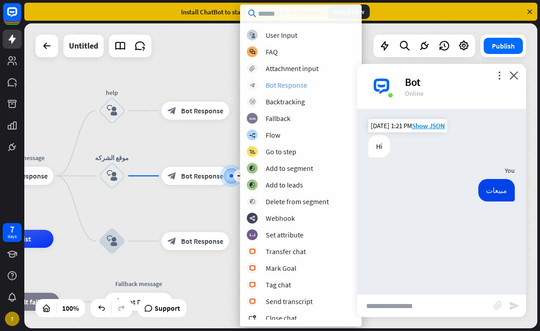
click at [289, 82] on div "Bot Response" at bounding box center [286, 85] width 41 height 9
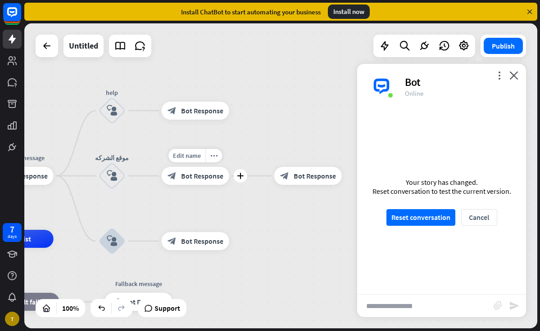
click at [194, 183] on div "block_bot_response Bot Response" at bounding box center [196, 176] width 68 height 18
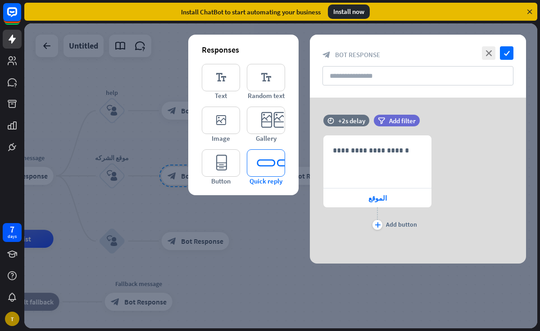
click at [260, 167] on icon "editor_quick_replies" at bounding box center [266, 163] width 38 height 27
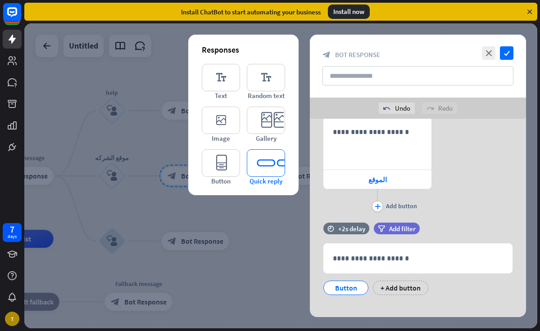
scroll to position [49, 0]
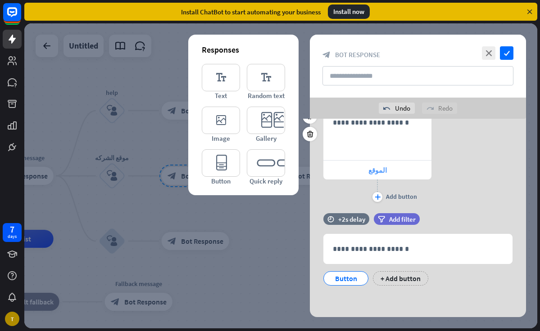
click at [377, 175] on div "الموقع" at bounding box center [377, 170] width 108 height 19
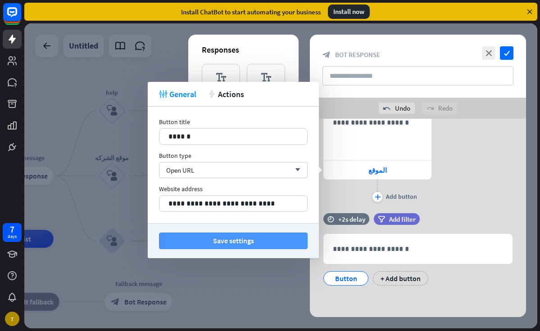
click at [236, 243] on button "Save settings" at bounding box center [233, 241] width 149 height 17
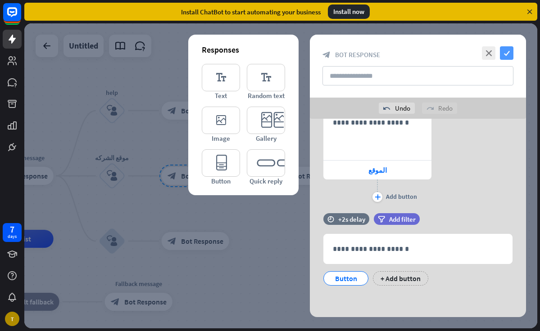
click at [487, 53] on icon "check" at bounding box center [507, 53] width 14 height 14
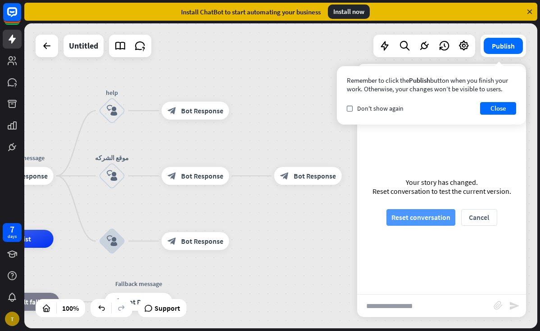
click at [430, 216] on button "Reset conversation" at bounding box center [420, 217] width 69 height 17
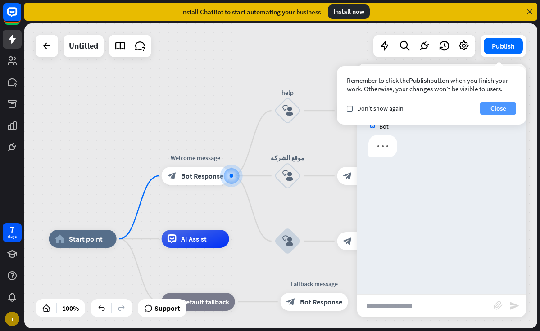
click at [487, 106] on button "Close" at bounding box center [498, 108] width 36 height 13
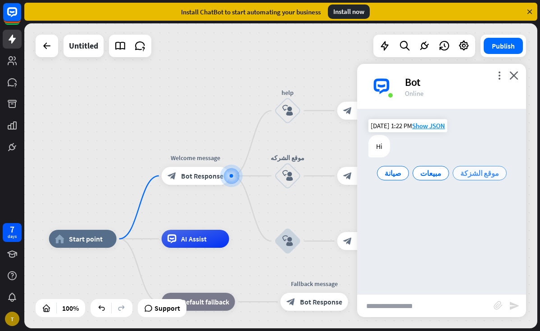
click at [471, 174] on span "موقع الشزكة" at bounding box center [479, 173] width 39 height 9
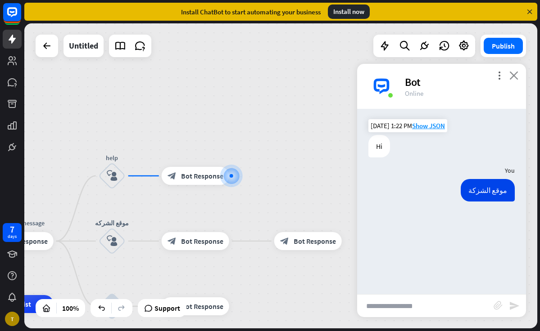
click at [487, 75] on icon "close" at bounding box center [513, 75] width 9 height 9
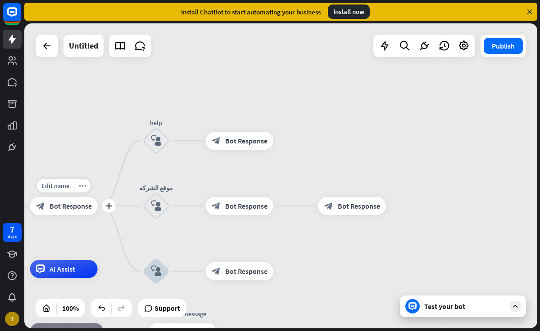
drag, startPoint x: 52, startPoint y: 262, endPoint x: 103, endPoint y: 217, distance: 67.6
click at [98, 215] on div "Edit name more_horiz plus block_bot_response Bot Response" at bounding box center [64, 206] width 68 height 18
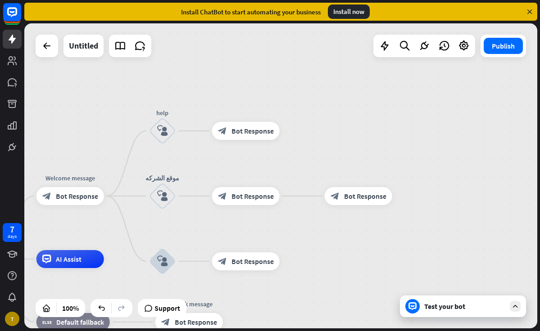
click at [453, 305] on div "Test your bot" at bounding box center [464, 306] width 81 height 9
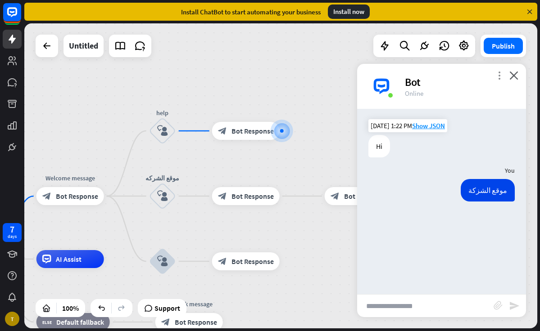
click at [487, 77] on icon "more_vert" at bounding box center [499, 75] width 9 height 9
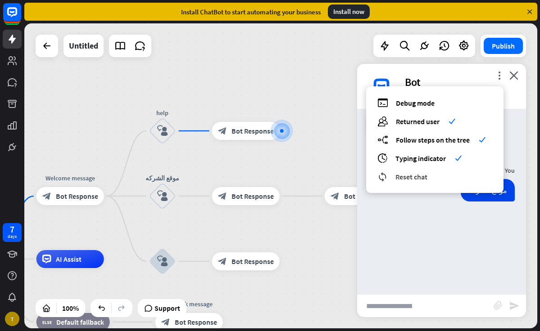
click at [420, 174] on span "Reset chat" at bounding box center [411, 176] width 32 height 9
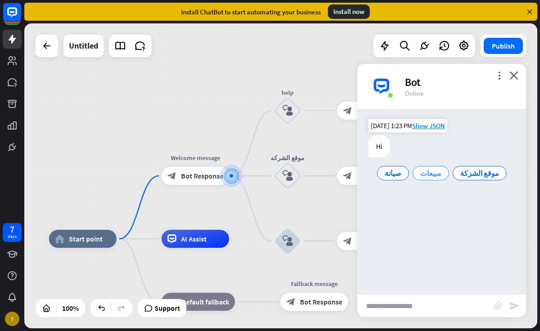
click at [440, 174] on span "مبيعات" at bounding box center [430, 173] width 21 height 9
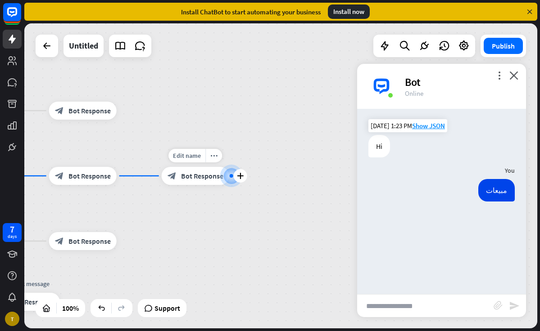
click at [191, 177] on span "Bot Response" at bounding box center [202, 176] width 42 height 9
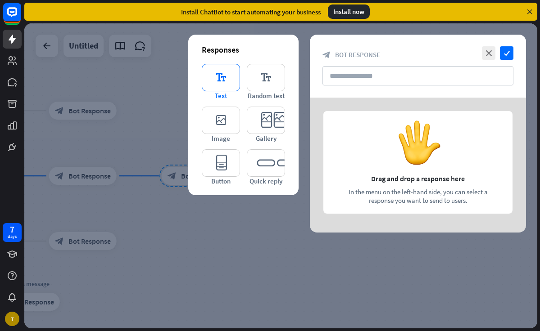
click at [224, 87] on icon "editor_text" at bounding box center [221, 77] width 38 height 27
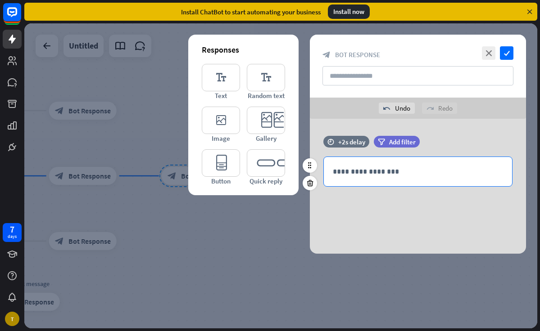
click at [386, 177] on div "**********" at bounding box center [418, 171] width 188 height 29
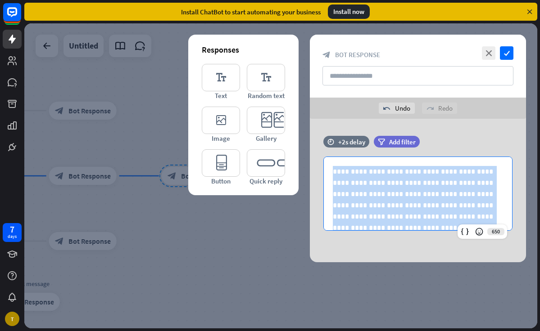
drag, startPoint x: 404, startPoint y: 222, endPoint x: 328, endPoint y: 86, distance: 156.1
click at [328, 86] on div "**********" at bounding box center [418, 149] width 216 height 228
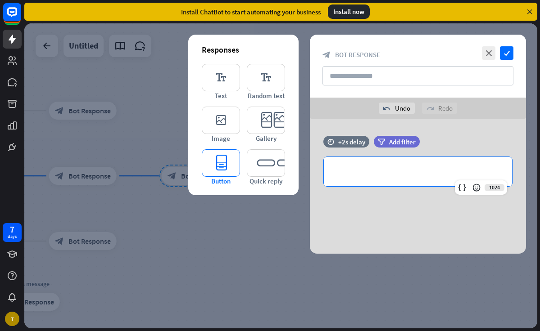
click at [221, 160] on icon "editor_button" at bounding box center [221, 163] width 38 height 27
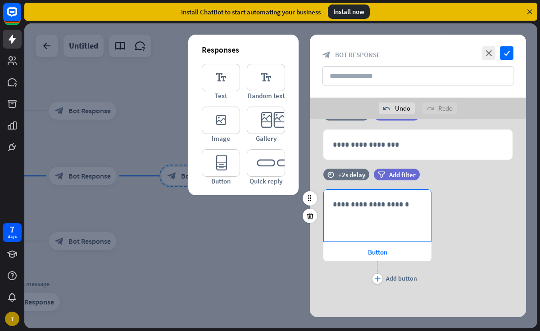
scroll to position [27, 0]
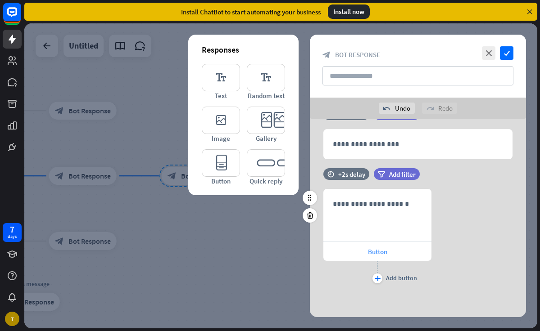
click at [380, 254] on span "Button" at bounding box center [377, 252] width 19 height 9
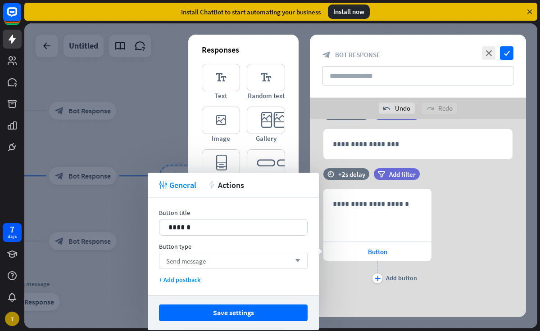
click at [251, 265] on div "Send message arrow_down" at bounding box center [233, 261] width 149 height 16
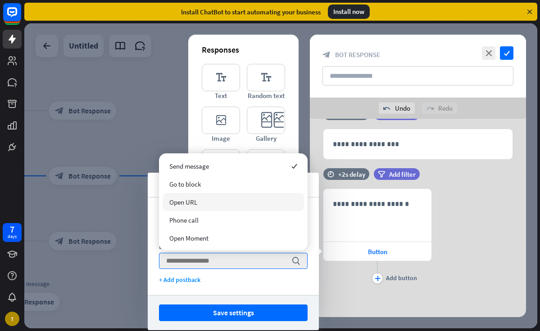
click at [217, 206] on div "Open URL" at bounding box center [233, 202] width 141 height 18
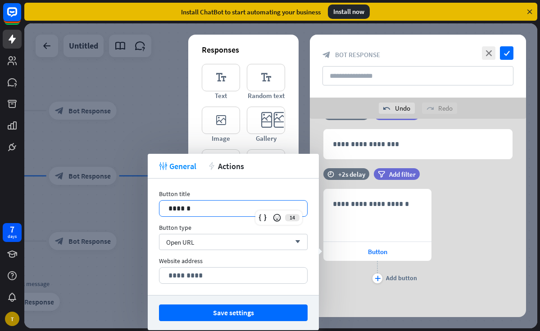
drag, startPoint x: 230, startPoint y: 211, endPoint x: 114, endPoint y: 206, distance: 116.3
click at [114, 206] on body "7 days T close Product Help First steps Get started with ChatBot Help Center Fo…" at bounding box center [270, 165] width 540 height 331
click at [191, 275] on p "*********" at bounding box center [233, 275] width 130 height 11
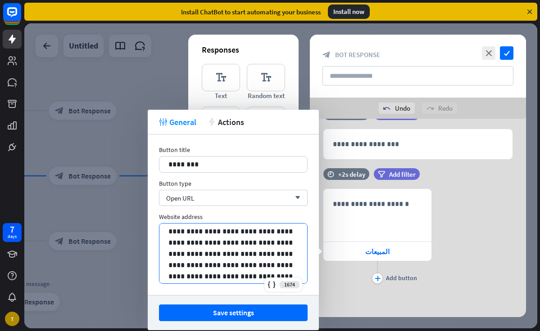
scroll to position [90, 0]
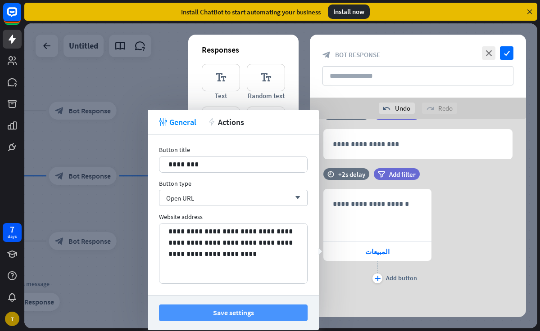
click at [208, 305] on button "Save settings" at bounding box center [233, 313] width 149 height 17
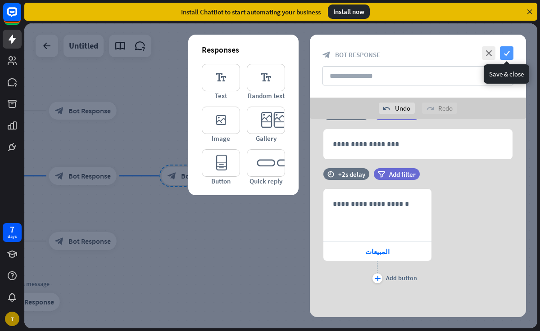
click at [487, 53] on icon "check" at bounding box center [507, 53] width 14 height 14
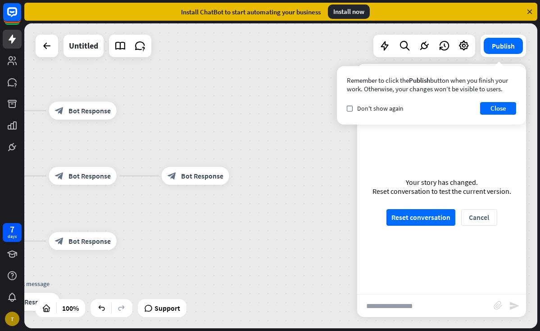
click at [404, 302] on input "text" at bounding box center [425, 306] width 136 height 23
click at [441, 219] on button "Reset conversation" at bounding box center [420, 217] width 69 height 17
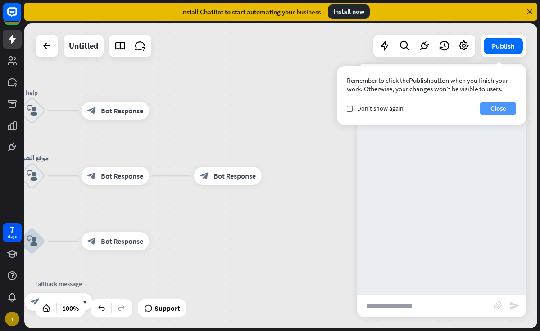
click at [487, 104] on button "Close" at bounding box center [498, 108] width 36 height 13
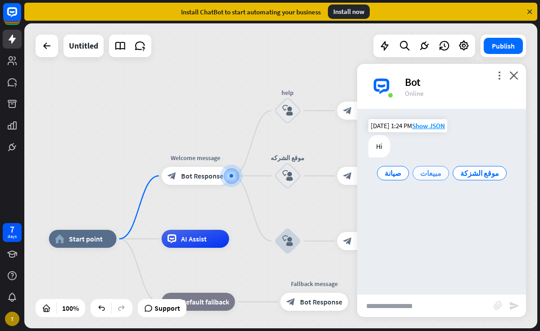
click at [436, 167] on div "مبيعات" at bounding box center [431, 173] width 36 height 14
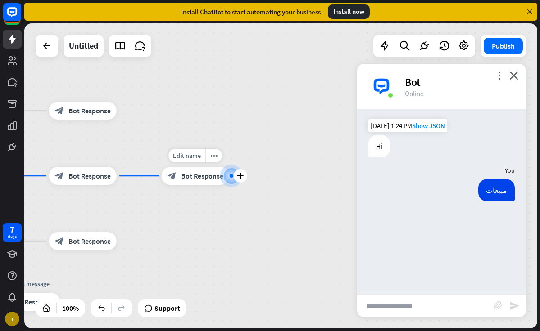
click at [194, 180] on span "Bot Response" at bounding box center [202, 176] width 42 height 9
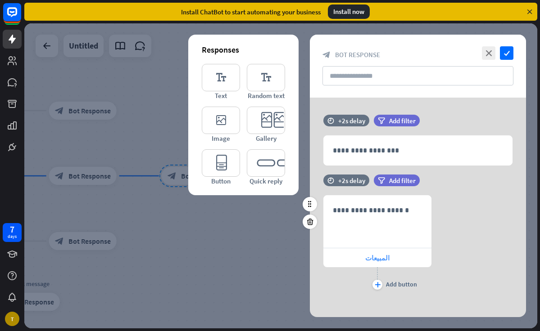
click at [372, 256] on span "المبيعات" at bounding box center [377, 258] width 24 height 9
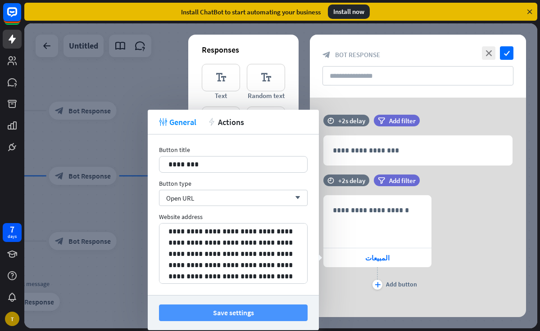
click at [259, 311] on button "Save settings" at bounding box center [233, 313] width 149 height 17
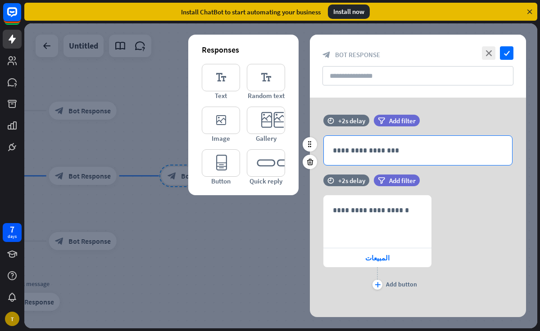
click at [351, 152] on p "**********" at bounding box center [418, 150] width 170 height 11
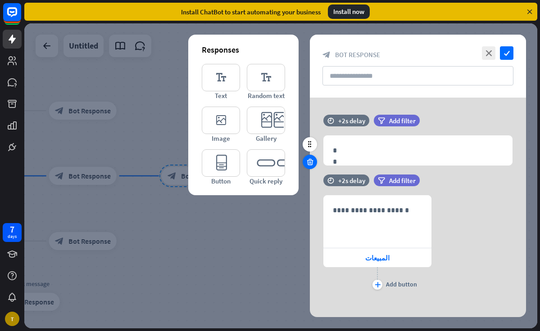
click at [311, 162] on icon at bounding box center [310, 162] width 9 height 8
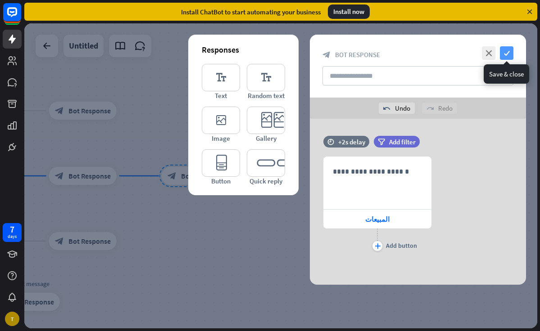
click at [487, 49] on icon "check" at bounding box center [507, 53] width 14 height 14
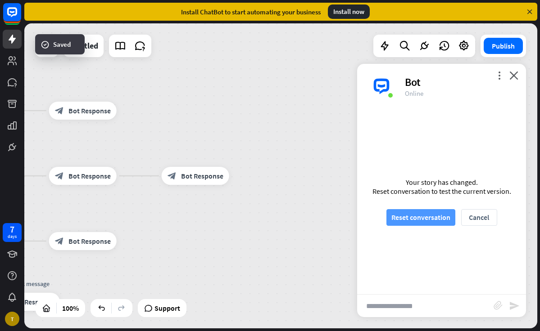
click at [429, 218] on button "Reset conversation" at bounding box center [420, 217] width 69 height 17
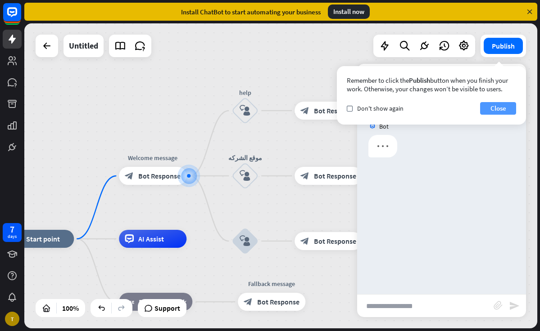
click at [487, 103] on button "Close" at bounding box center [498, 108] width 36 height 13
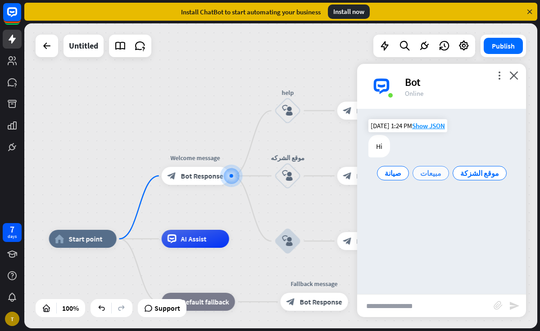
click at [426, 174] on span "مبيعات" at bounding box center [430, 173] width 21 height 9
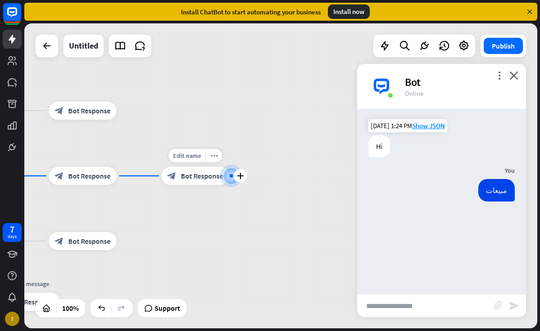
click at [191, 175] on span "Bot Response" at bounding box center [202, 176] width 42 height 9
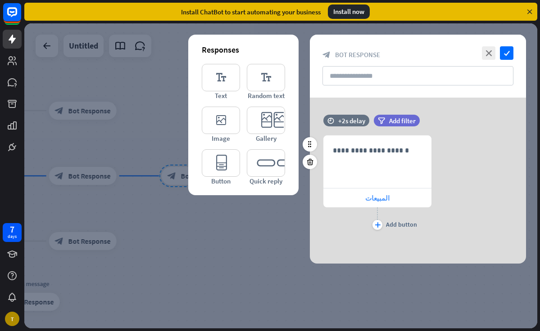
click at [389, 197] on div "المبيعات" at bounding box center [377, 198] width 108 height 19
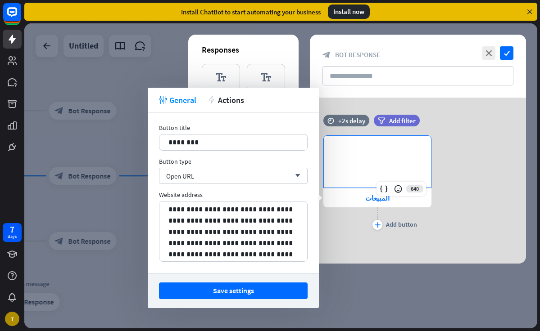
click at [384, 163] on div "**********" at bounding box center [377, 162] width 107 height 52
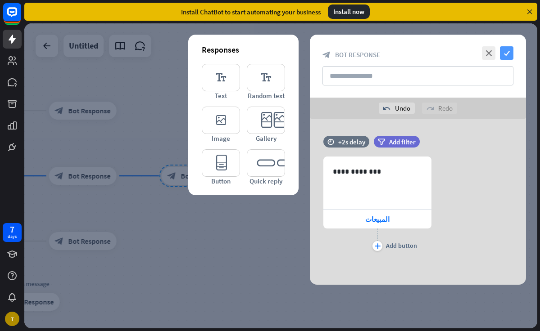
click at [487, 52] on icon "check" at bounding box center [507, 53] width 14 height 14
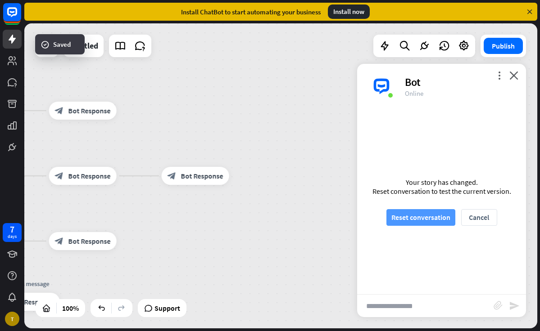
click at [432, 223] on button "Reset conversation" at bounding box center [420, 217] width 69 height 17
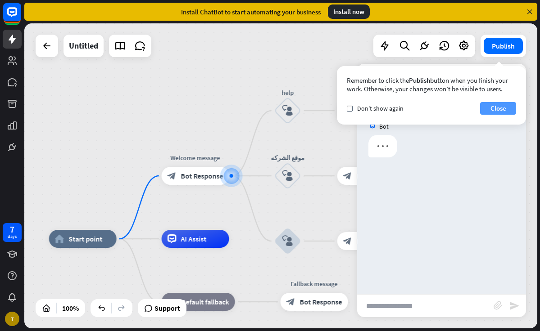
click at [487, 110] on button "Close" at bounding box center [498, 108] width 36 height 13
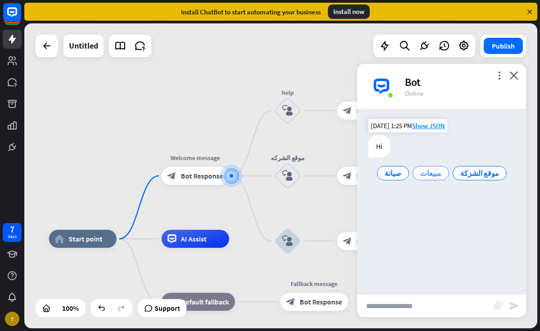
click at [435, 171] on span "مبيعات" at bounding box center [430, 173] width 21 height 9
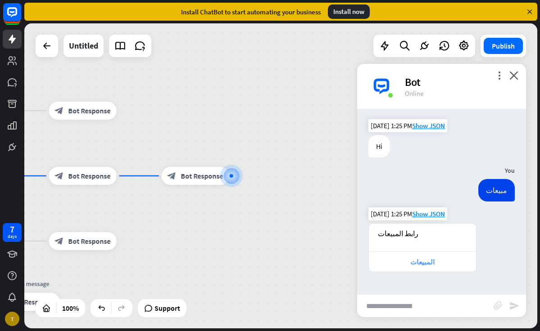
click at [417, 260] on div "المبيعات" at bounding box center [422, 262] width 98 height 9
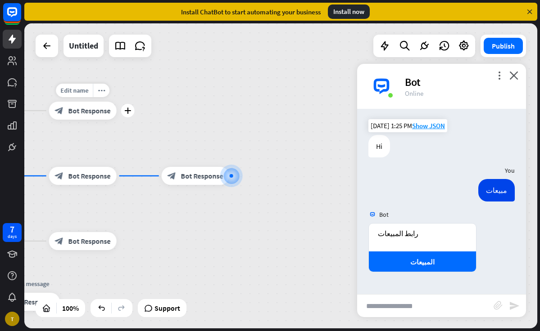
click at [95, 108] on span "Bot Response" at bounding box center [89, 110] width 42 height 9
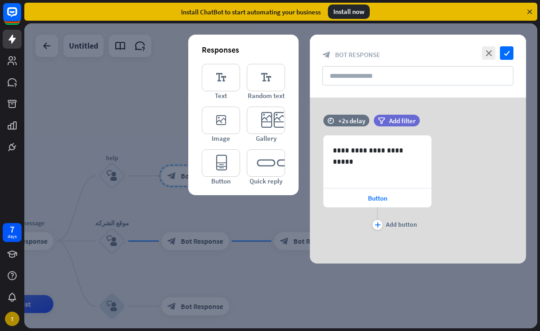
click at [132, 118] on div at bounding box center [280, 175] width 513 height 305
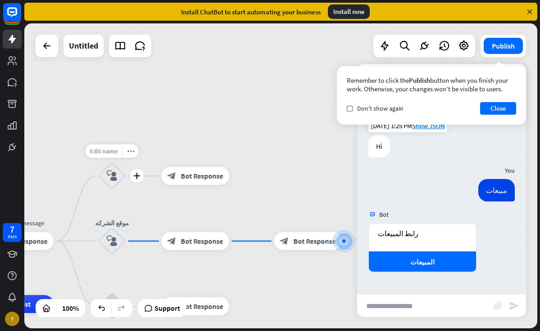
click at [112, 155] on div "Edit name" at bounding box center [103, 152] width 37 height 14
drag, startPoint x: 123, startPoint y: 151, endPoint x: 81, endPoint y: 149, distance: 42.8
click at [81, 149] on input "****" at bounding box center [112, 151] width 63 height 13
click at [168, 269] on div "home_2 Start point Welcome message block_bot_response Bot Response **** block_u…" at bounding box center [280, 175] width 513 height 305
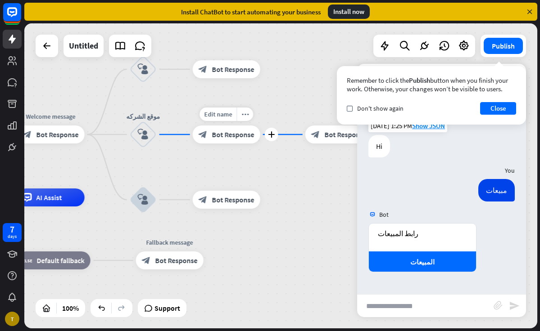
drag, startPoint x: 172, startPoint y: 265, endPoint x: 203, endPoint y: 158, distance: 111.2
click at [203, 144] on div "Edit name more_horiz plus block_bot_response Bot Response" at bounding box center [227, 135] width 68 height 18
click at [218, 131] on span "Bot Response" at bounding box center [233, 134] width 42 height 9
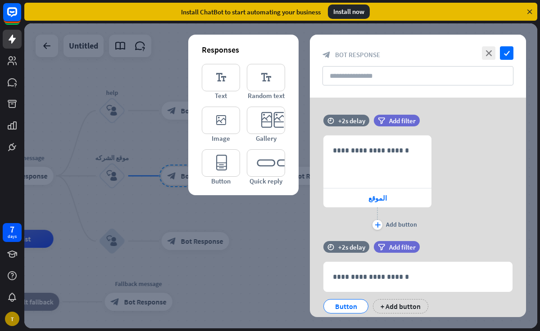
click at [150, 123] on div at bounding box center [280, 175] width 513 height 305
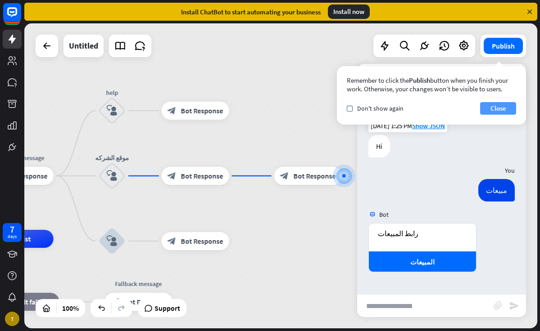
click at [487, 106] on button "Close" at bounding box center [498, 108] width 36 height 13
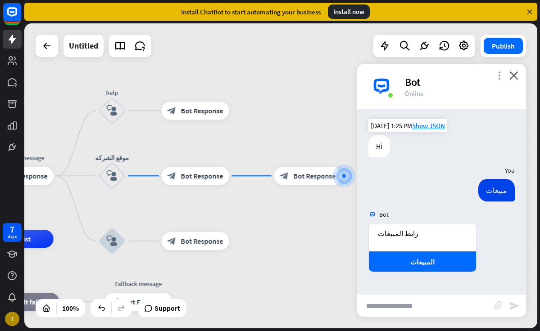
click at [487, 79] on icon "more_vert" at bounding box center [499, 75] width 9 height 9
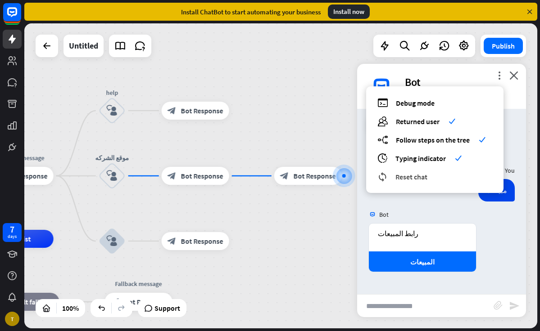
click at [420, 176] on span "Reset chat" at bounding box center [411, 176] width 32 height 9
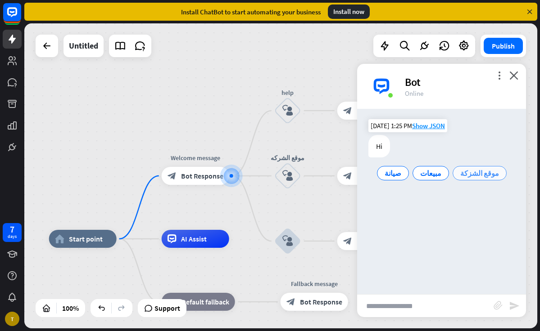
click at [474, 176] on span "موقع الشزكة" at bounding box center [479, 173] width 39 height 9
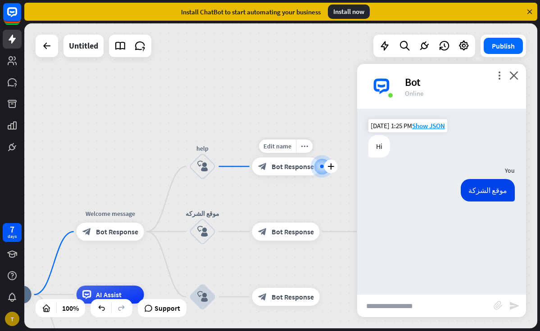
drag, startPoint x: 160, startPoint y: 200, endPoint x: 251, endPoint y: 191, distance: 91.0
click at [252, 176] on div "Edit name more_horiz plus block_bot_response Bot Response" at bounding box center [286, 167] width 68 height 18
click at [205, 164] on icon "block_user_input" at bounding box center [202, 166] width 11 height 11
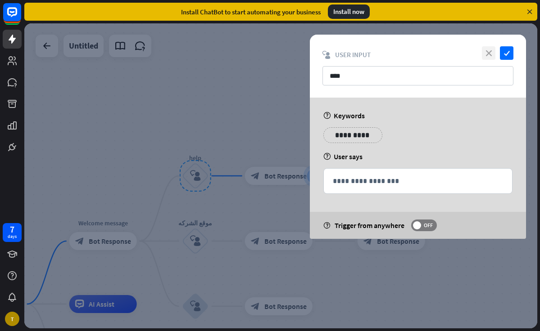
click at [487, 55] on icon "close" at bounding box center [489, 53] width 14 height 14
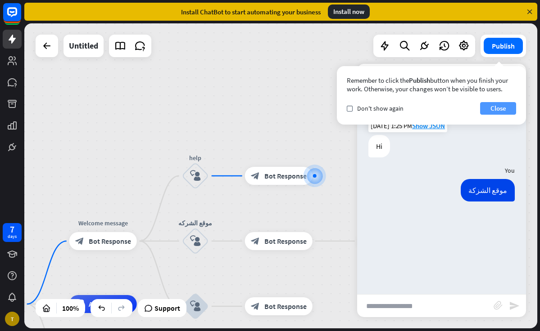
click at [487, 107] on button "Close" at bounding box center [498, 108] width 36 height 13
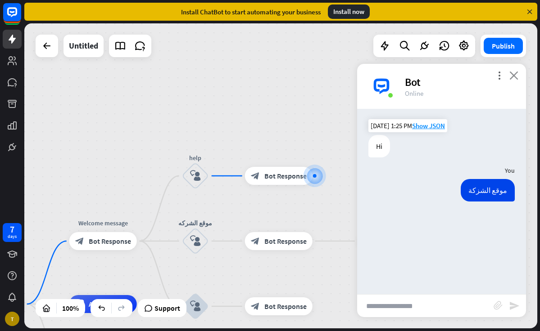
click at [487, 76] on icon "close" at bounding box center [513, 75] width 9 height 9
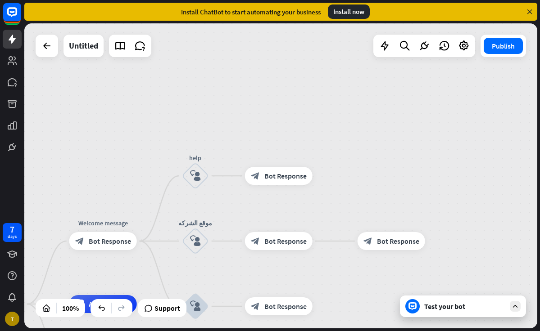
click at [463, 311] on div "Test your bot" at bounding box center [463, 307] width 126 height 22
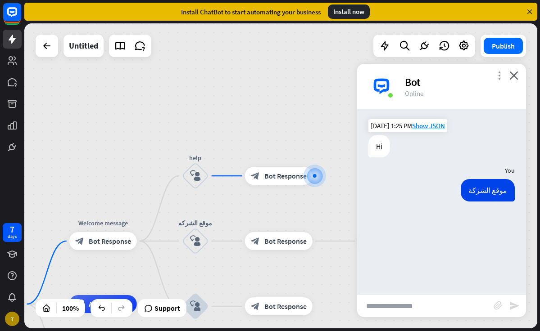
click at [487, 77] on icon "more_vert" at bounding box center [499, 75] width 9 height 9
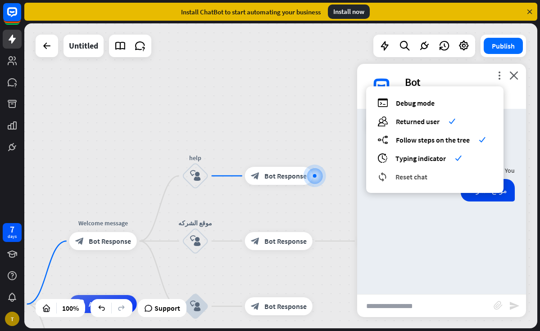
click at [413, 174] on span "Reset chat" at bounding box center [411, 176] width 32 height 9
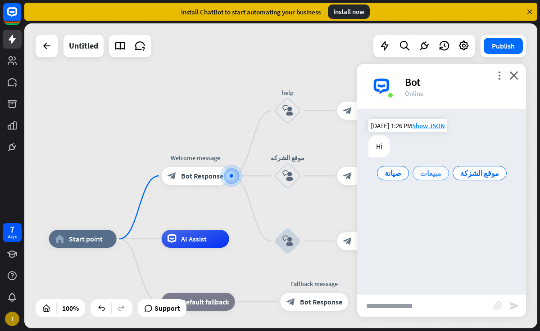
click at [436, 172] on span "مبيعات" at bounding box center [430, 173] width 21 height 9
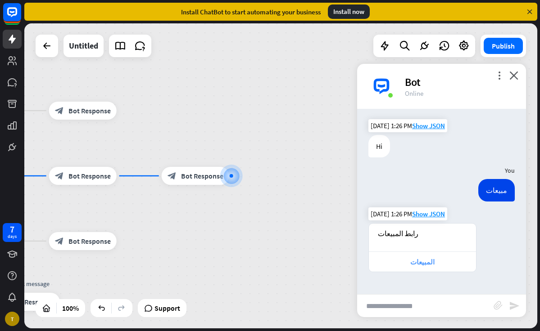
click at [416, 259] on div "المبيعات" at bounding box center [422, 262] width 98 height 9
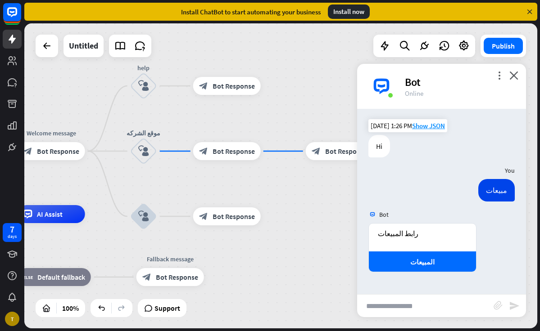
drag, startPoint x: 131, startPoint y: 213, endPoint x: 289, endPoint y: 188, distance: 160.5
click at [288, 189] on div "home_2 Start point Welcome message block_bot_response Bot Response help block_u…" at bounding box center [280, 175] width 513 height 305
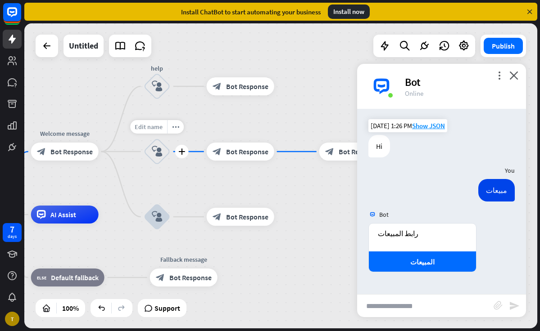
click at [158, 126] on span "Edit name" at bounding box center [149, 127] width 28 height 8
drag, startPoint x: 175, startPoint y: 125, endPoint x: 107, endPoint y: 123, distance: 68.5
click at [107, 123] on div "**********" at bounding box center [280, 175] width 513 height 305
type input "**********"
drag, startPoint x: 141, startPoint y: 126, endPoint x: 191, endPoint y: 128, distance: 50.0
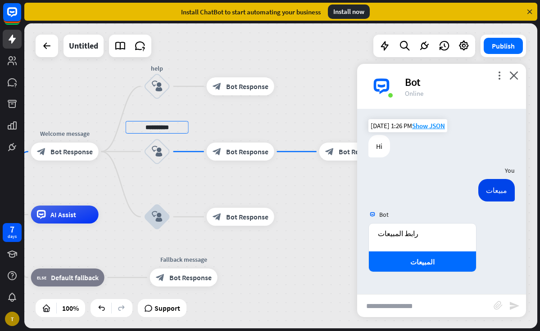
type input "********"
click at [208, 178] on div "home_2 Start point Welcome message block_bot_response Bot Response help block_u…" at bounding box center [280, 175] width 513 height 305
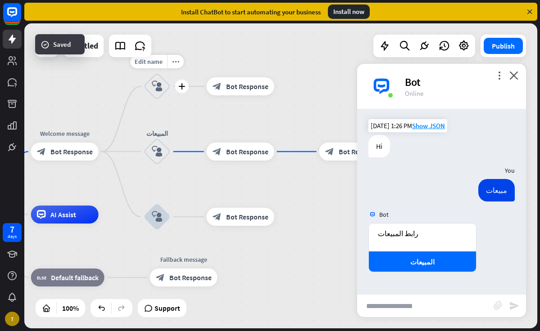
click at [158, 73] on div "Edit name more_horiz plus block_user_input" at bounding box center [157, 86] width 27 height 27
click at [154, 64] on span "Edit name" at bounding box center [149, 62] width 28 height 8
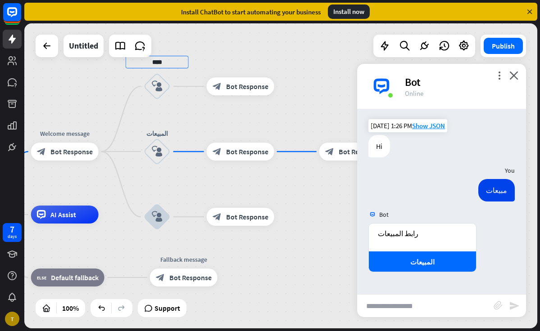
drag, startPoint x: 167, startPoint y: 65, endPoint x: 119, endPoint y: 64, distance: 47.3
click at [119, 64] on div "home_2 Start point Welcome message block_bot_response Bot Response **** block_u…" at bounding box center [280, 175] width 513 height 305
drag, startPoint x: 169, startPoint y: 64, endPoint x: 149, endPoint y: 65, distance: 20.7
click at [149, 65] on input "****" at bounding box center [157, 62] width 63 height 13
type input "**********"
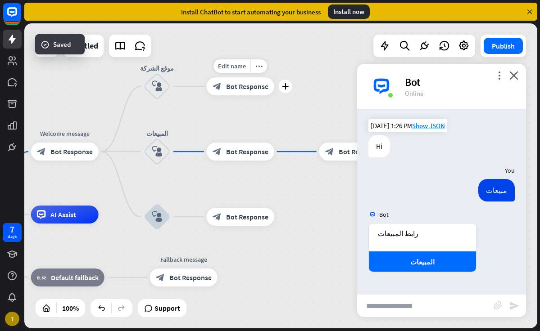
click at [229, 82] on span "Bot Response" at bounding box center [247, 86] width 42 height 9
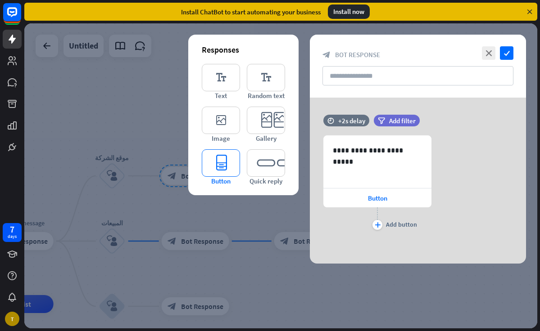
click at [211, 169] on icon "editor_button" at bounding box center [221, 163] width 38 height 27
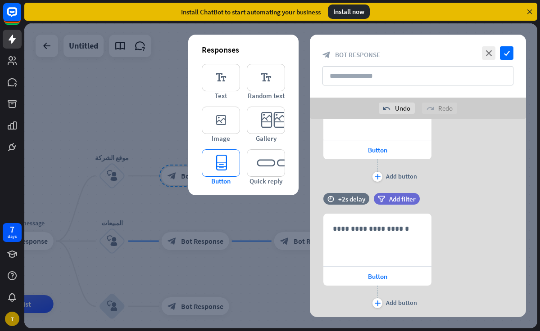
scroll to position [94, 0]
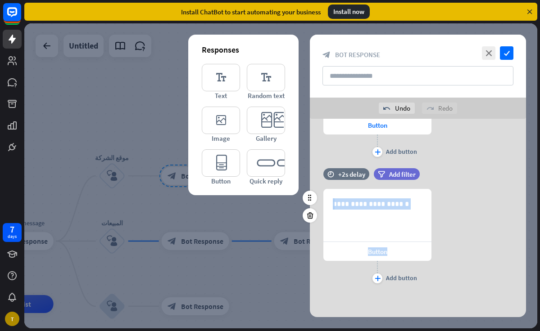
drag, startPoint x: 444, startPoint y: 170, endPoint x: 451, endPoint y: 255, distance: 85.4
click at [451, 256] on div "**********" at bounding box center [418, 231] width 216 height 127
click at [481, 191] on div "**********" at bounding box center [418, 237] width 216 height 97
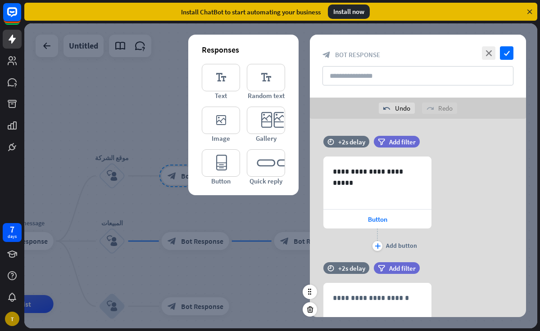
scroll to position [0, 0]
click at [354, 221] on div "Button" at bounding box center [377, 219] width 108 height 19
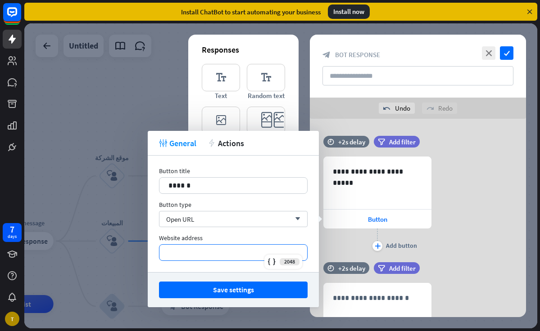
click at [230, 253] on p "*********" at bounding box center [233, 252] width 130 height 11
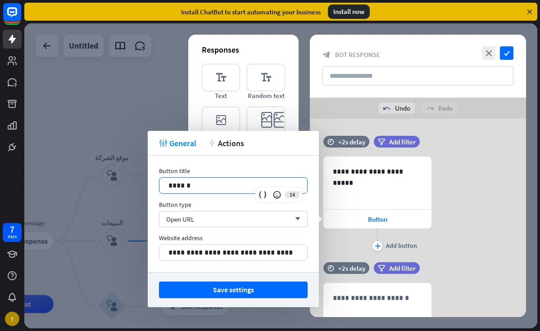
drag, startPoint x: 203, startPoint y: 182, endPoint x: 131, endPoint y: 181, distance: 72.1
click at [131, 181] on body "7 days T close Product Help First steps Get started with ChatBot Help Center Fo…" at bounding box center [270, 165] width 540 height 331
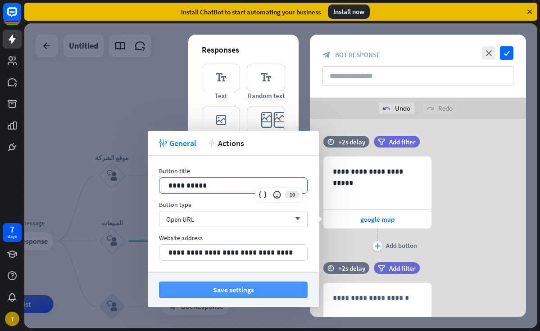
click at [207, 284] on button "Save settings" at bounding box center [233, 290] width 149 height 17
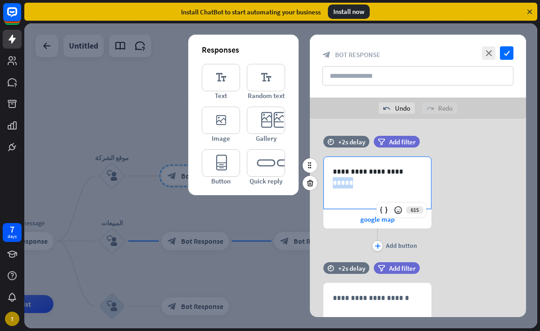
drag, startPoint x: 409, startPoint y: 172, endPoint x: 390, endPoint y: 172, distance: 19.4
click at [390, 172] on p "**********" at bounding box center [377, 171] width 89 height 11
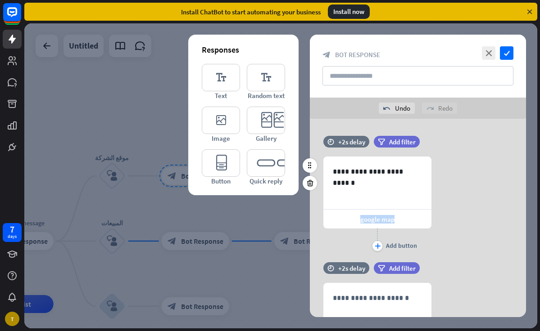
drag, startPoint x: 484, startPoint y: 236, endPoint x: 477, endPoint y: 170, distance: 66.1
click at [477, 170] on div "**********" at bounding box center [418, 205] width 216 height 97
click at [487, 57] on icon "check" at bounding box center [507, 53] width 14 height 14
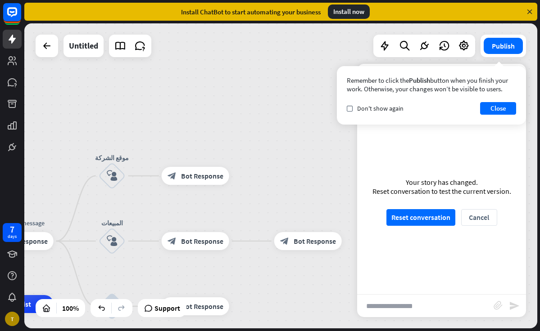
click at [444, 306] on input "text" at bounding box center [425, 306] width 136 height 23
type input "*"
click at [487, 104] on button "Close" at bounding box center [498, 108] width 36 height 13
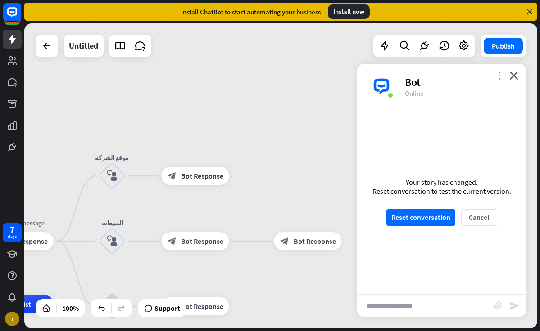
click at [487, 79] on icon "more_vert" at bounding box center [499, 75] width 9 height 9
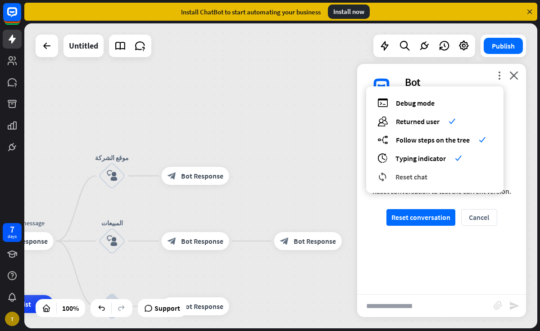
click at [426, 174] on span "Reset chat" at bounding box center [411, 176] width 32 height 9
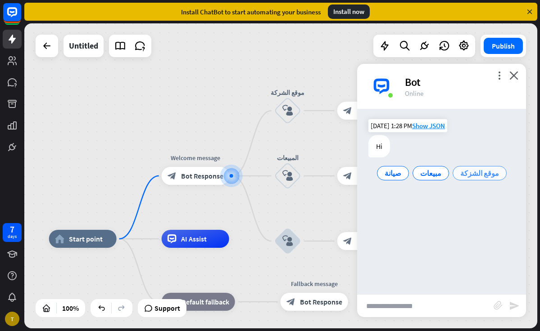
click at [465, 171] on span "موقع الشزكة" at bounding box center [479, 173] width 39 height 9
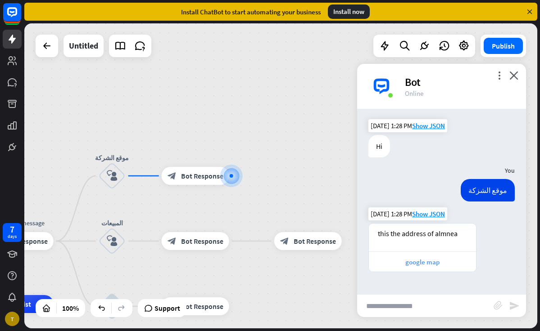
click at [419, 258] on div "google map" at bounding box center [422, 262] width 98 height 9
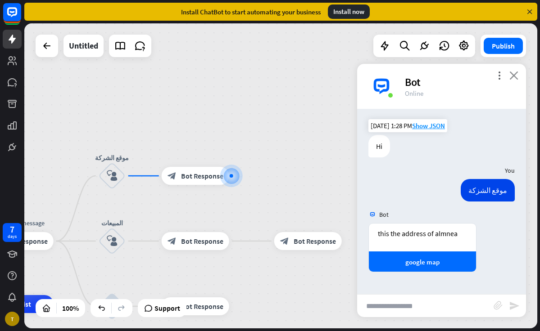
click at [487, 74] on icon "close" at bounding box center [513, 75] width 9 height 9
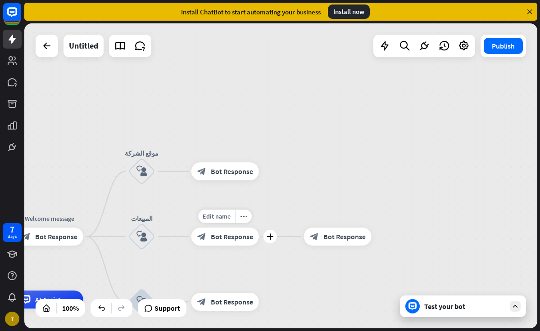
drag, startPoint x: 227, startPoint y: 266, endPoint x: 282, endPoint y: 257, distance: 55.7
click at [259, 246] on div "Edit name more_horiz plus block_bot_response Bot Response" at bounding box center [225, 237] width 68 height 18
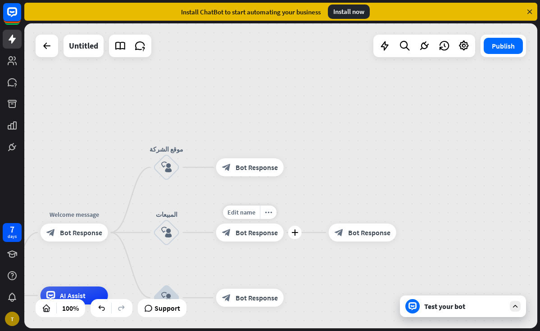
click at [251, 236] on span "Bot Response" at bounding box center [257, 232] width 42 height 9
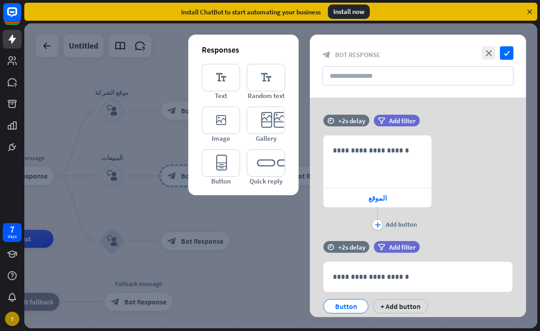
click at [129, 195] on div at bounding box center [280, 175] width 513 height 305
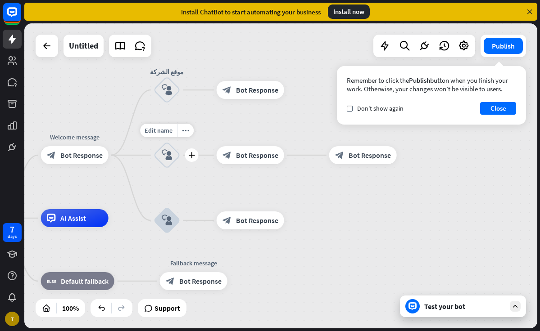
drag, startPoint x: 124, startPoint y: 192, endPoint x: 180, endPoint y: 167, distance: 61.1
click at [180, 165] on div "Edit name more_horiz plus block_user_input" at bounding box center [167, 155] width 27 height 27
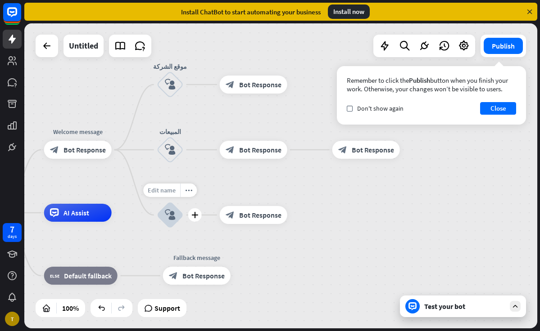
click at [167, 191] on span "Edit name" at bounding box center [162, 190] width 28 height 8
type input "*"
type input "*******"
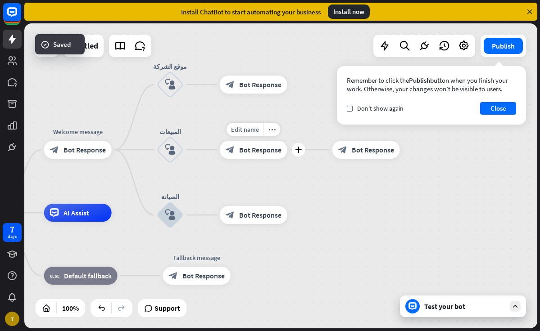
click at [254, 152] on span "Bot Response" at bounding box center [260, 149] width 42 height 9
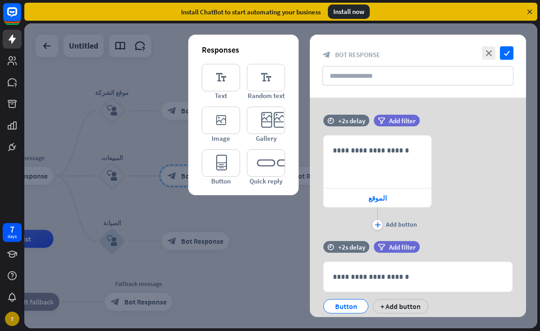
click at [263, 241] on div at bounding box center [280, 175] width 513 height 305
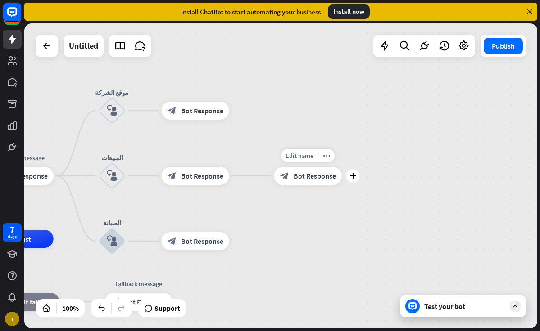
click at [294, 178] on span "Bot Response" at bounding box center [315, 176] width 42 height 9
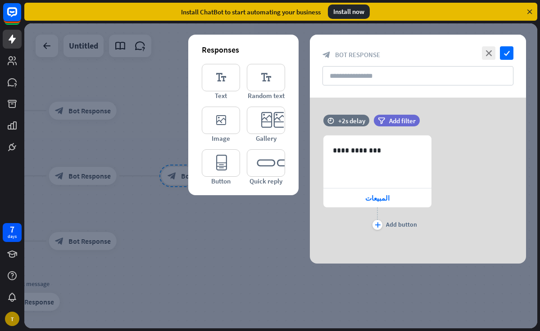
click at [238, 222] on div at bounding box center [280, 175] width 513 height 305
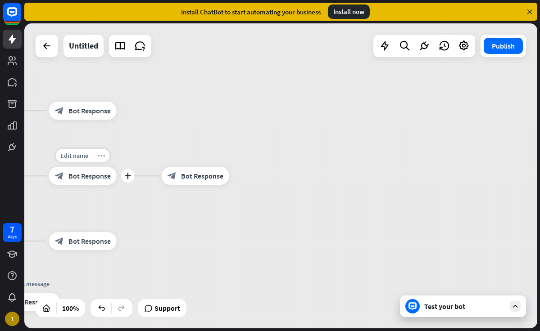
click at [100, 156] on icon "more_horiz" at bounding box center [101, 156] width 7 height 7
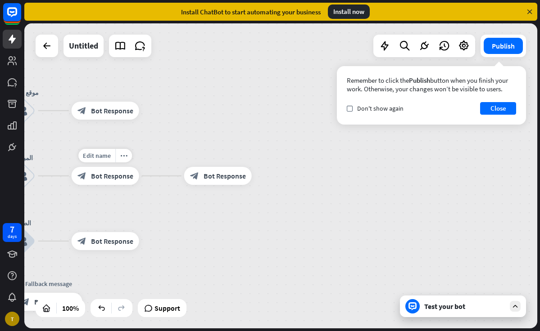
drag, startPoint x: 123, startPoint y: 197, endPoint x: 253, endPoint y: 204, distance: 130.4
click at [139, 185] on div "Edit name more_horiz block_bot_response Bot Response" at bounding box center [106, 176] width 68 height 18
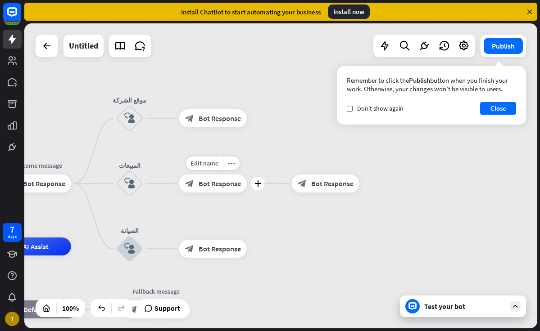
click at [203, 183] on span "Bot Response" at bounding box center [220, 183] width 42 height 9
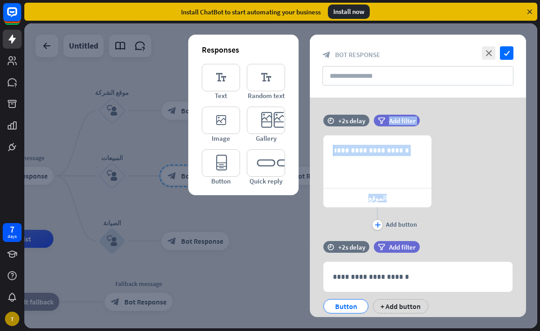
drag, startPoint x: 460, startPoint y: 207, endPoint x: 457, endPoint y: 108, distance: 99.1
click at [457, 108] on div "**********" at bounding box center [418, 222] width 216 height 248
click at [476, 202] on div "**********" at bounding box center [418, 184] width 216 height 97
click at [255, 229] on div at bounding box center [280, 175] width 513 height 305
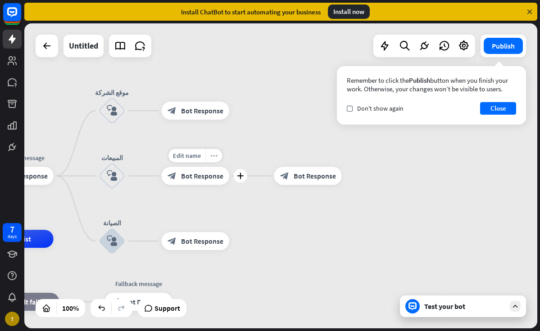
click at [215, 157] on icon "more_horiz" at bounding box center [213, 156] width 7 height 7
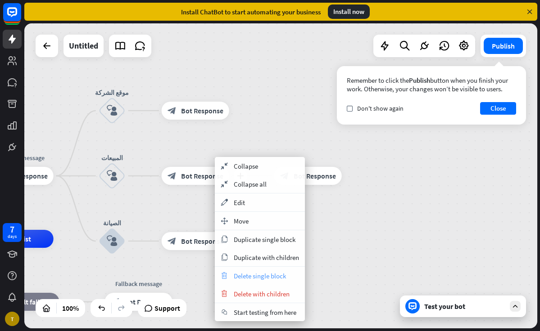
click at [268, 273] on span "Delete single block" at bounding box center [260, 276] width 52 height 9
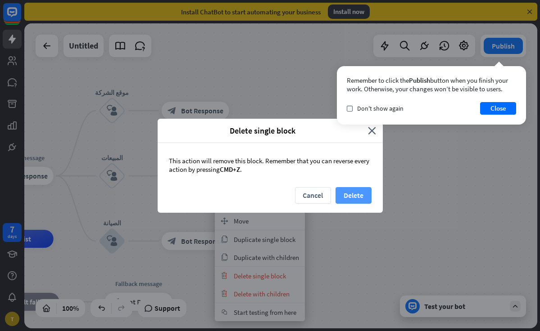
click at [347, 195] on button "Delete" at bounding box center [354, 195] width 36 height 17
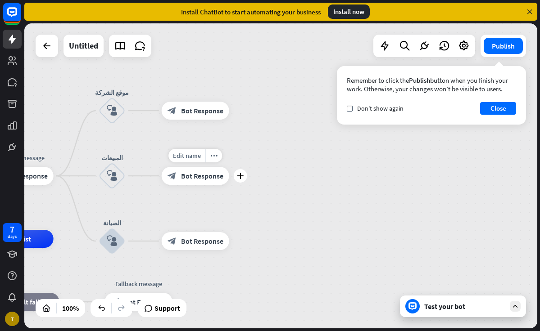
click at [178, 171] on div "block_bot_response Bot Response" at bounding box center [196, 176] width 68 height 18
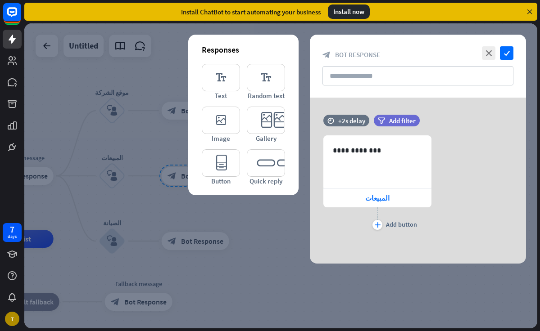
click at [245, 215] on div at bounding box center [280, 175] width 513 height 305
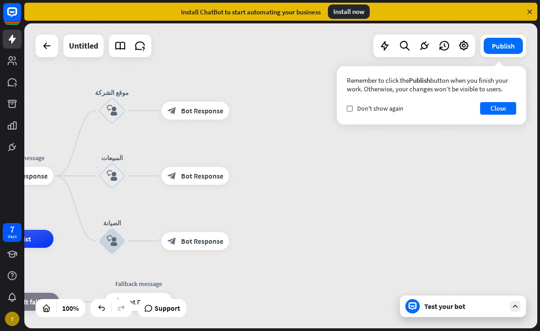
click at [459, 302] on div "Test your bot" at bounding box center [464, 306] width 81 height 9
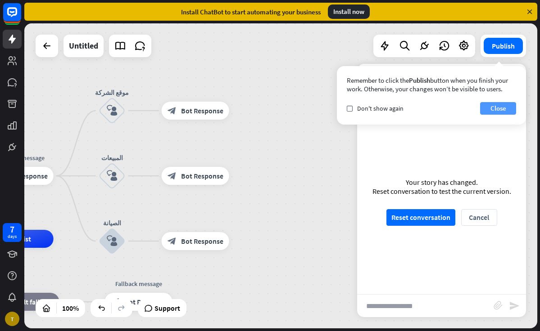
click at [487, 105] on button "Close" at bounding box center [498, 108] width 36 height 13
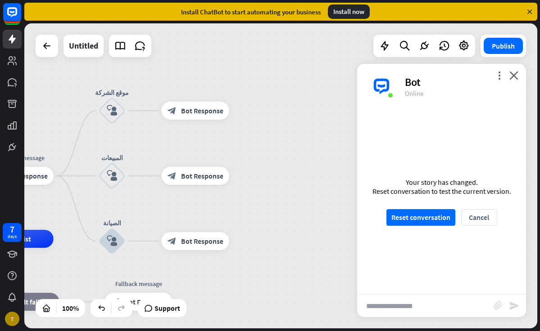
click at [418, 303] on input "text" at bounding box center [425, 306] width 136 height 23
type input "*"
type input "**"
click at [429, 222] on button "Reset conversation" at bounding box center [420, 217] width 69 height 17
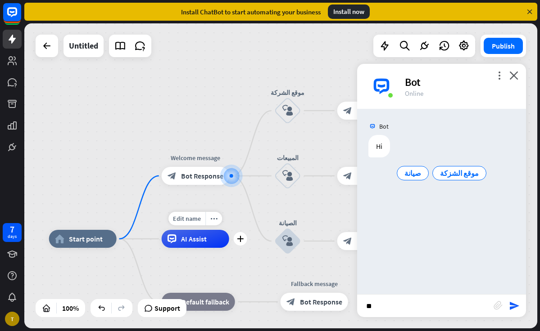
click at [229, 248] on div "Edit name more_horiz plus AI Assist" at bounding box center [196, 239] width 68 height 18
click at [301, 190] on div "Edit name more_horiz plus المبيعات block_user_input" at bounding box center [287, 176] width 27 height 27
click at [346, 185] on div "Edit name more_horiz plus block_bot_response Bot Response" at bounding box center [371, 176] width 68 height 18
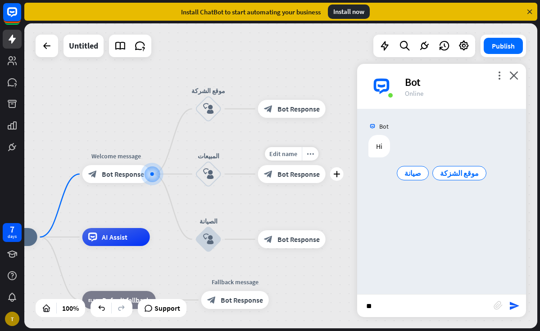
drag, startPoint x: 318, startPoint y: 195, endPoint x: 241, endPoint y: 193, distance: 77.0
click at [258, 183] on div "Edit name more_horiz plus block_bot_response Bot Response" at bounding box center [292, 174] width 68 height 18
click at [234, 173] on icon "plus" at bounding box center [233, 174] width 7 height 6
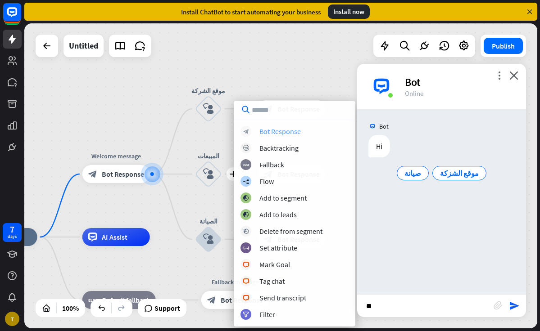
click at [289, 132] on div "Bot Response" at bounding box center [279, 131] width 41 height 9
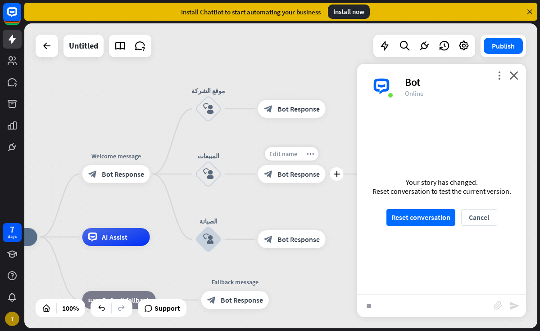
click at [284, 155] on span "Edit name" at bounding box center [283, 154] width 28 height 8
type input "*"
type input "********"
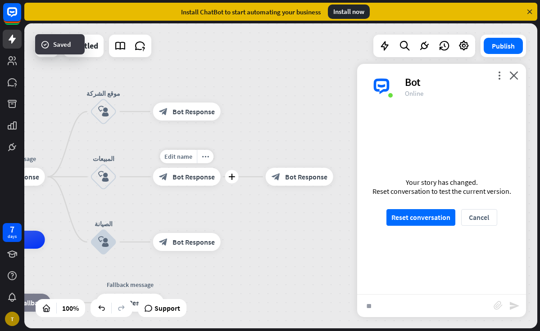
drag, startPoint x: 301, startPoint y: 194, endPoint x: 195, endPoint y: 196, distance: 105.9
click at [195, 186] on div "Edit name more_horiz plus block_bot_response Bot Response" at bounding box center [187, 177] width 68 height 18
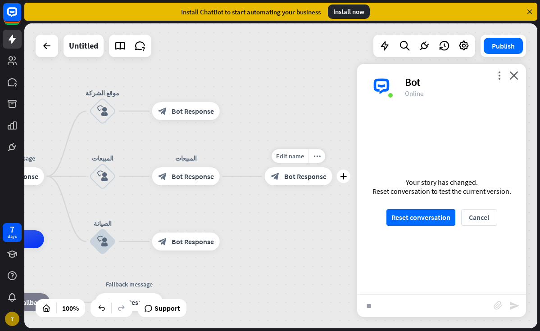
click at [304, 179] on span "Bot Response" at bounding box center [305, 176] width 42 height 9
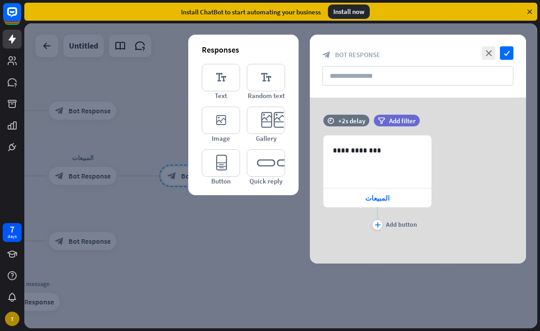
click at [218, 225] on div at bounding box center [280, 175] width 513 height 305
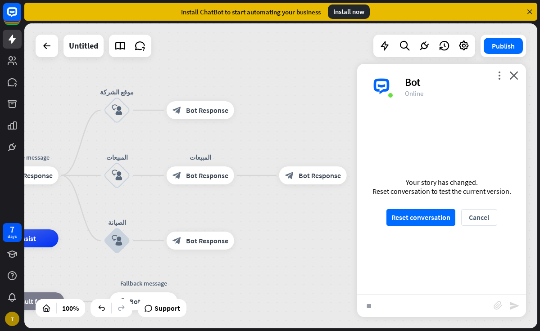
drag, startPoint x: 132, startPoint y: 209, endPoint x: 250, endPoint y: 208, distance: 117.5
click at [250, 208] on div "home_2 Start point Welcome message block_bot_response Bot Response موقع الشركة …" at bounding box center [280, 175] width 513 height 305
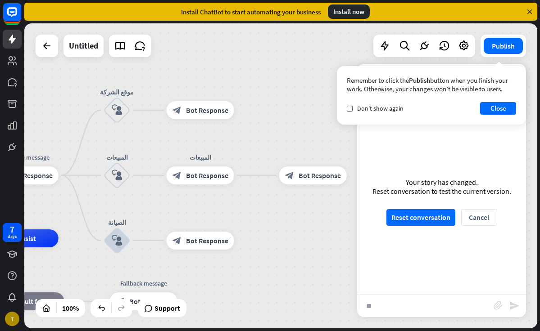
click at [487, 74] on div "Remember to click the Publish button when you finish your work. Otherwise, your…" at bounding box center [431, 95] width 189 height 59
click at [487, 108] on button "Close" at bounding box center [498, 108] width 36 height 13
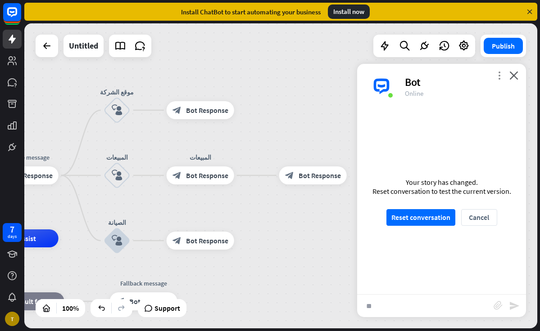
click at [487, 78] on icon "more_vert" at bounding box center [499, 75] width 9 height 9
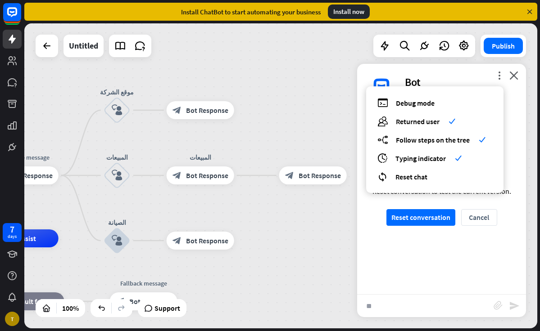
click at [417, 182] on div "debug Debug mode users Returned user check builder_tree Follow steps on the tre…" at bounding box center [434, 139] width 137 height 107
click at [413, 178] on span "Reset chat" at bounding box center [411, 176] width 32 height 9
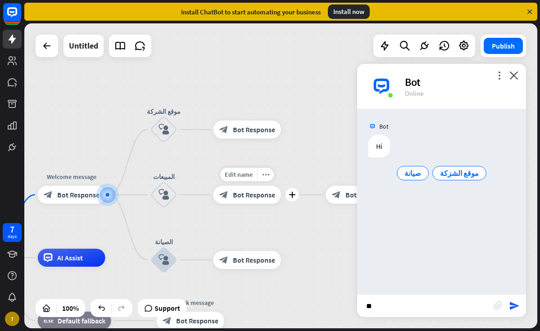
drag, startPoint x: 324, startPoint y: 196, endPoint x: 200, endPoint y: 215, distance: 125.3
click at [213, 204] on div "Edit name more_horiz plus block_bot_response Bot Response" at bounding box center [247, 195] width 68 height 18
click at [238, 241] on span "Edit name" at bounding box center [239, 240] width 28 height 8
click at [169, 261] on icon "block_user_input" at bounding box center [164, 260] width 11 height 11
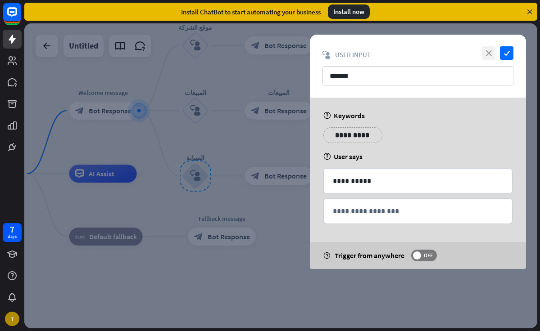
click at [487, 49] on icon "close" at bounding box center [489, 53] width 14 height 14
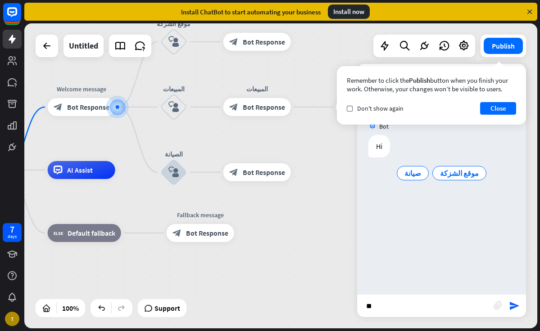
drag, startPoint x: 291, startPoint y: 220, endPoint x: 269, endPoint y: 216, distance: 21.9
click at [269, 216] on div "home_2 Start point Welcome message block_bot_response Bot Response موقع الشركة …" at bounding box center [191, 322] width 513 height 305
click at [173, 166] on div "block_user_input" at bounding box center [173, 172] width 27 height 27
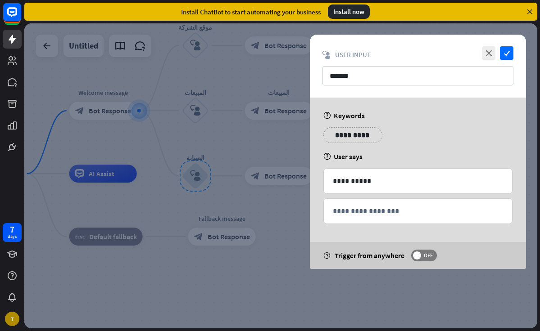
click at [282, 218] on div at bounding box center [280, 175] width 513 height 305
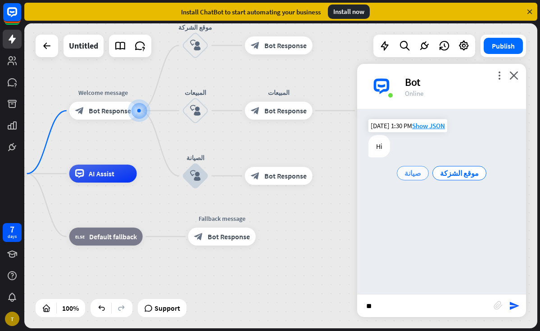
click at [419, 173] on span "صيانة" at bounding box center [412, 173] width 17 height 9
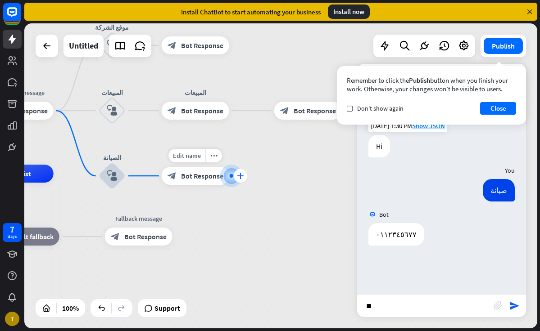
click at [244, 177] on div "plus" at bounding box center [241, 176] width 14 height 14
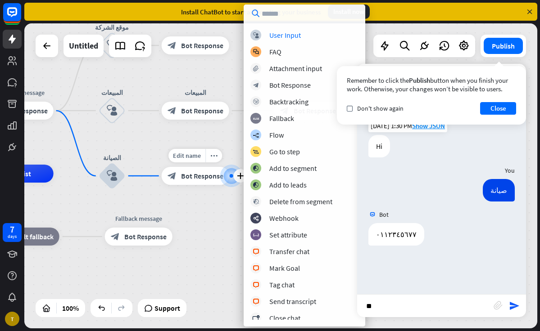
click at [222, 185] on div "Edit name more_horiz plus block_bot_response Bot Response" at bounding box center [196, 176] width 68 height 18
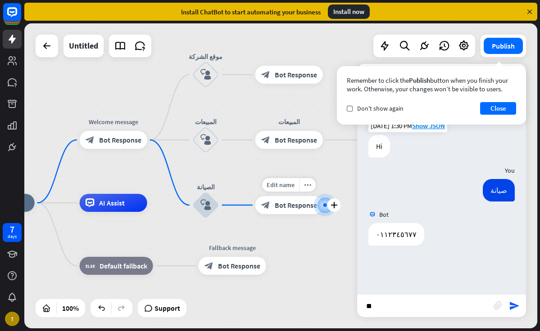
drag, startPoint x: 222, startPoint y: 199, endPoint x: 312, endPoint y: 227, distance: 93.9
click at [314, 214] on div "Edit name more_horiz plus block_bot_response Bot Response" at bounding box center [289, 205] width 68 height 18
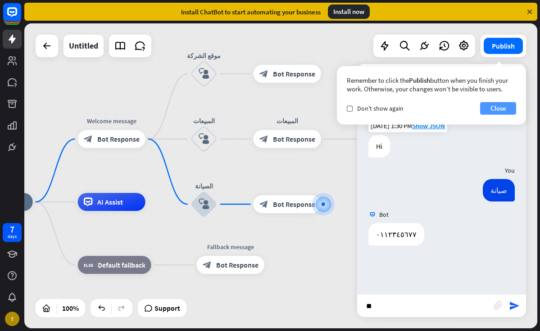
click at [487, 104] on button "Close" at bounding box center [498, 108] width 36 height 13
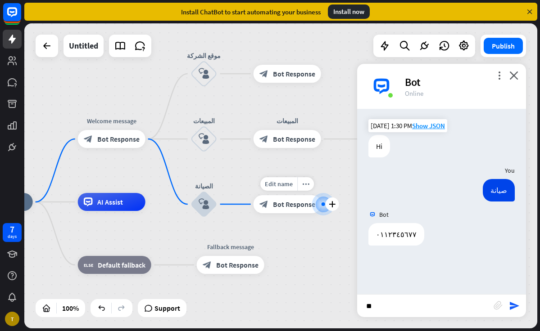
click at [328, 203] on div "plus" at bounding box center [333, 205] width 14 height 14
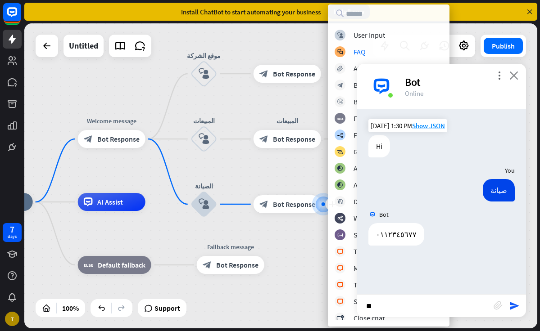
click at [487, 75] on icon "close" at bounding box center [513, 75] width 9 height 9
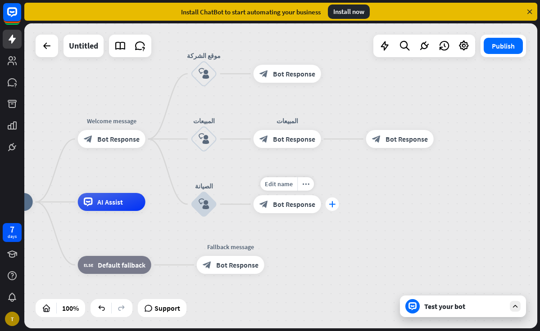
click at [333, 204] on icon "plus" at bounding box center [332, 204] width 7 height 6
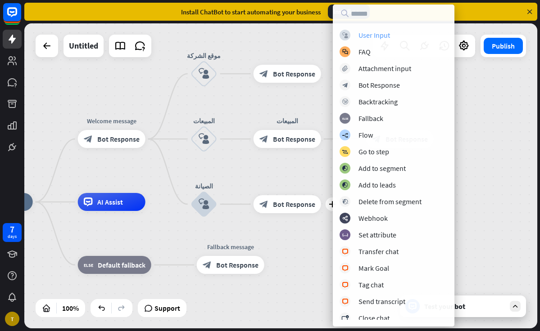
click at [371, 39] on div "User Input" at bounding box center [375, 35] width 32 height 9
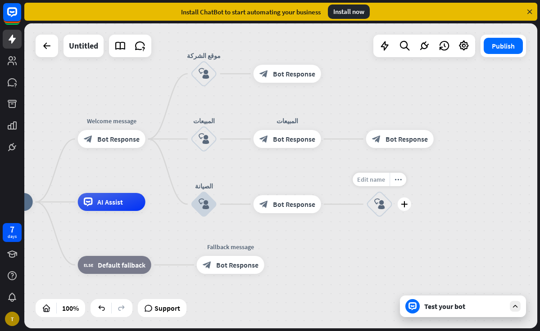
click at [378, 181] on span "Edit name" at bounding box center [371, 180] width 28 height 8
type input "**********"
click at [383, 197] on div "block_user_input" at bounding box center [379, 204] width 27 height 27
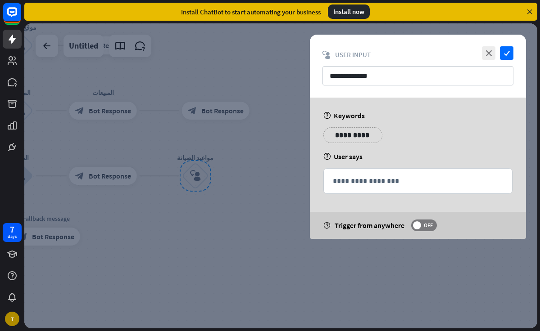
click at [262, 187] on div at bounding box center [280, 175] width 513 height 305
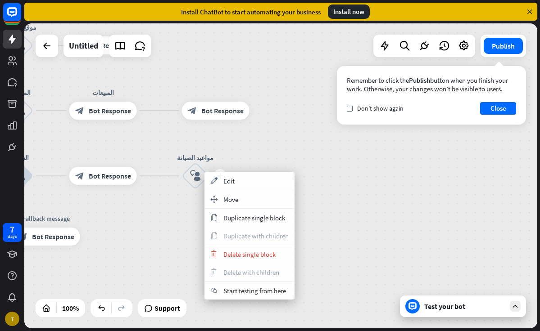
click at [197, 176] on icon "block_user_input" at bounding box center [195, 176] width 11 height 11
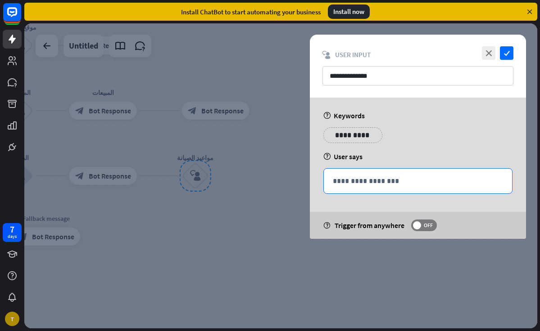
click at [385, 181] on p "**********" at bounding box center [418, 181] width 170 height 11
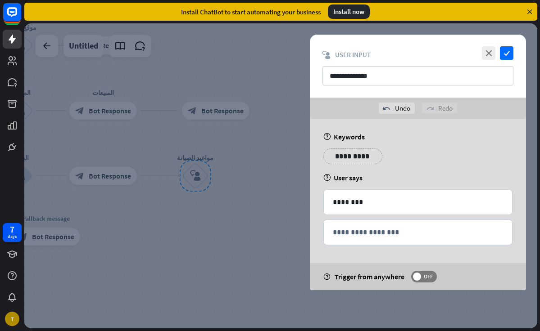
click at [263, 212] on div at bounding box center [280, 175] width 513 height 305
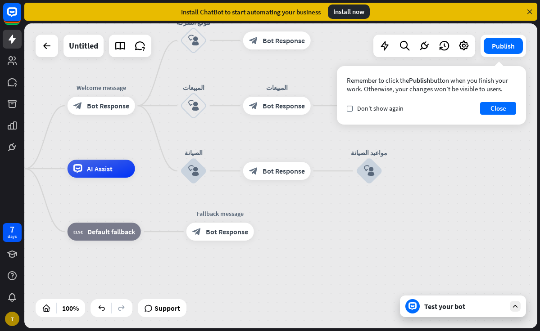
drag, startPoint x: 189, startPoint y: 218, endPoint x: 363, endPoint y: 213, distance: 173.9
click at [363, 213] on div "home_2 Start point Welcome message block_bot_response Bot Response موقع الشركة …" at bounding box center [211, 321] width 513 height 305
click at [456, 311] on div "Test your bot" at bounding box center [464, 306] width 81 height 9
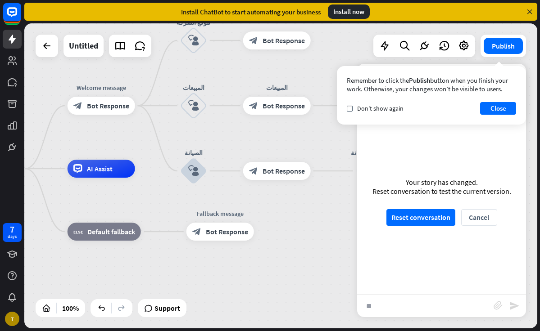
click at [449, 304] on input "**" at bounding box center [425, 306] width 136 height 23
click at [487, 108] on button "Close" at bounding box center [498, 108] width 36 height 13
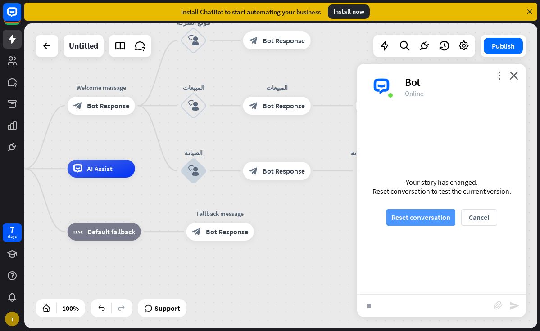
click at [429, 219] on button "Reset conversation" at bounding box center [420, 217] width 69 height 17
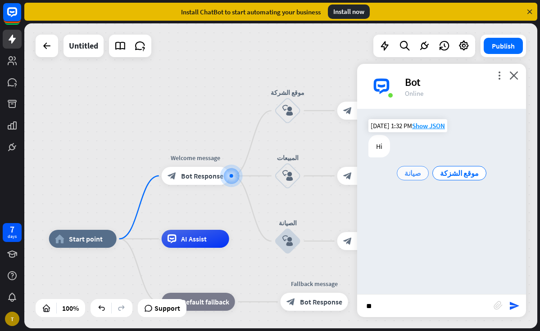
click at [419, 176] on span "صيانة" at bounding box center [412, 173] width 17 height 9
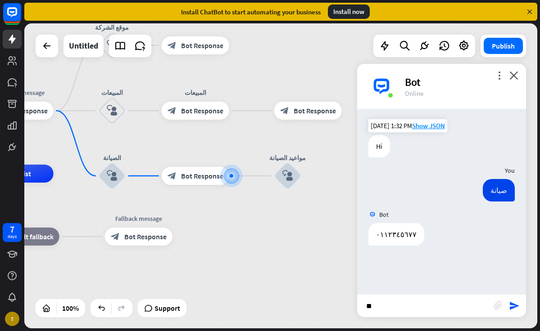
drag, startPoint x: 401, startPoint y: 299, endPoint x: 308, endPoint y: 304, distance: 93.8
click at [308, 304] on div "home_2 Start point Welcome message block_bot_response Bot Response موقع الشركة …" at bounding box center [280, 175] width 513 height 305
click at [383, 311] on input "**" at bounding box center [425, 306] width 136 height 23
type input "*"
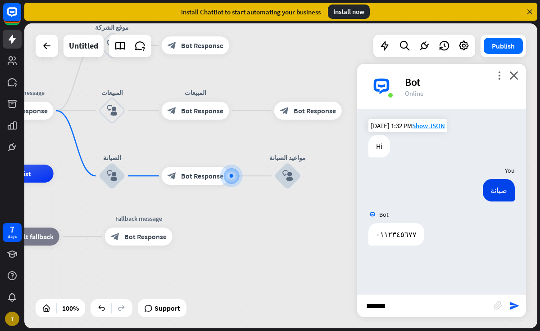
type input "******"
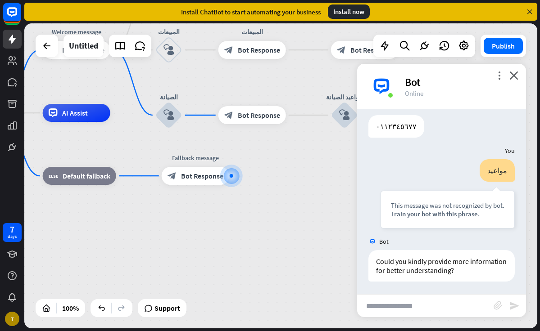
scroll to position [109, 0]
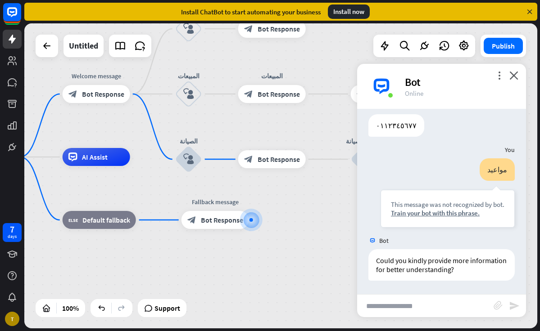
drag, startPoint x: 216, startPoint y: 216, endPoint x: 244, endPoint y: 260, distance: 52.2
click at [244, 260] on div "home_2 Start point Welcome message block_bot_response Bot Response موقع الشركة …" at bounding box center [206, 309] width 513 height 305
click at [276, 154] on div "block_bot_response Bot Response" at bounding box center [272, 159] width 68 height 18
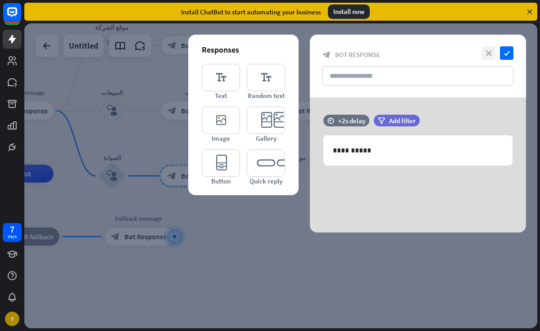
click at [487, 49] on icon "close" at bounding box center [489, 53] width 14 height 14
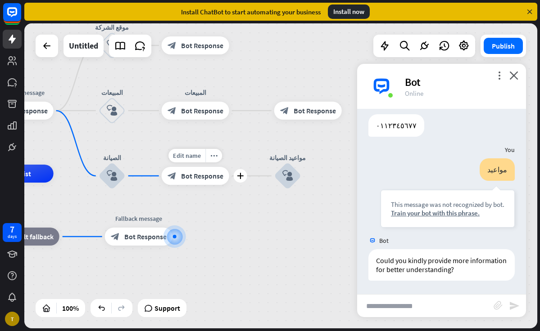
click at [189, 174] on span "Bot Response" at bounding box center [202, 176] width 42 height 9
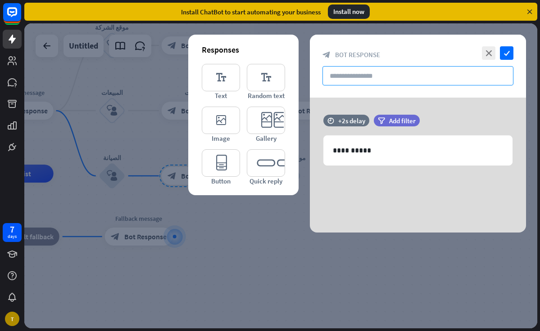
click at [369, 73] on input "text" at bounding box center [417, 75] width 191 height 19
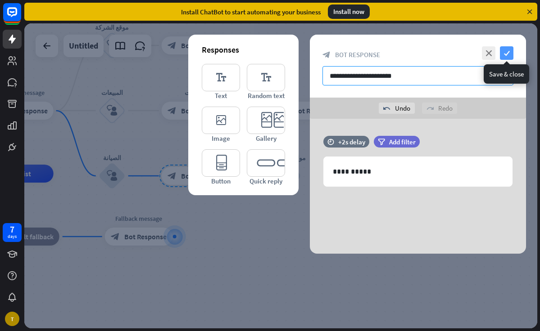
type input "**********"
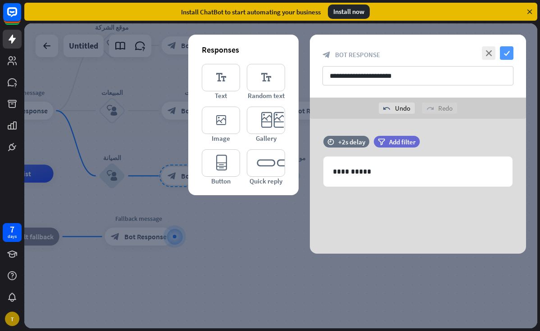
click at [487, 55] on icon "check" at bounding box center [507, 53] width 14 height 14
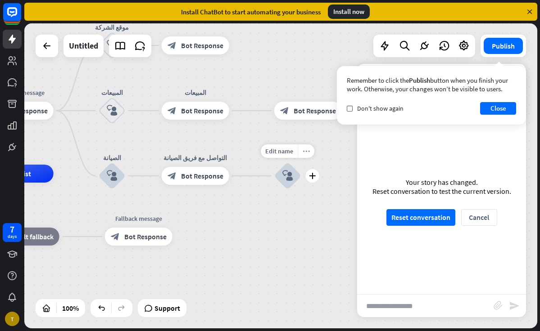
click at [304, 154] on icon "more_horiz" at bounding box center [306, 151] width 7 height 7
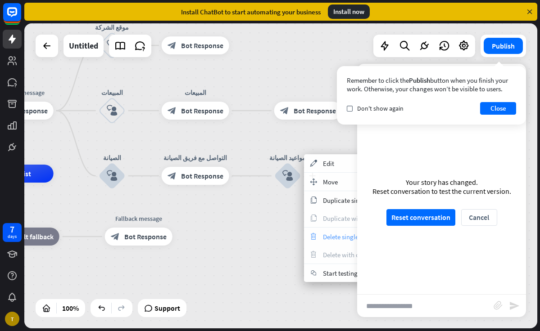
click at [318, 234] on icon "trash" at bounding box center [314, 236] width 10 height 7
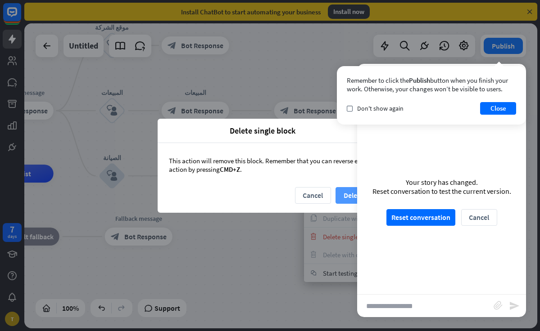
click at [344, 191] on button "Delete" at bounding box center [354, 195] width 36 height 17
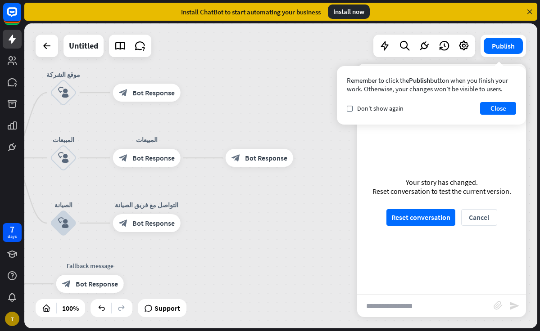
drag, startPoint x: 256, startPoint y: 226, endPoint x: 207, endPoint y: 273, distance: 67.8
click at [487, 103] on button "Close" at bounding box center [498, 108] width 36 height 13
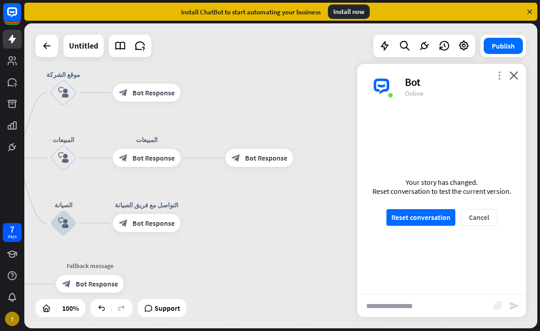
click at [487, 78] on icon "more_vert" at bounding box center [499, 75] width 9 height 9
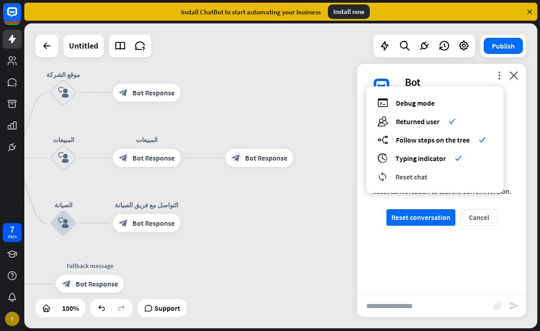
click at [431, 174] on div "reset_chat Reset chat" at bounding box center [434, 177] width 115 height 10
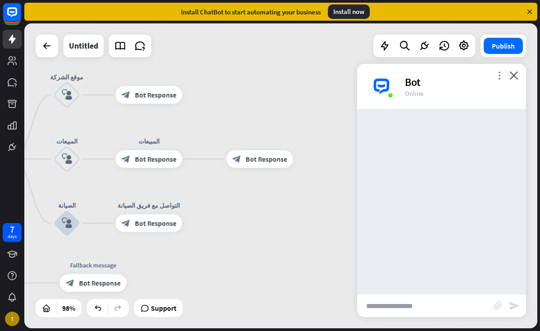
click at [487, 77] on icon "more_vert" at bounding box center [499, 75] width 9 height 9
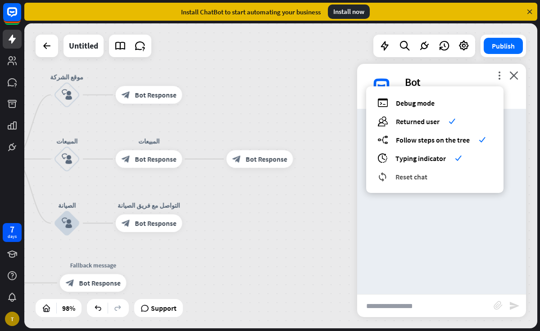
click at [420, 182] on div "reset_chat Reset chat" at bounding box center [434, 177] width 115 height 10
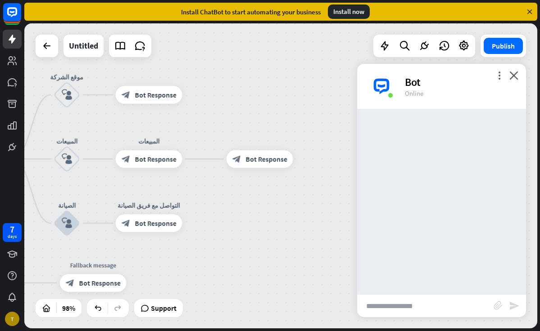
click at [431, 300] on input "text" at bounding box center [425, 306] width 136 height 23
type input "****"
click at [487, 309] on icon "send" at bounding box center [514, 306] width 11 height 11
